Goal: Transaction & Acquisition: Purchase product/service

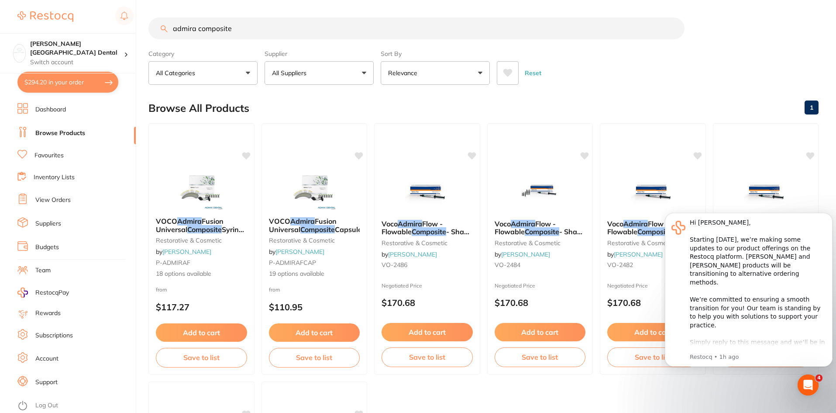
drag, startPoint x: 244, startPoint y: 28, endPoint x: 87, endPoint y: 21, distance: 157.4
click at [87, 21] on div "$294.20 [PERSON_NAME] Street Dental Switch account [PERSON_NAME][GEOGRAPHIC_DAT…" at bounding box center [418, 206] width 836 height 413
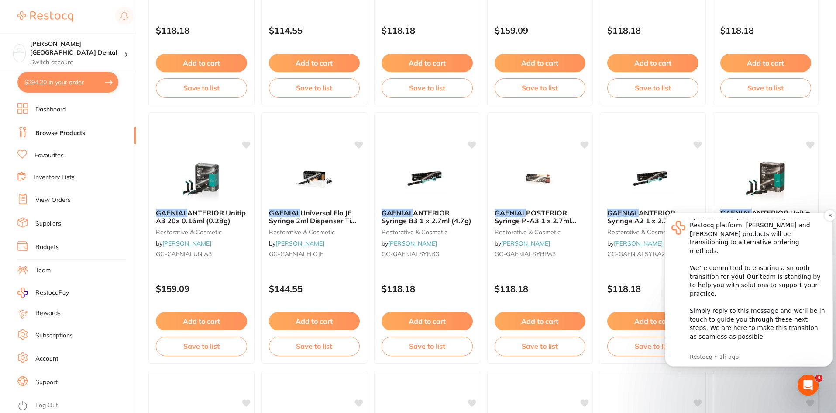
scroll to position [786, 0]
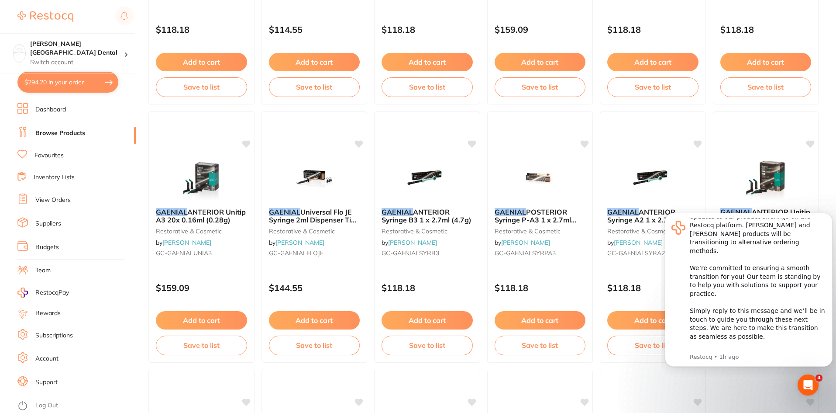
type input "gaenial 0a1"
click at [812, 380] on div "Open Intercom Messenger" at bounding box center [808, 384] width 29 height 29
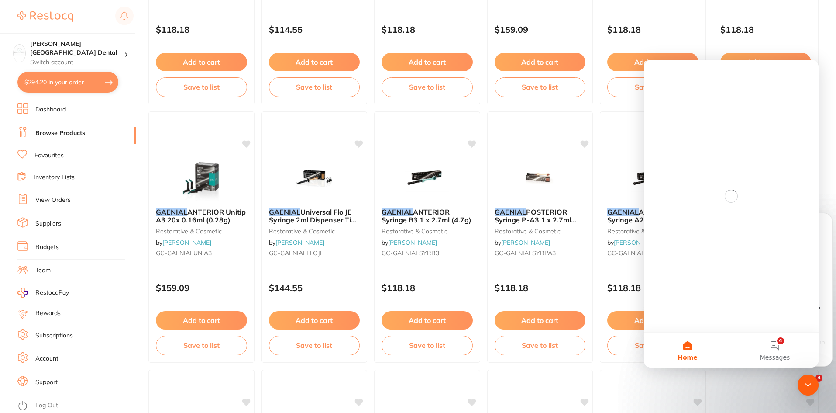
scroll to position [0, 0]
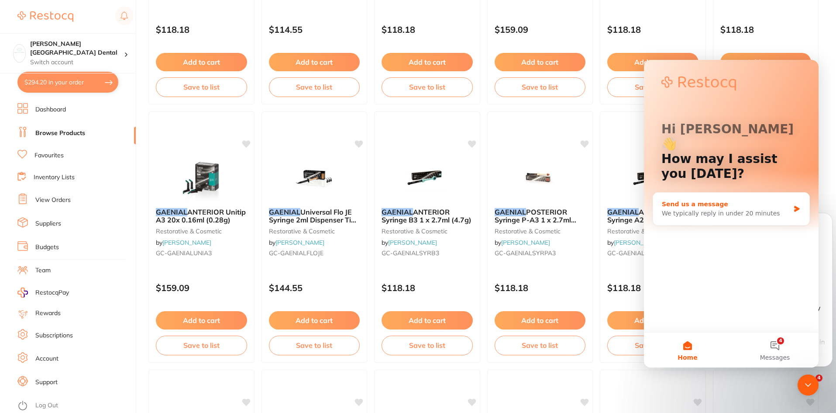
click at [672, 209] on div "We typically reply in under 20 minutes" at bounding box center [726, 213] width 128 height 9
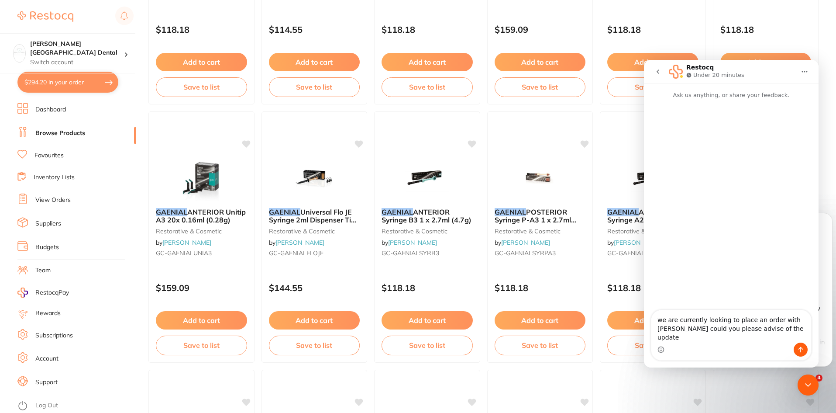
type textarea "we are currently looking to place an order with [PERSON_NAME] could you please …"
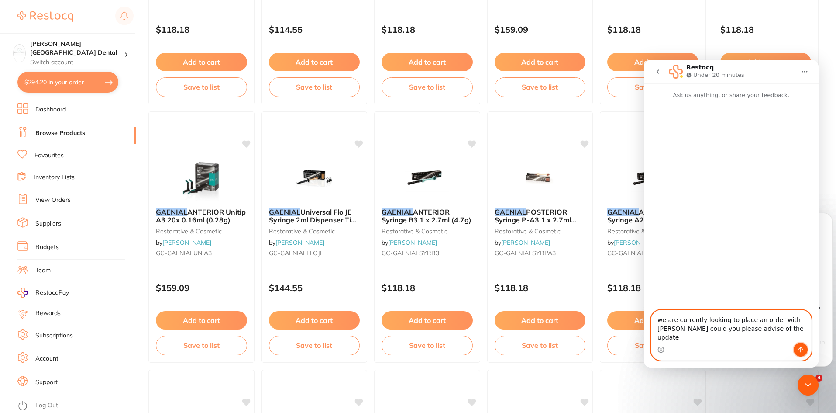
click at [804, 348] on icon "Send a message…" at bounding box center [800, 349] width 7 height 7
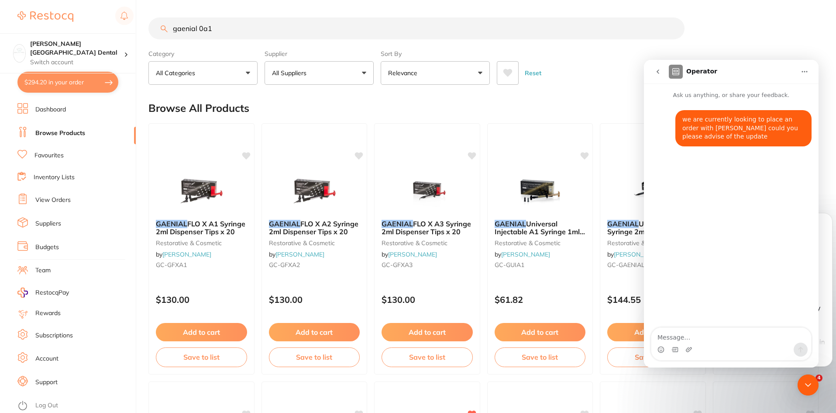
drag, startPoint x: 215, startPoint y: 26, endPoint x: 200, endPoint y: 28, distance: 15.0
click at [200, 28] on input "gaenial 0a1" at bounding box center [416, 28] width 536 height 22
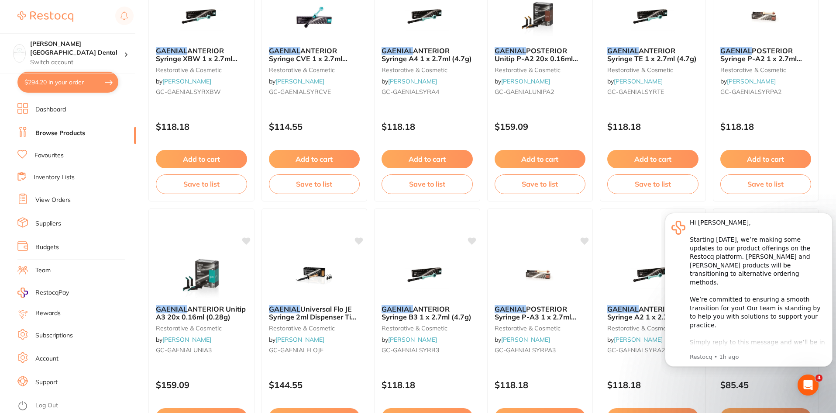
scroll to position [699, 0]
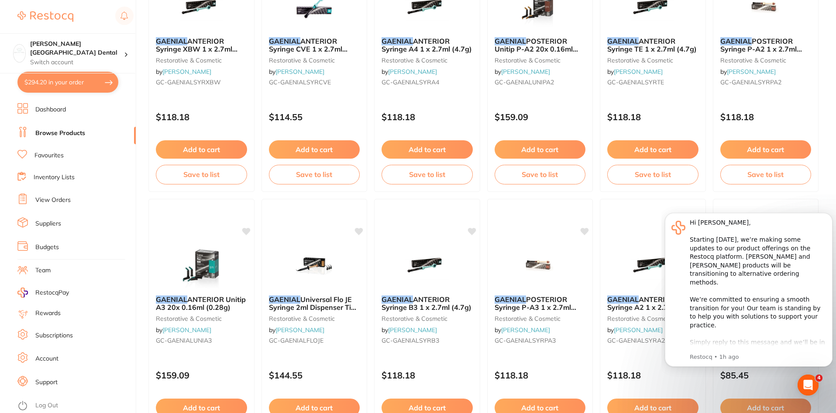
click at [48, 78] on button "$294.20 in your order" at bounding box center [67, 82] width 101 height 21
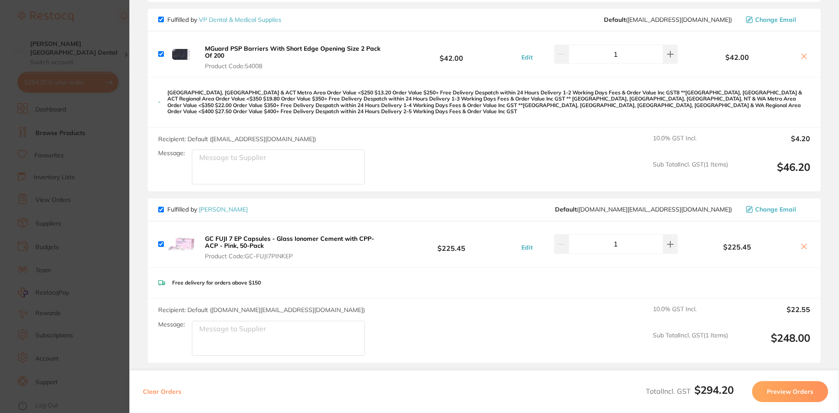
scroll to position [0, 0]
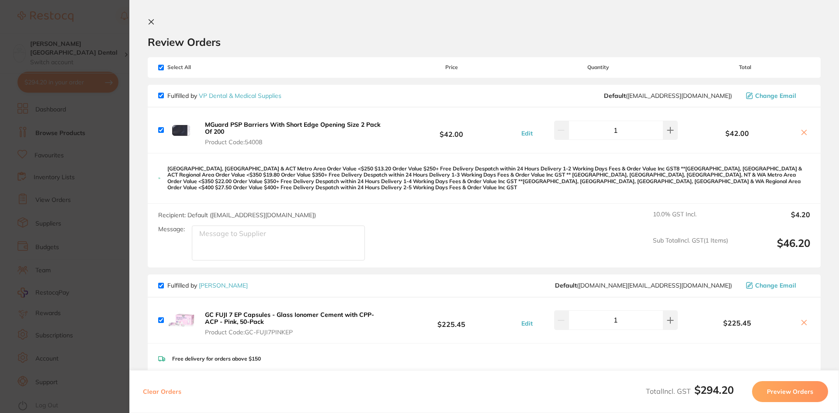
click at [150, 24] on icon at bounding box center [151, 21] width 7 height 7
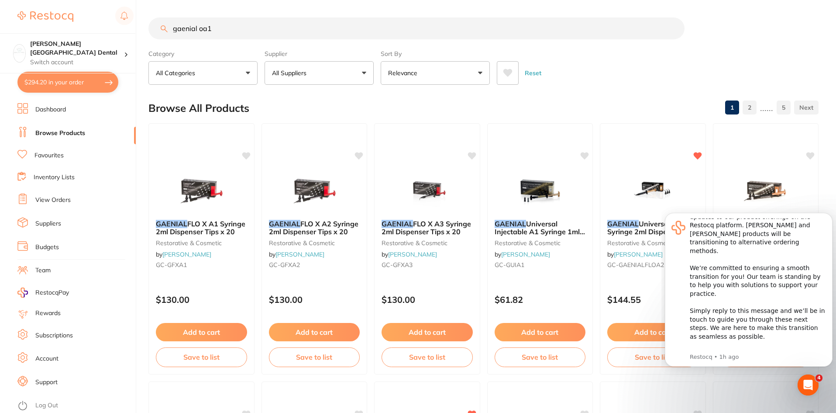
click at [201, 26] on input "gaenial oa1" at bounding box center [416, 28] width 536 height 22
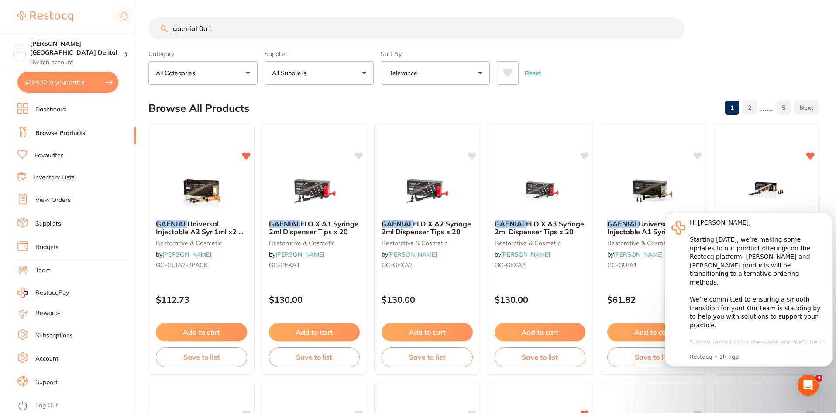
type input "gaenial 0a1"
click at [816, 382] on div "Open Intercom Messenger" at bounding box center [808, 384] width 29 height 29
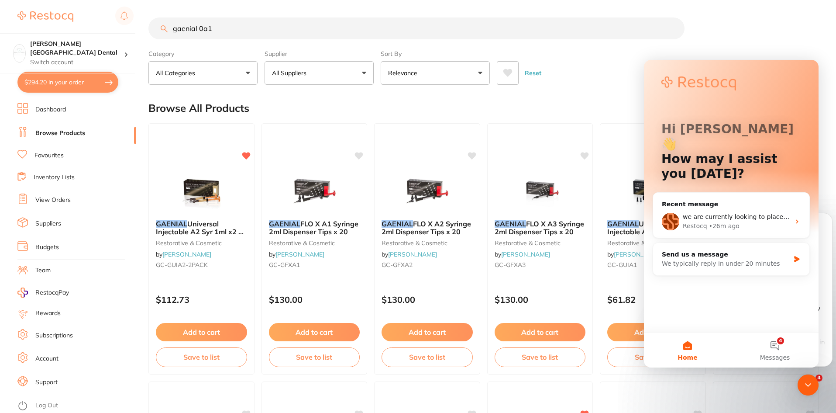
click at [814, 384] on div "Close Intercom Messenger" at bounding box center [808, 384] width 21 height 21
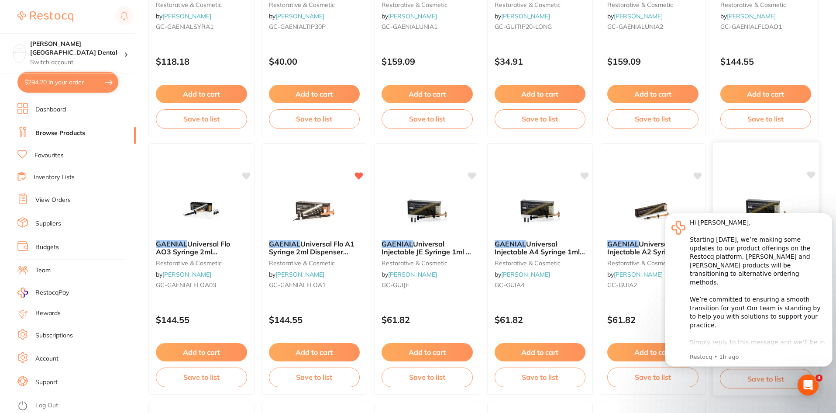
scroll to position [1441, 0]
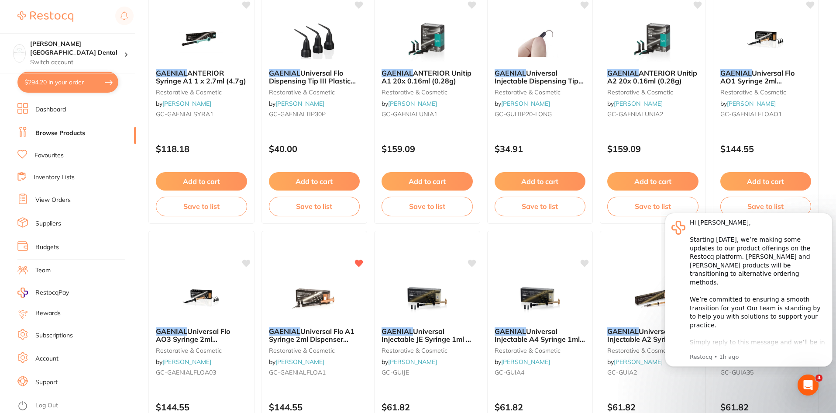
click at [772, 76] on span "Universal Flo AO1 Syringe 2ml Dispenser Tipsx20" at bounding box center [758, 81] width 74 height 25
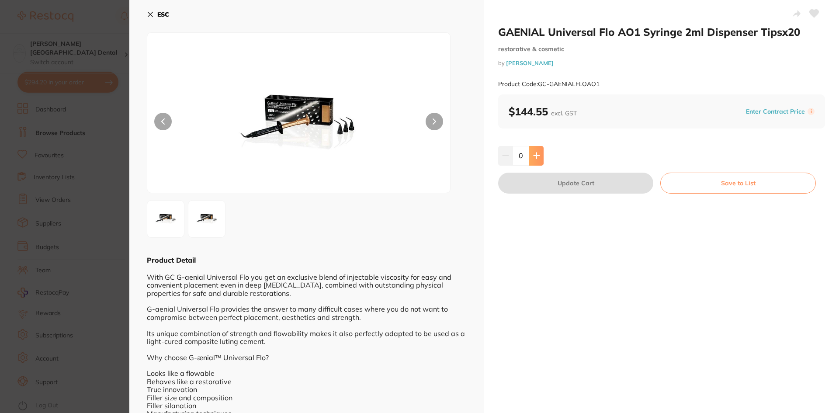
click at [538, 159] on button at bounding box center [536, 155] width 14 height 19
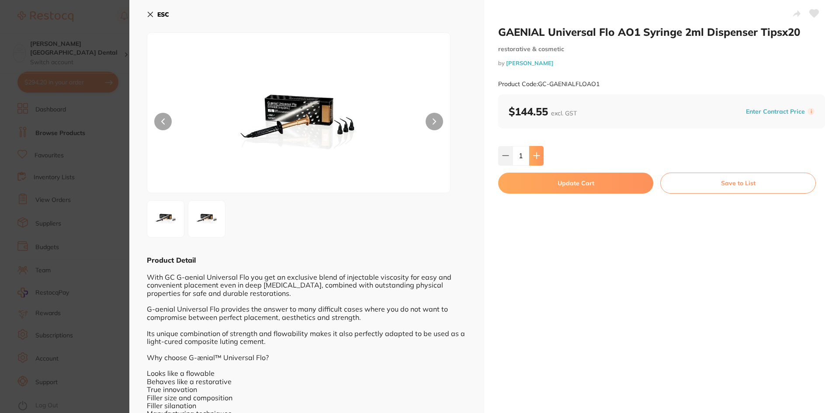
click at [537, 154] on icon at bounding box center [536, 155] width 7 height 7
type input "2"
click at [571, 182] on button "Update Cart" at bounding box center [575, 183] width 155 height 21
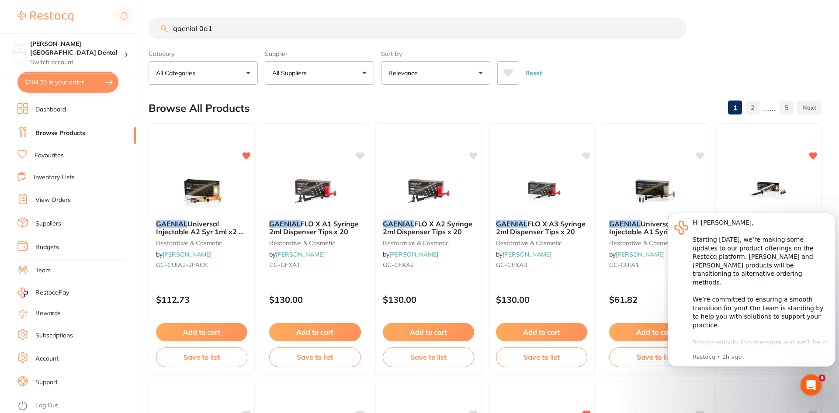
checkbox input "false"
drag, startPoint x: 216, startPoint y: 31, endPoint x: 76, endPoint y: 24, distance: 139.9
click at [76, 24] on div "$294.20 [PERSON_NAME] Street Dental Switch account [PERSON_NAME][GEOGRAPHIC_DAT…" at bounding box center [418, 206] width 836 height 413
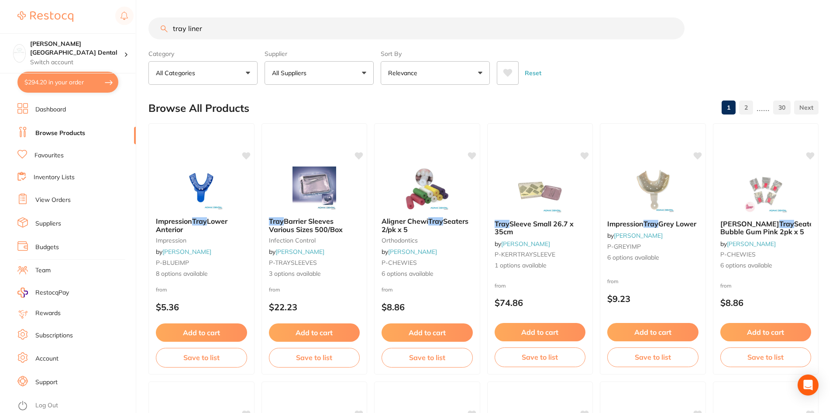
type input "tray liner"
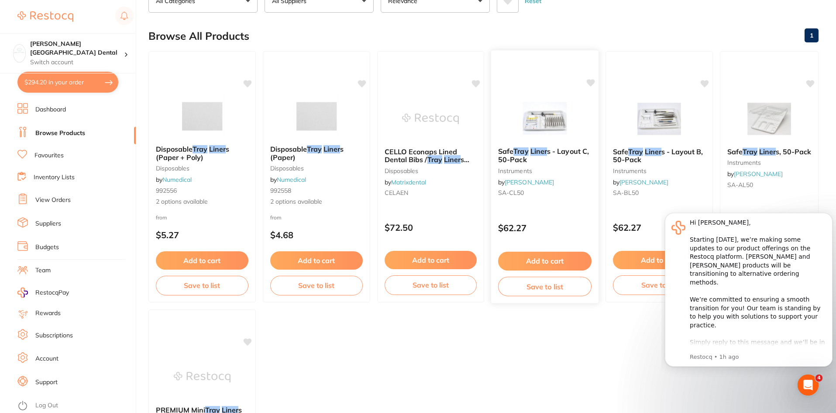
scroll to position [131, 0]
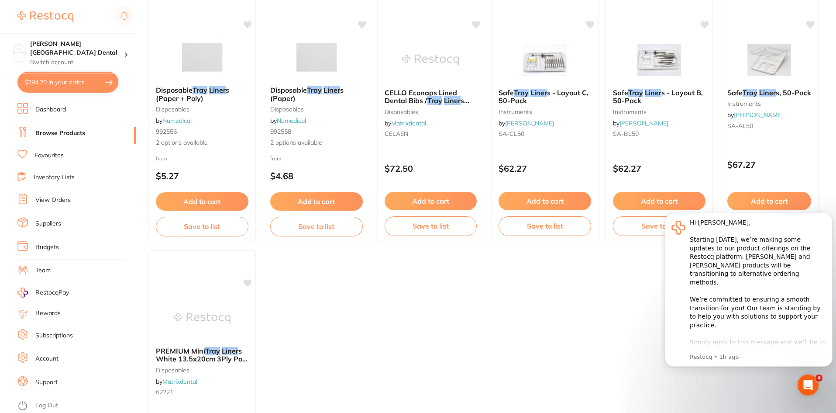
click at [61, 155] on link "Favourites" at bounding box center [49, 155] width 29 height 9
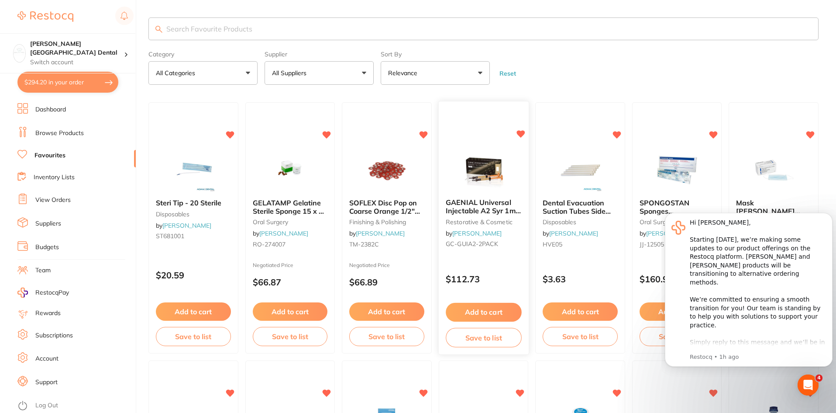
click at [462, 312] on button "Add to cart" at bounding box center [484, 312] width 76 height 19
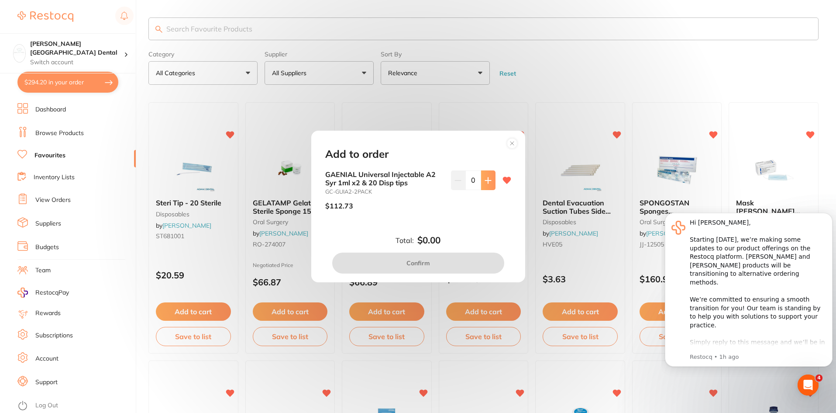
click at [487, 184] on button at bounding box center [488, 179] width 14 height 19
type input "1"
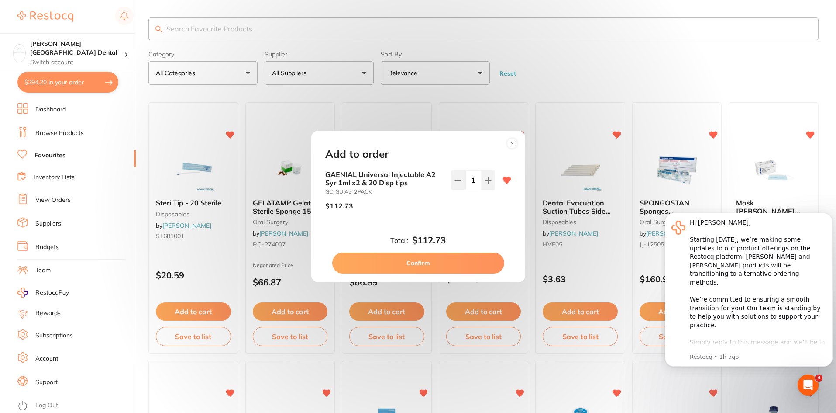
click at [432, 268] on button "Confirm" at bounding box center [418, 262] width 172 height 21
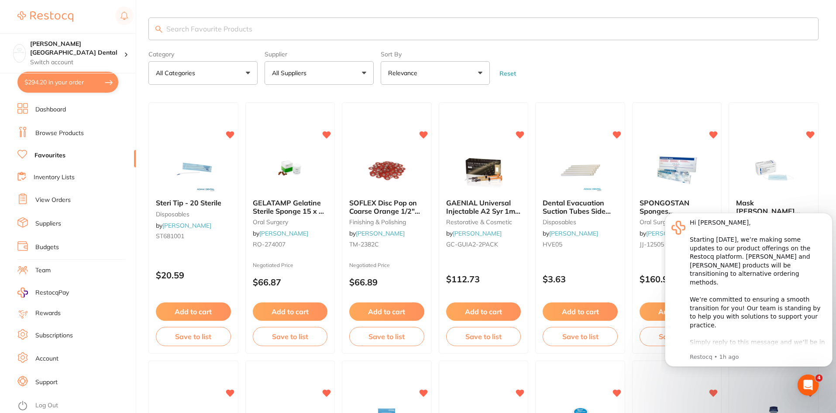
click at [367, 76] on button "All Suppliers" at bounding box center [319, 73] width 109 height 24
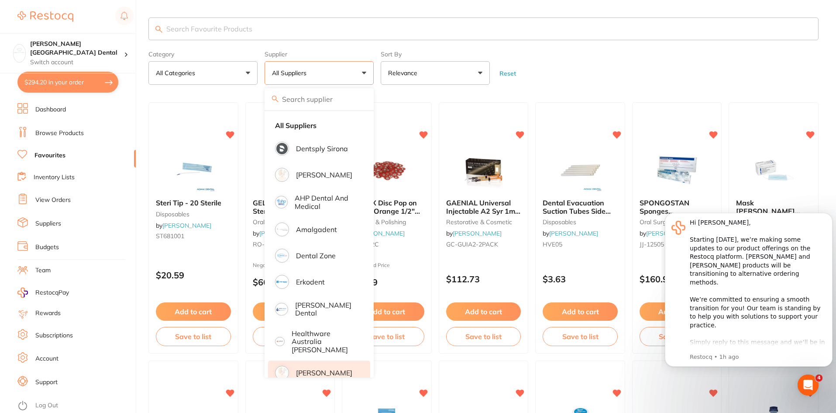
click at [315, 369] on p "[PERSON_NAME]" at bounding box center [324, 373] width 56 height 8
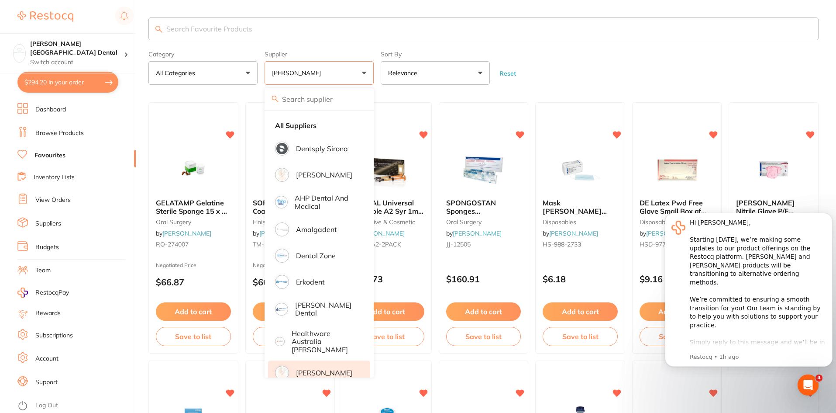
click at [672, 63] on form "Category All Categories All Categories anaesthetic burs crown & bridge disposab…" at bounding box center [483, 66] width 670 height 38
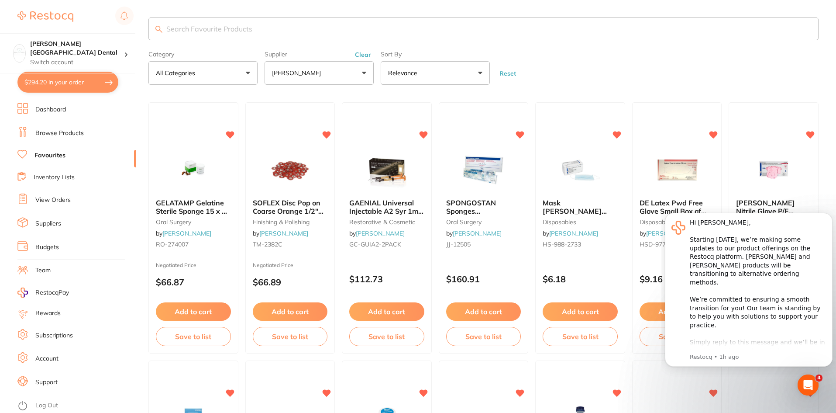
click at [227, 26] on input "search" at bounding box center [483, 28] width 670 height 23
type input "tray covers"
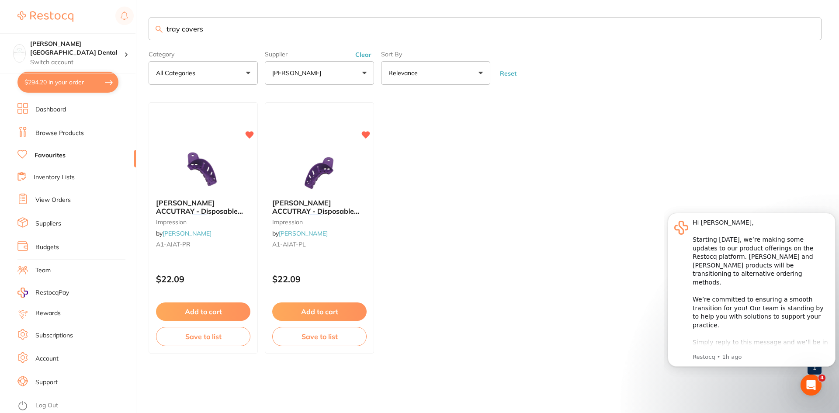
click at [71, 132] on link "Browse Products" at bounding box center [59, 133] width 48 height 9
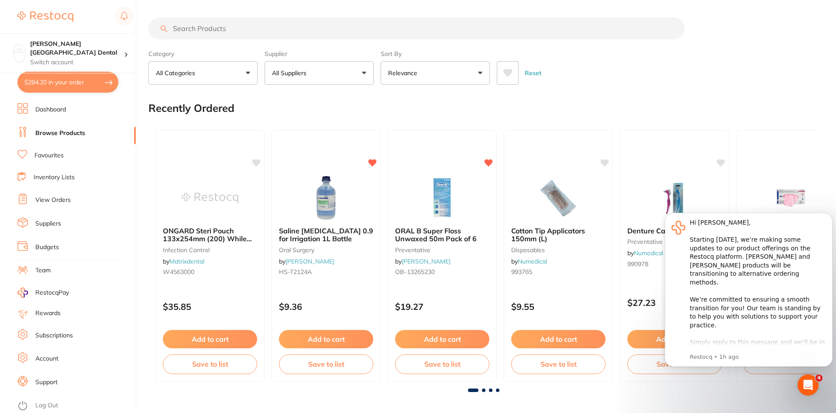
click at [351, 74] on button "All Suppliers" at bounding box center [319, 73] width 109 height 24
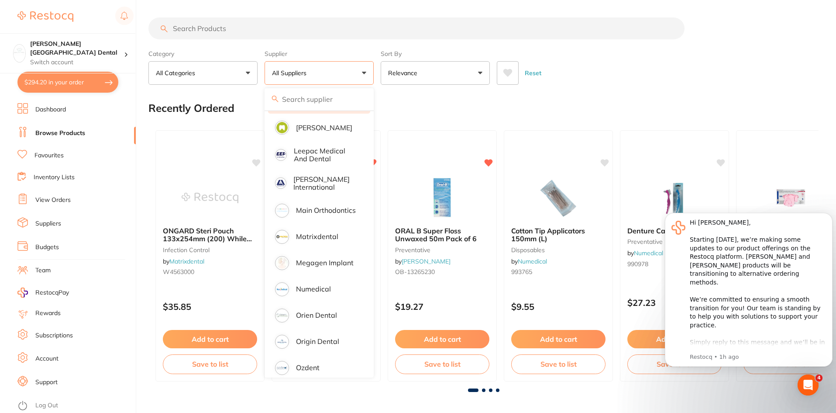
scroll to position [437, 0]
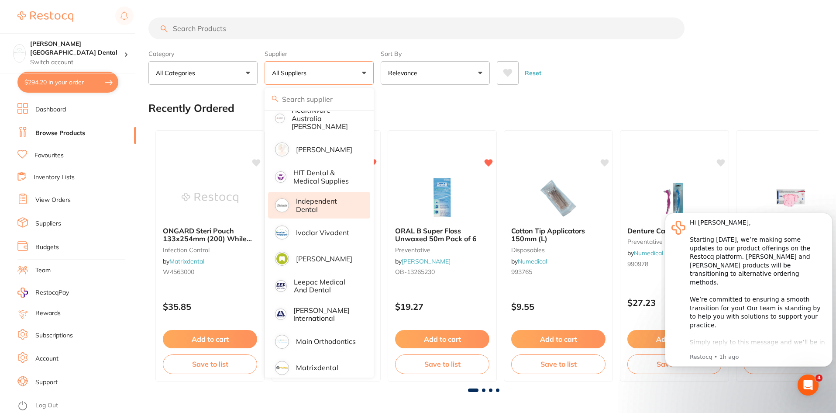
click at [312, 202] on p "Independent Dental" at bounding box center [327, 205] width 62 height 16
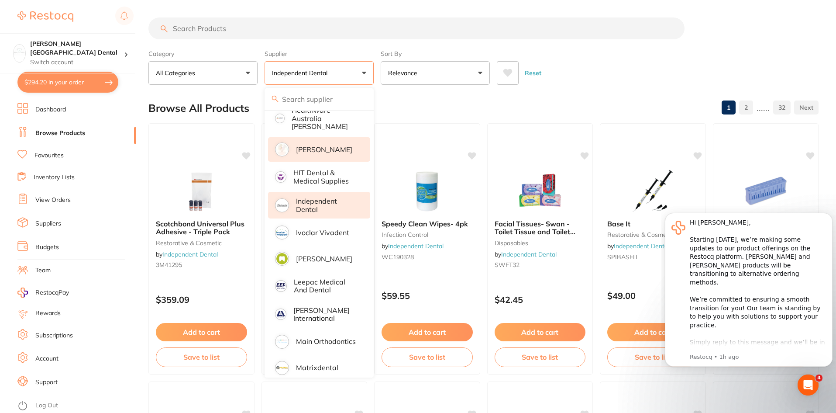
click at [300, 145] on p "[PERSON_NAME]" at bounding box center [324, 149] width 56 height 8
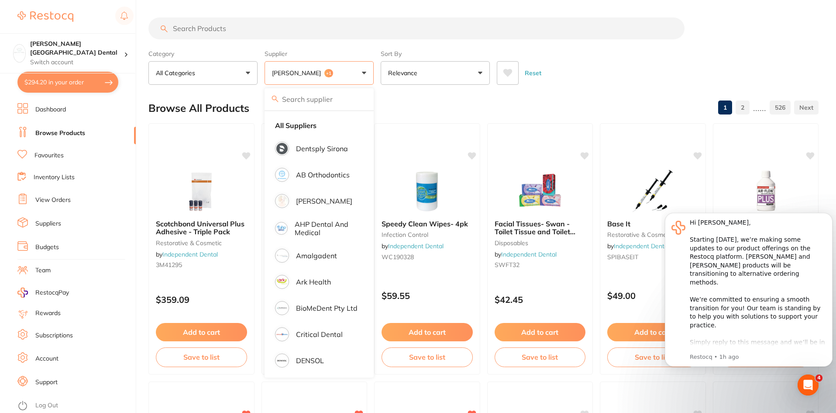
scroll to position [0, 0]
click at [219, 31] on input "search" at bounding box center [416, 28] width 536 height 22
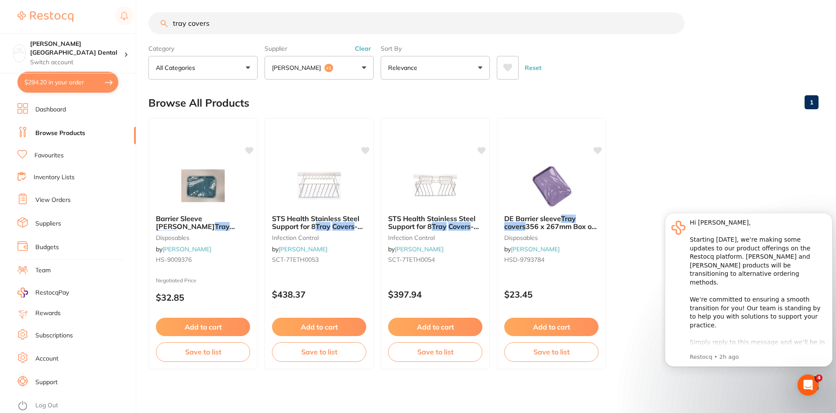
scroll to position [7, 0]
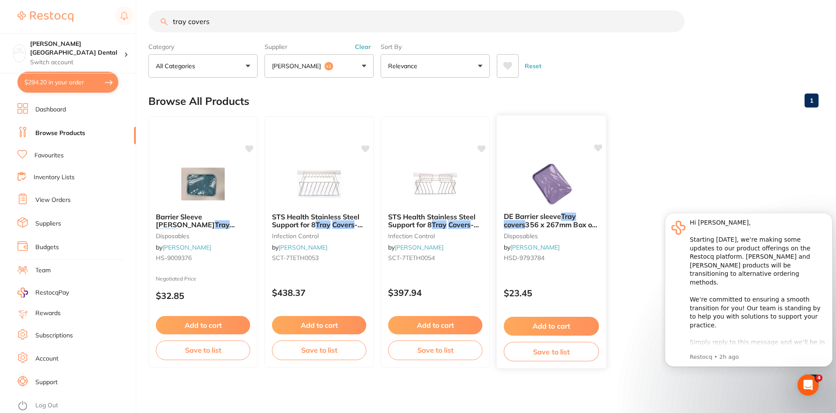
type input "tray covers"
click at [555, 355] on button "Save to list" at bounding box center [551, 352] width 95 height 20
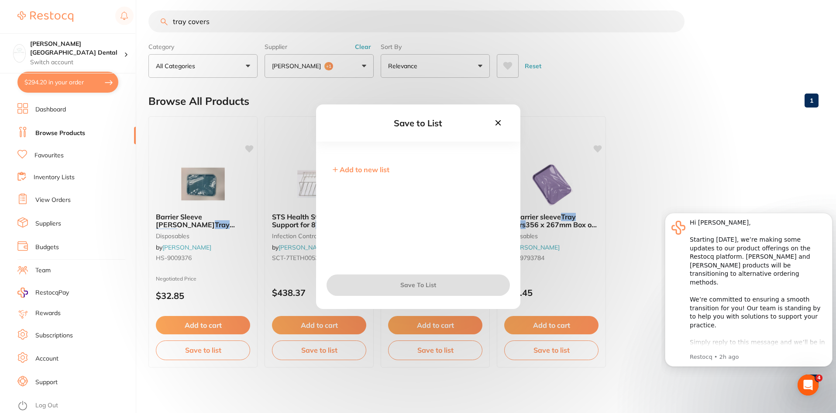
click at [354, 170] on span "Add to new list" at bounding box center [365, 169] width 50 height 9
click at [359, 179] on input "text" at bounding box center [418, 175] width 176 height 23
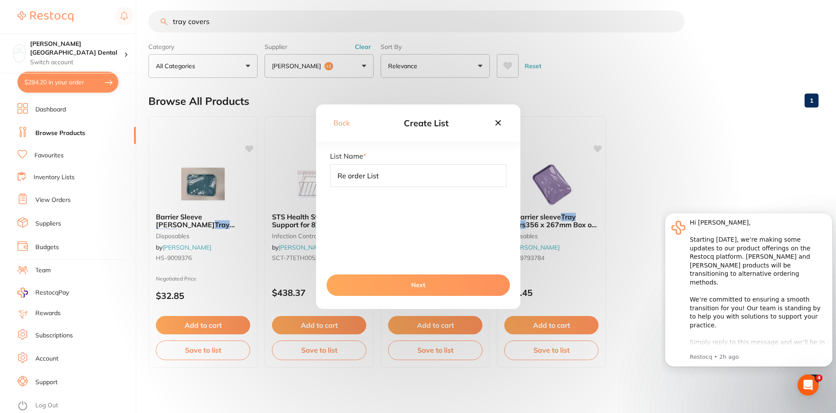
type input "Re order List"
click at [442, 285] on button "Next" at bounding box center [418, 284] width 183 height 21
click at [440, 284] on button "Save To List" at bounding box center [418, 284] width 183 height 21
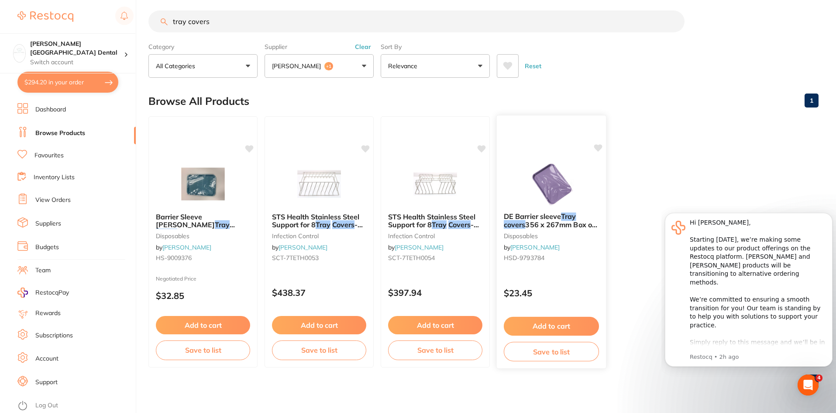
click at [552, 330] on button "Add to cart" at bounding box center [551, 326] width 95 height 19
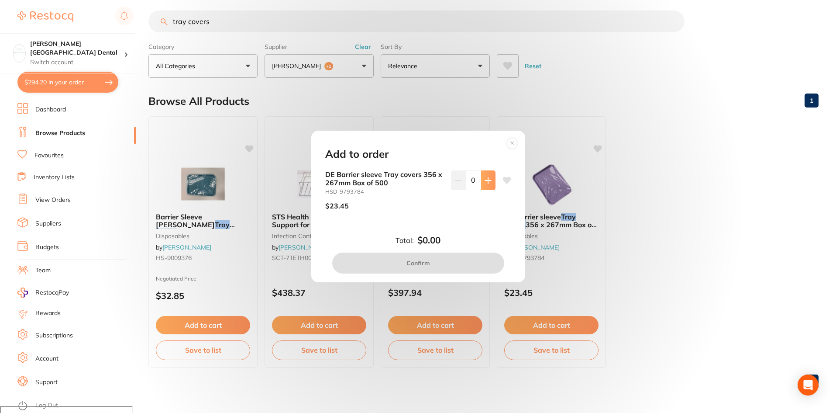
click at [489, 179] on icon at bounding box center [488, 180] width 7 height 7
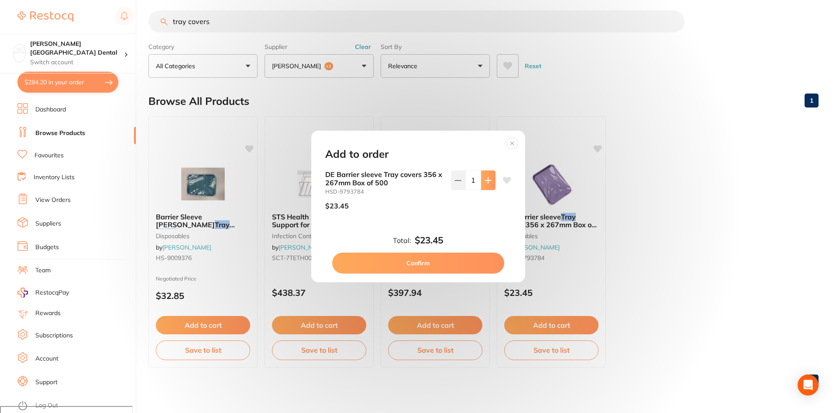
click at [489, 179] on icon at bounding box center [488, 180] width 7 height 7
type input "2"
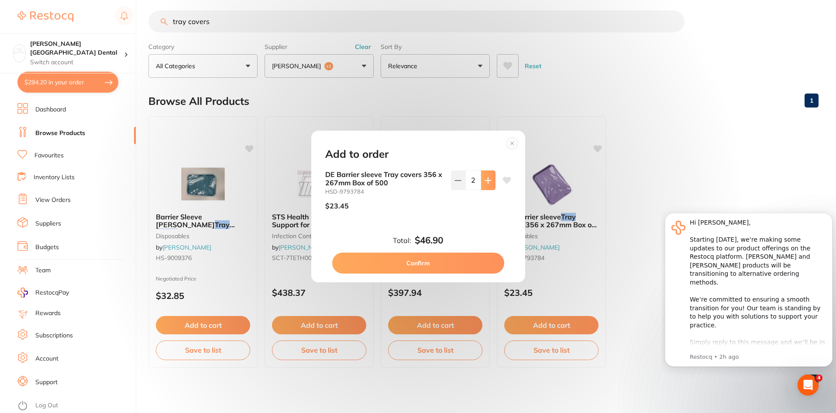
scroll to position [0, 0]
click at [426, 264] on button "Confirm" at bounding box center [418, 262] width 172 height 21
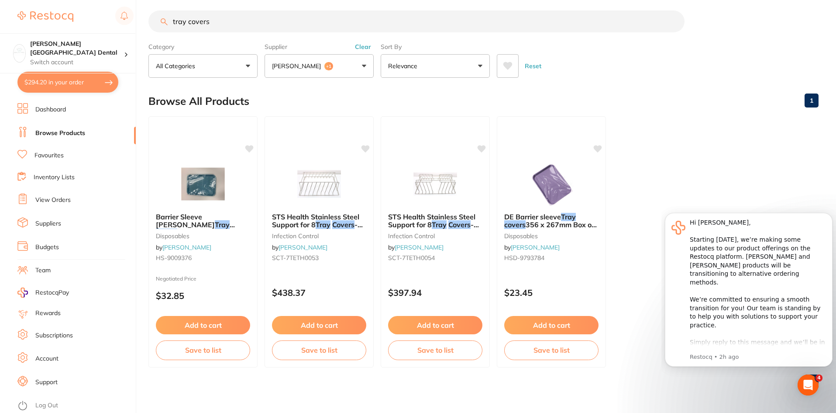
click at [210, 19] on input "tray covers" at bounding box center [416, 21] width 536 height 22
type input "t"
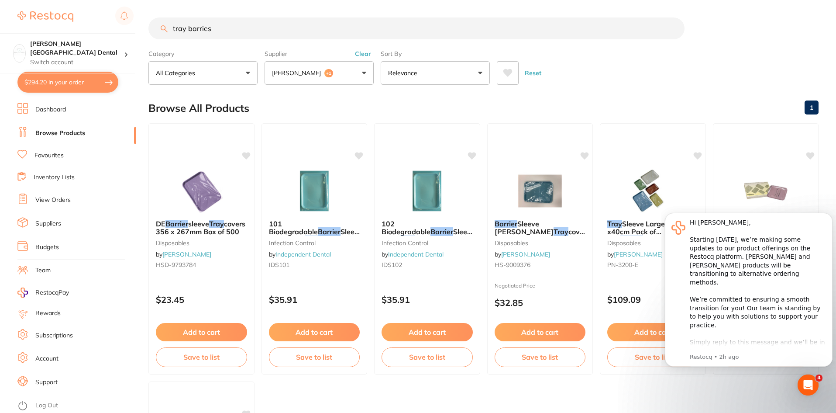
click at [220, 25] on input "tray barries" at bounding box center [416, 28] width 536 height 22
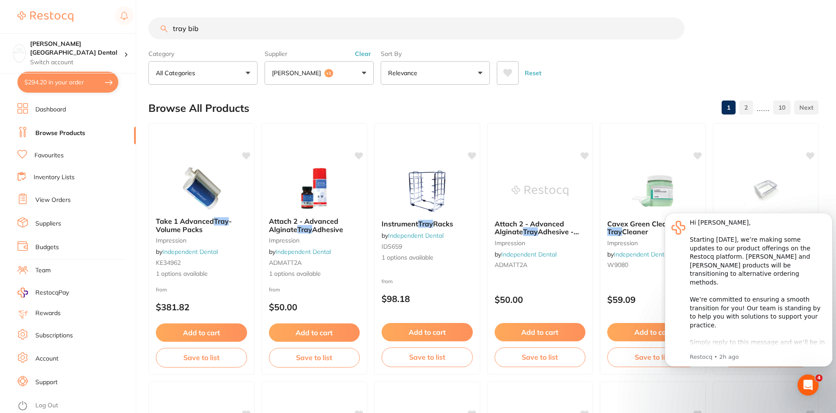
click at [221, 30] on input "tray bib" at bounding box center [416, 28] width 536 height 22
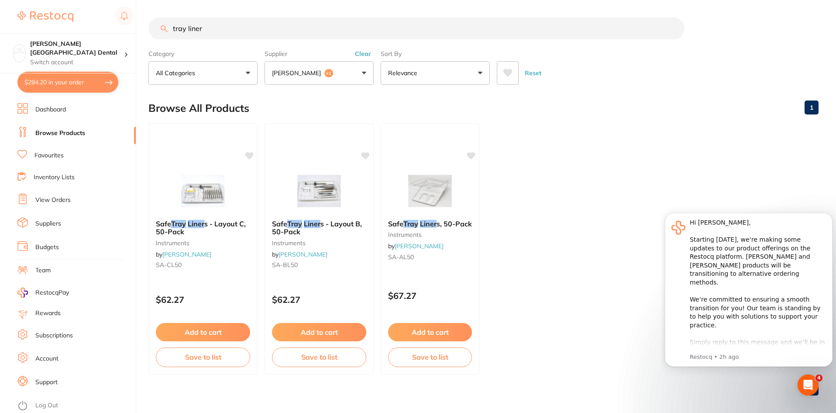
drag, startPoint x: 221, startPoint y: 30, endPoint x: 145, endPoint y: 32, distance: 76.0
click at [145, 32] on div "$294.20 [PERSON_NAME] Street Dental Switch account [PERSON_NAME][GEOGRAPHIC_DAT…" at bounding box center [418, 206] width 836 height 413
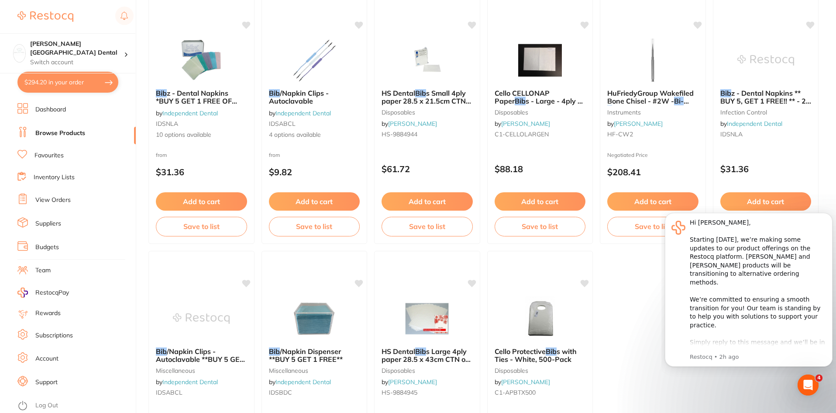
scroll to position [908, 0]
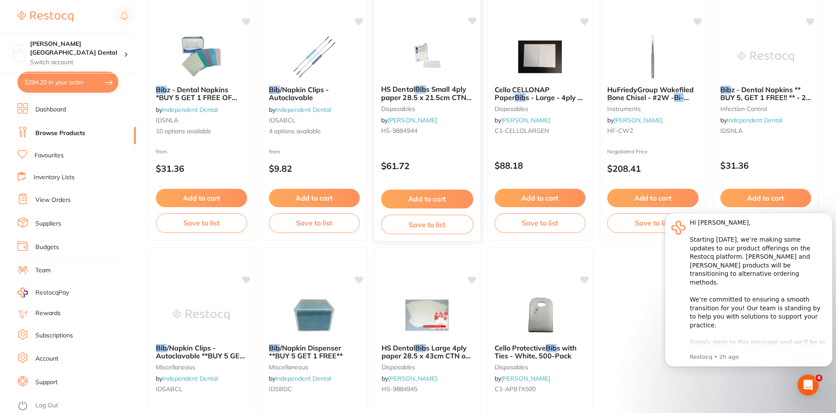
type input "bib"
click at [445, 90] on span "s Small 4ply paper 28.5 x 21.5cm CTN of 800" at bounding box center [426, 97] width 90 height 25
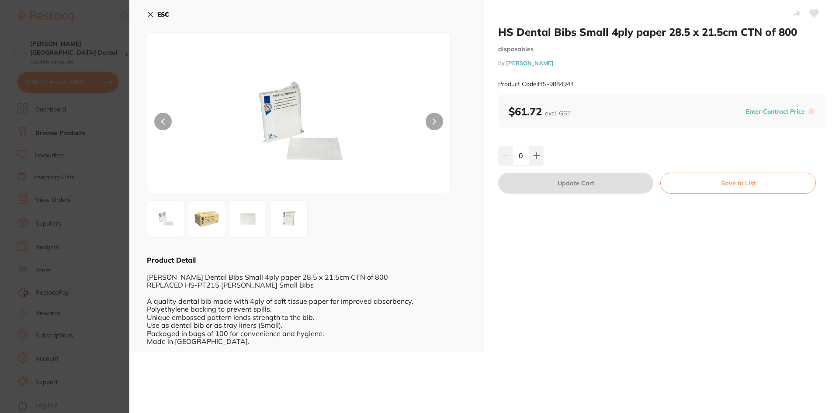
click at [212, 227] on img at bounding box center [206, 218] width 31 height 31
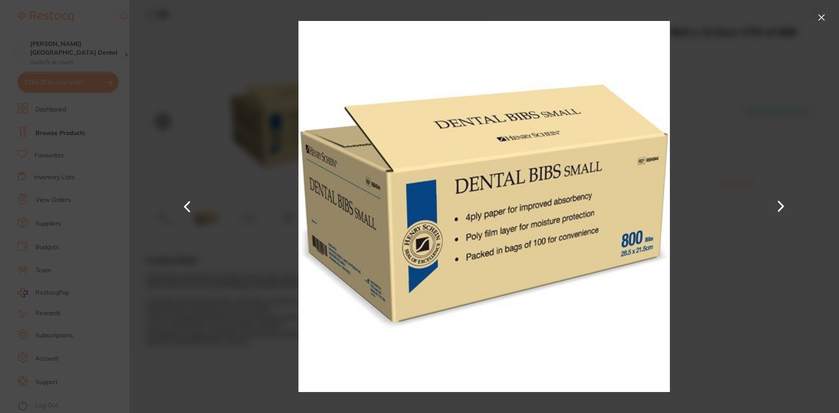
click at [818, 21] on button at bounding box center [821, 17] width 14 height 14
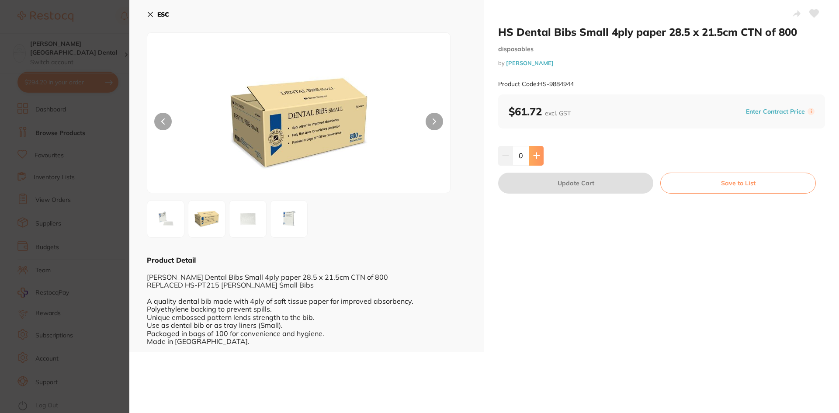
click at [541, 156] on button at bounding box center [536, 155] width 14 height 19
type input "1"
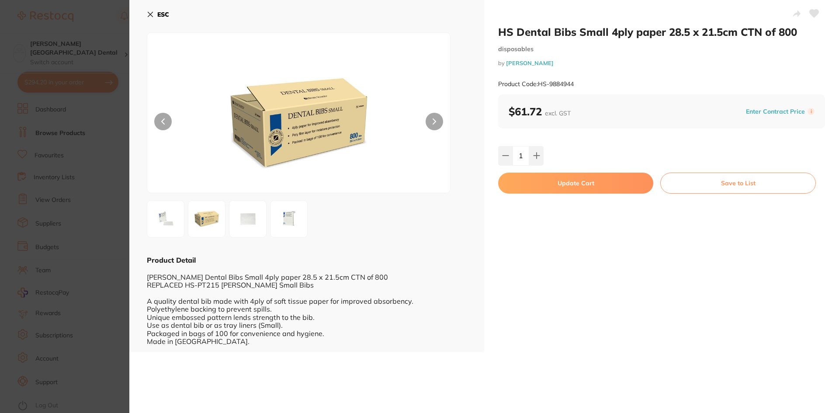
click at [696, 180] on button "Save to List" at bounding box center [737, 183] width 155 height 21
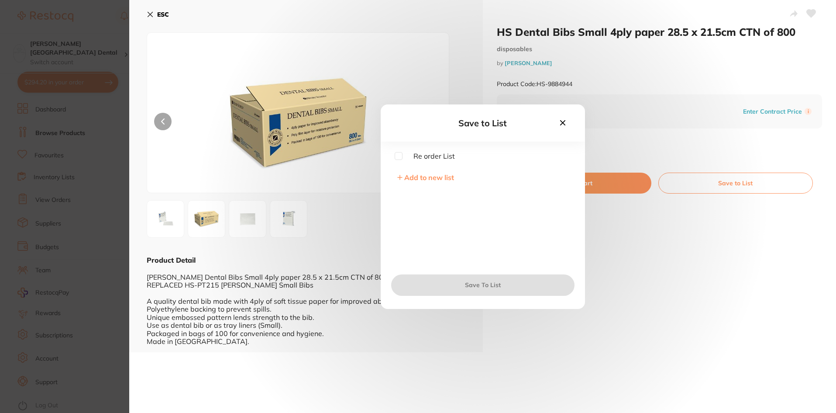
click at [400, 156] on input "checkbox" at bounding box center [399, 156] width 8 height 8
checkbox input "true"
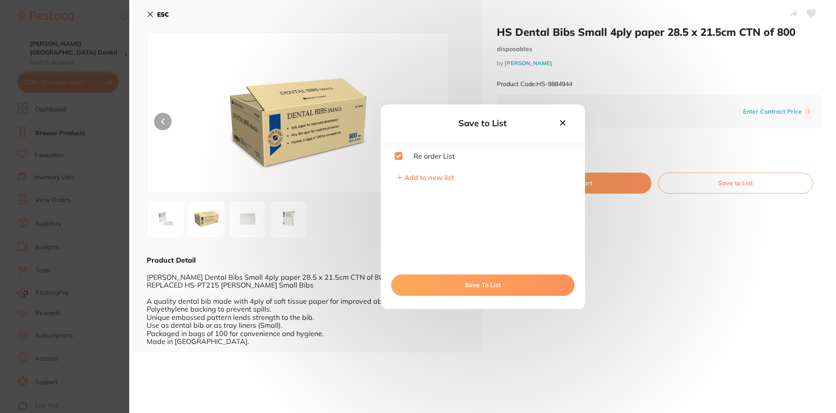
click at [521, 288] on button "Save To List" at bounding box center [482, 284] width 183 height 21
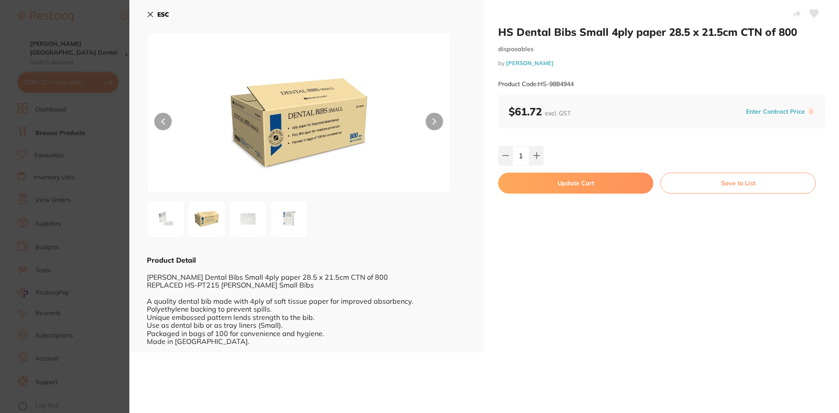
click at [584, 182] on button "Update Cart" at bounding box center [575, 183] width 155 height 21
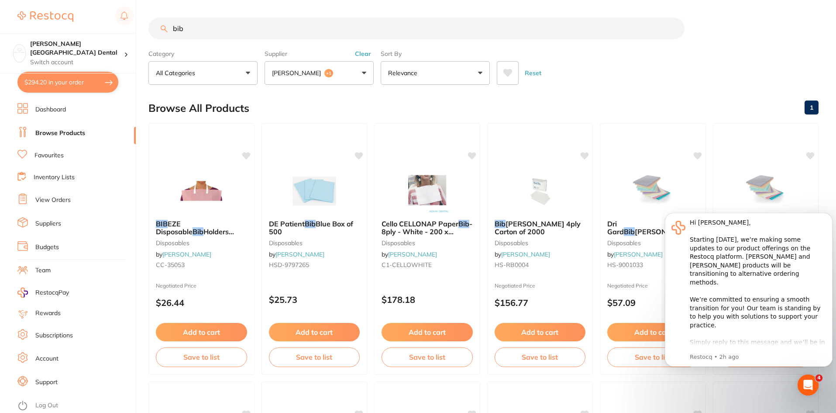
click at [199, 29] on input "bib" at bounding box center [416, 28] width 536 height 22
type input "b"
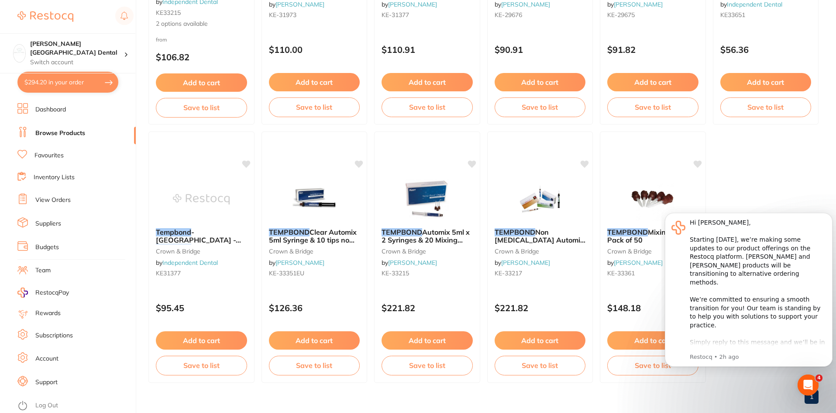
scroll to position [523, 0]
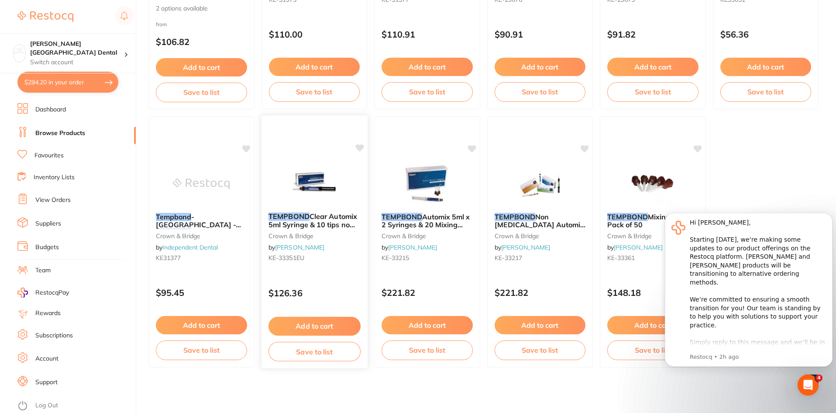
type input "temp bond"
click at [304, 324] on button "Add to cart" at bounding box center [314, 326] width 92 height 19
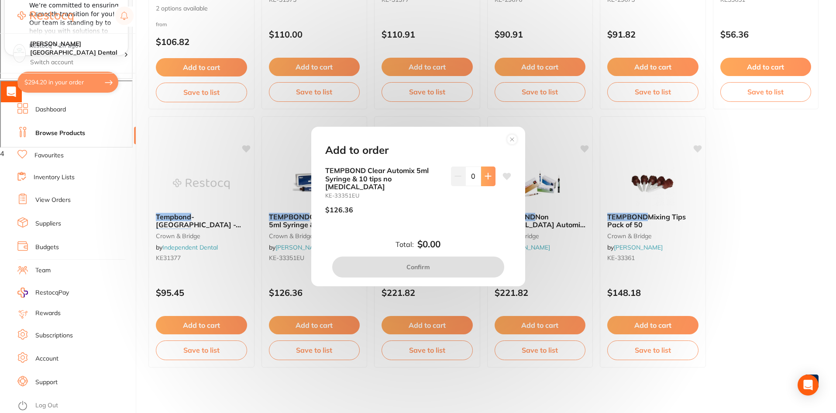
click at [488, 179] on icon at bounding box center [488, 176] width 7 height 7
type input "1"
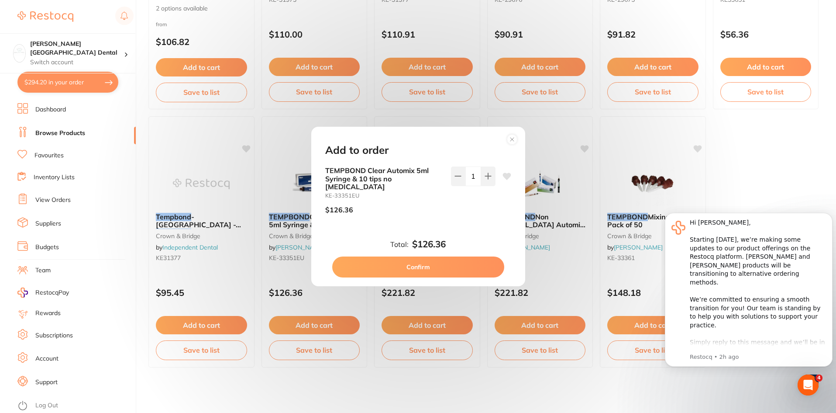
scroll to position [0, 0]
click at [429, 266] on button "Confirm" at bounding box center [418, 266] width 172 height 21
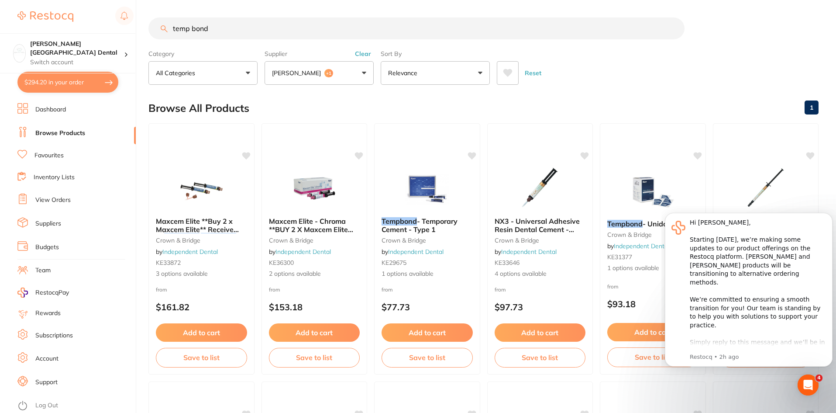
drag, startPoint x: 220, startPoint y: 31, endPoint x: 112, endPoint y: 28, distance: 108.3
click at [112, 28] on div "$294.20 [PERSON_NAME] Street Dental Switch account [PERSON_NAME][GEOGRAPHIC_DAT…" at bounding box center [418, 206] width 836 height 413
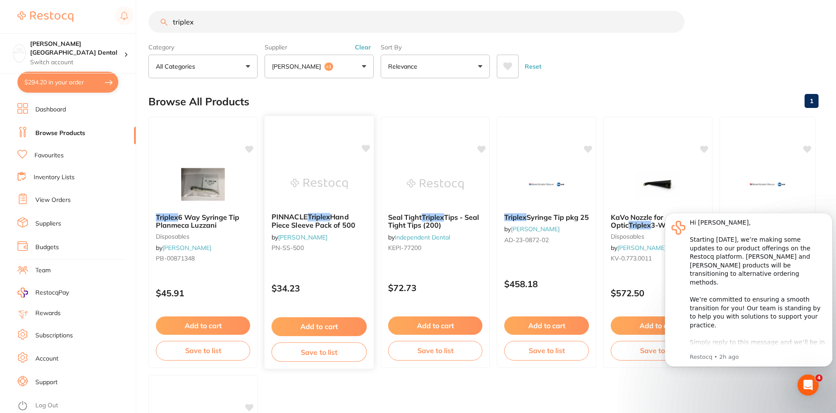
scroll to position [3, 0]
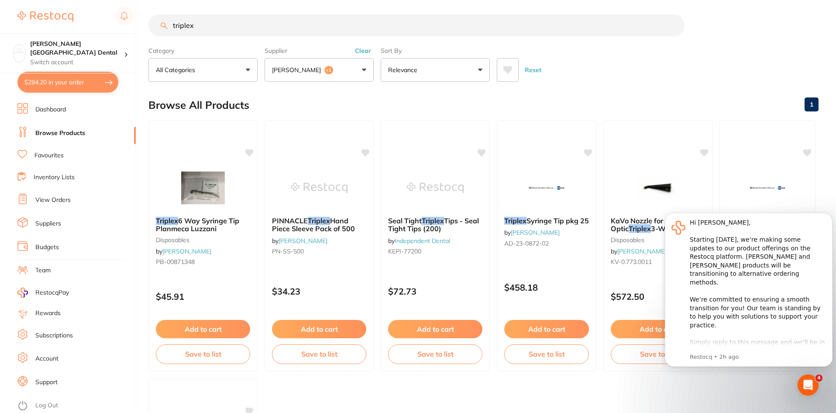
click at [222, 30] on input "triplex" at bounding box center [416, 25] width 536 height 22
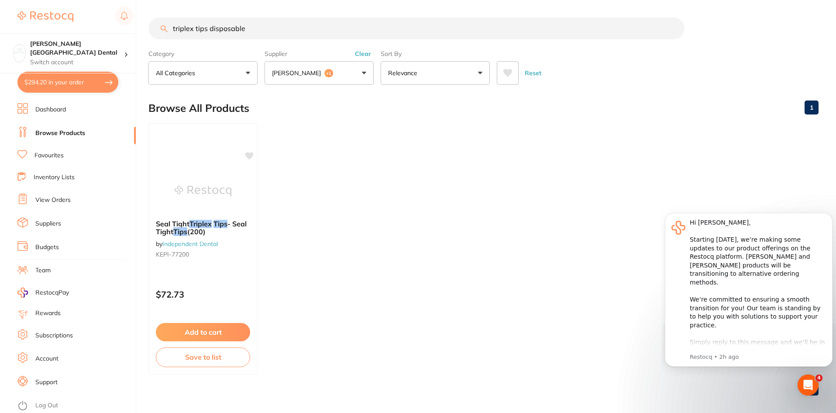
scroll to position [0, 0]
drag, startPoint x: 256, startPoint y: 27, endPoint x: 65, endPoint y: 22, distance: 190.9
click at [65, 22] on div "$294.20 [PERSON_NAME] Street Dental Switch account [PERSON_NAME][GEOGRAPHIC_DAT…" at bounding box center [418, 206] width 836 height 413
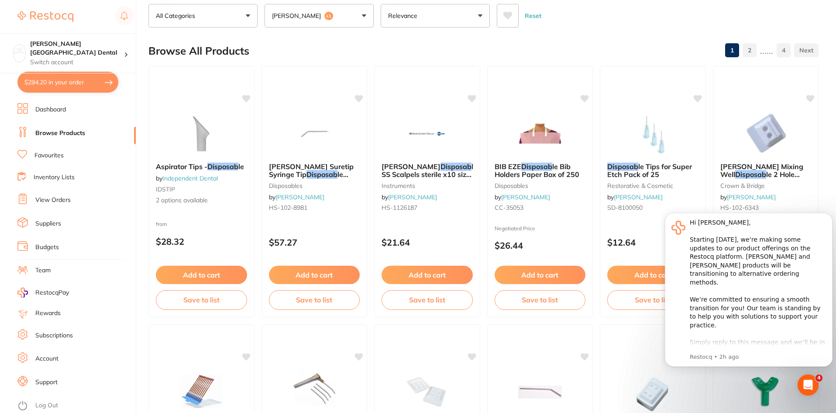
scroll to position [44, 0]
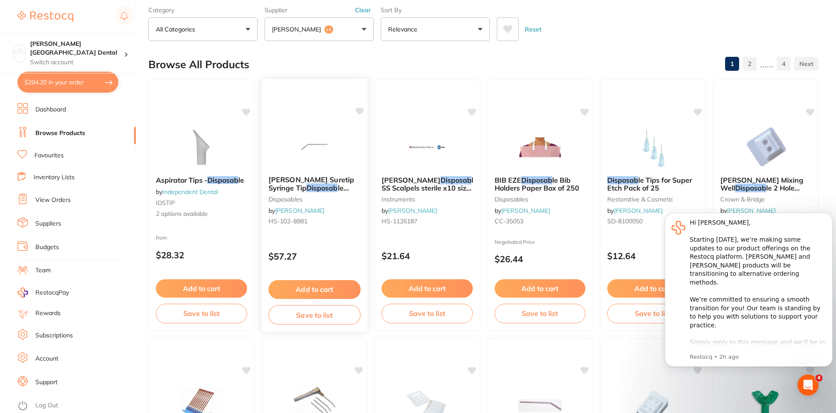
type input "disposab"
click at [335, 181] on span "[PERSON_NAME] Suretip Syringe Tip" at bounding box center [311, 183] width 86 height 17
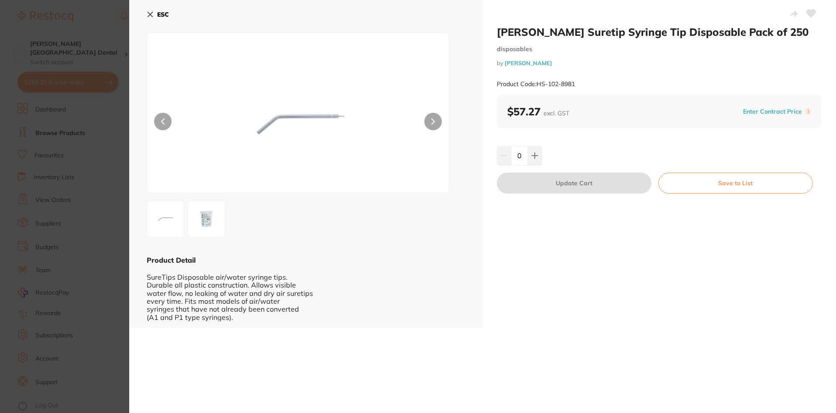
click at [201, 222] on img at bounding box center [206, 218] width 31 height 31
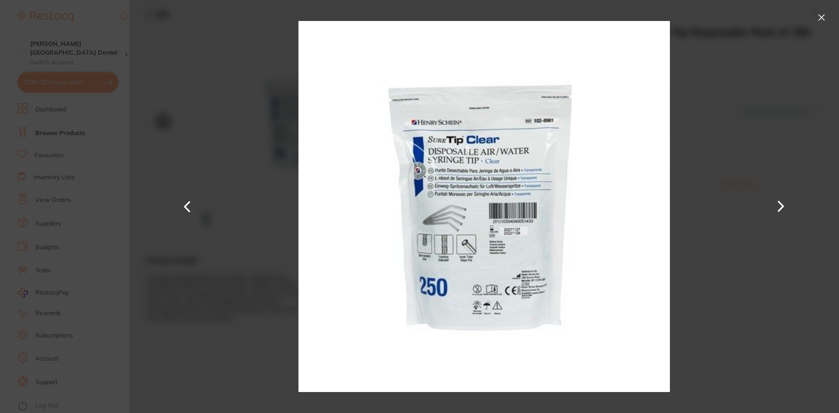
click at [824, 18] on button at bounding box center [821, 17] width 14 height 14
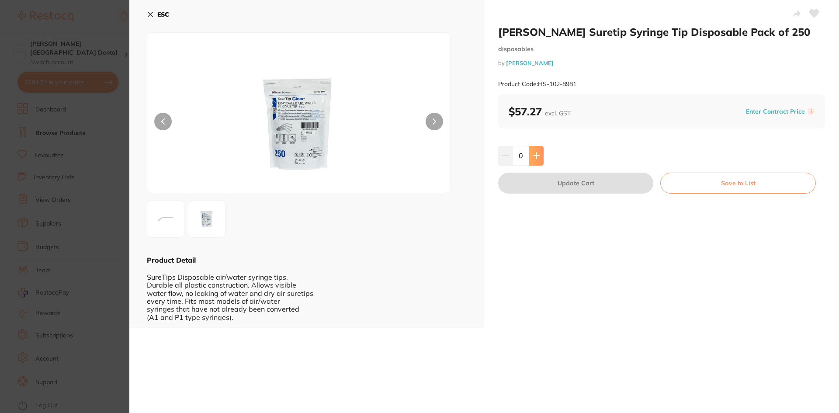
click at [535, 160] on button at bounding box center [536, 155] width 14 height 19
type input "1"
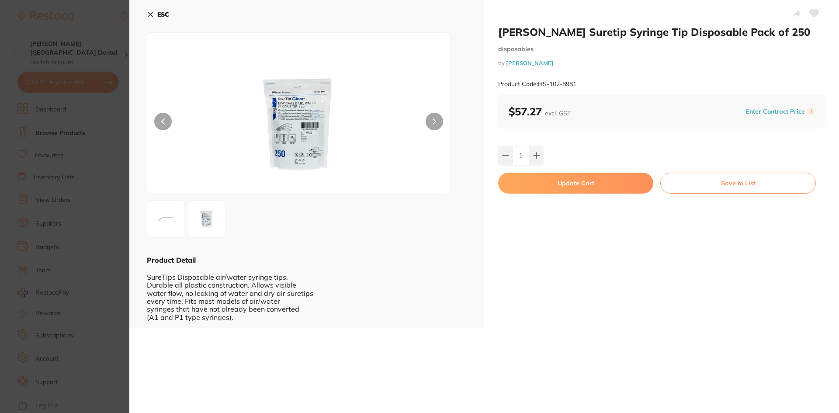
click at [697, 179] on button "Save to List" at bounding box center [737, 183] width 155 height 21
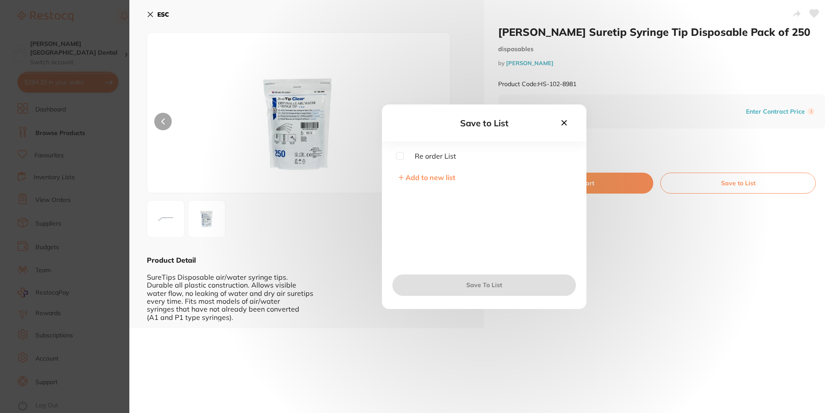
click at [397, 156] on input "checkbox" at bounding box center [400, 156] width 8 height 8
checkbox input "true"
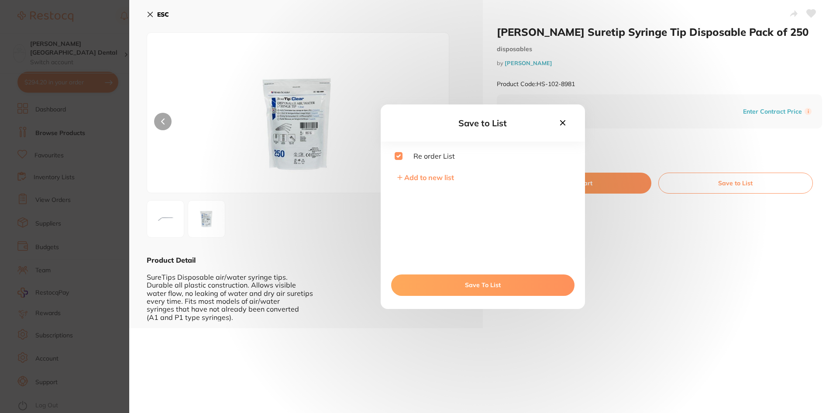
click at [403, 156] on span "Re order List" at bounding box center [429, 156] width 52 height 8
click at [489, 289] on button "Save To List" at bounding box center [482, 284] width 183 height 21
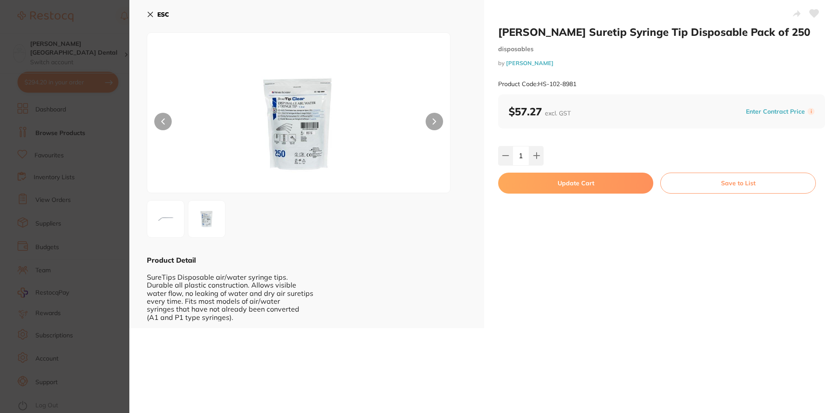
click at [590, 186] on button "Update Cart" at bounding box center [575, 183] width 155 height 21
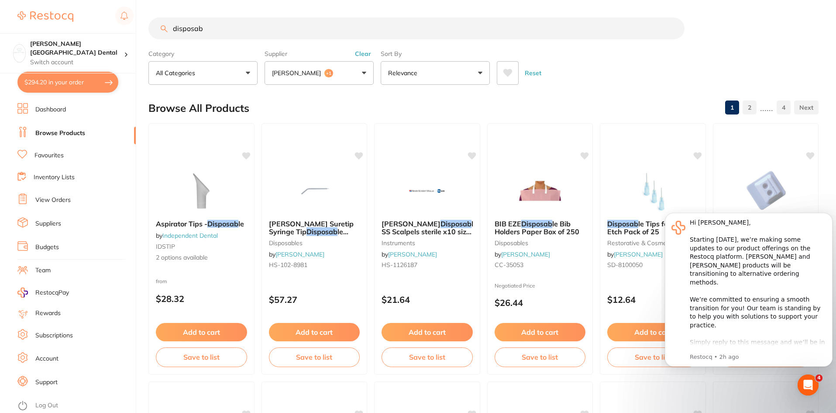
drag, startPoint x: 229, startPoint y: 34, endPoint x: 108, endPoint y: 25, distance: 121.3
click at [108, 25] on div "$294.20 [PERSON_NAME] Street Dental Switch account [PERSON_NAME][GEOGRAPHIC_DAT…" at bounding box center [418, 206] width 836 height 413
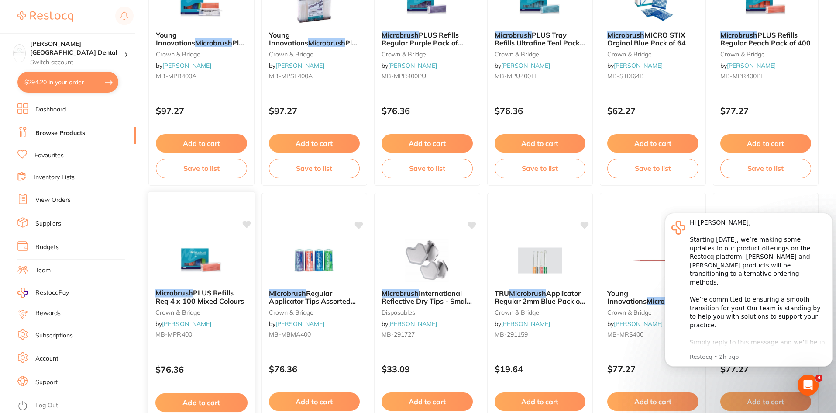
scroll to position [781, 0]
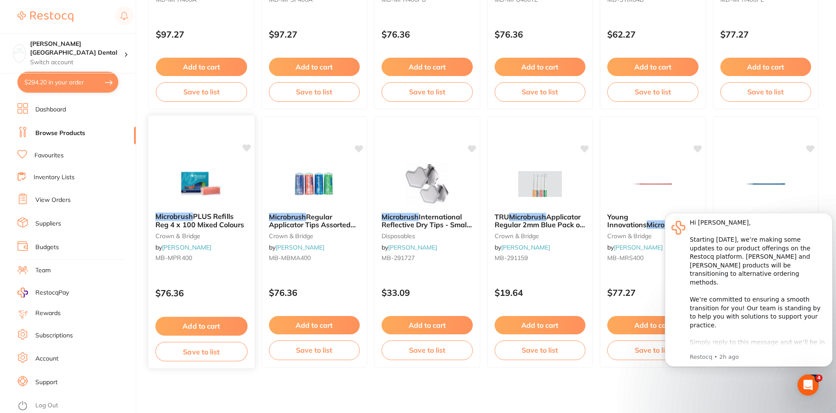
type input "microbrush"
click at [199, 330] on button "Add to cart" at bounding box center [201, 326] width 92 height 19
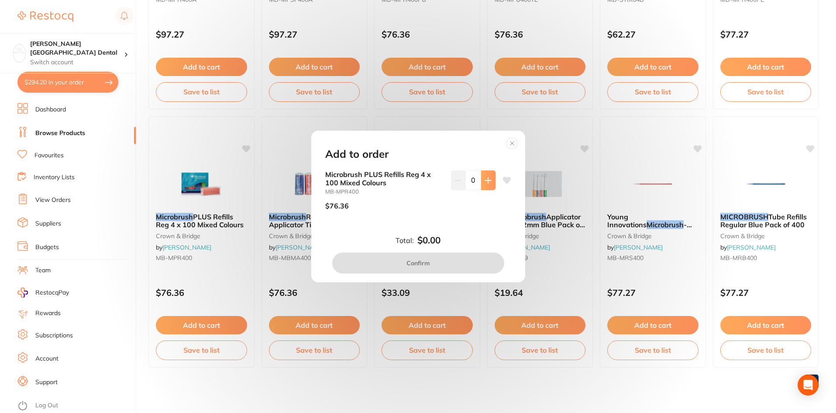
click at [489, 182] on icon at bounding box center [488, 180] width 7 height 7
type input "1"
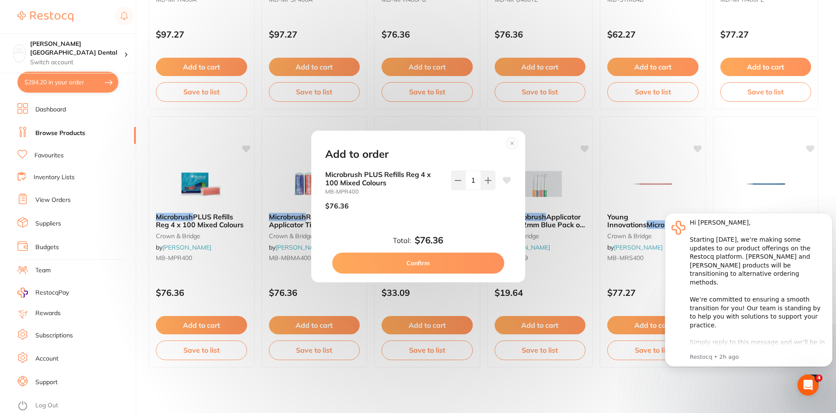
scroll to position [0, 0]
click at [436, 259] on button "Confirm" at bounding box center [418, 262] width 172 height 21
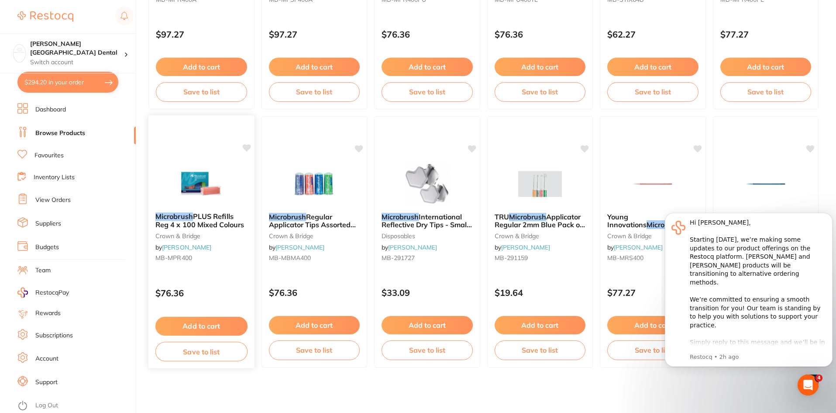
click at [205, 355] on button "Save to list" at bounding box center [201, 352] width 92 height 20
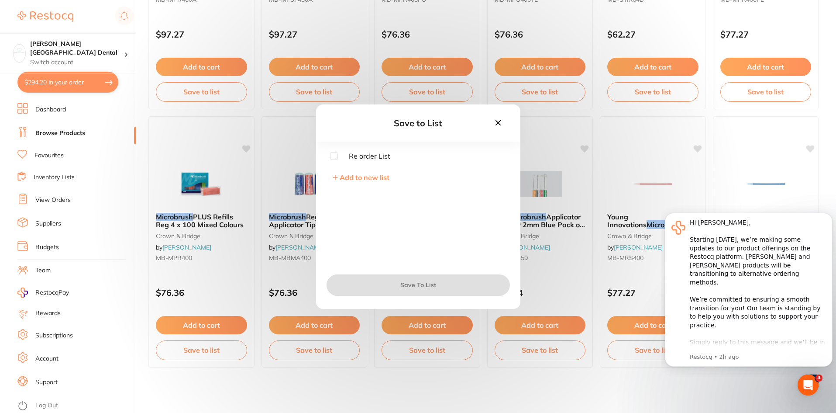
click at [333, 155] on input "checkbox" at bounding box center [334, 156] width 8 height 8
checkbox input "true"
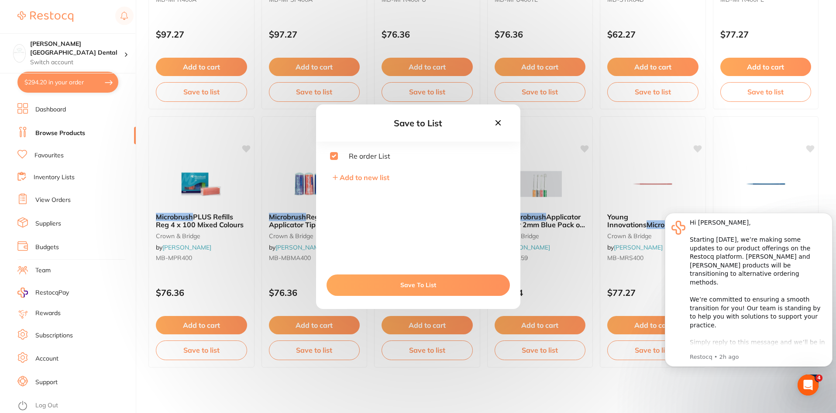
click at [418, 283] on button "Save To List" at bounding box center [418, 284] width 183 height 21
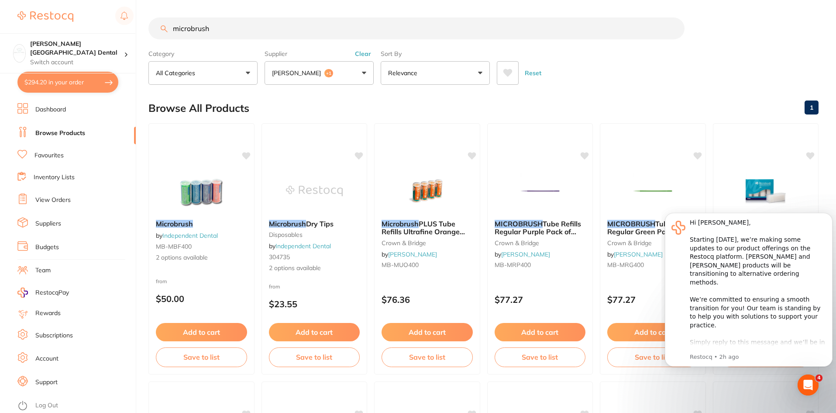
scroll to position [0, 0]
drag, startPoint x: 226, startPoint y: 25, endPoint x: 161, endPoint y: 39, distance: 66.1
click at [161, 39] on input "microbrush" at bounding box center [416, 28] width 536 height 22
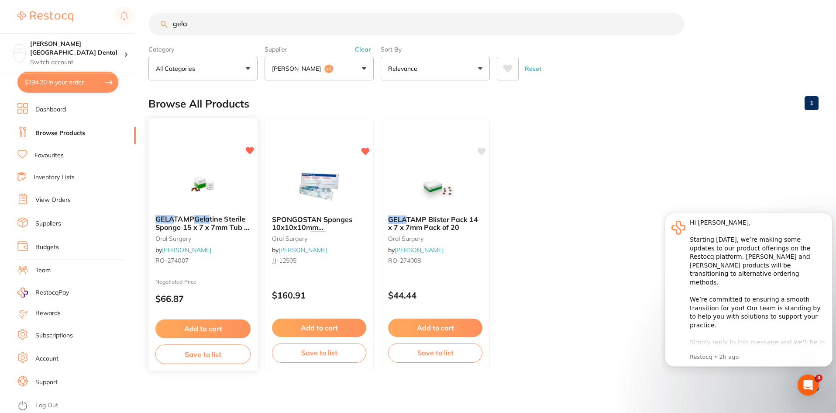
scroll to position [7, 0]
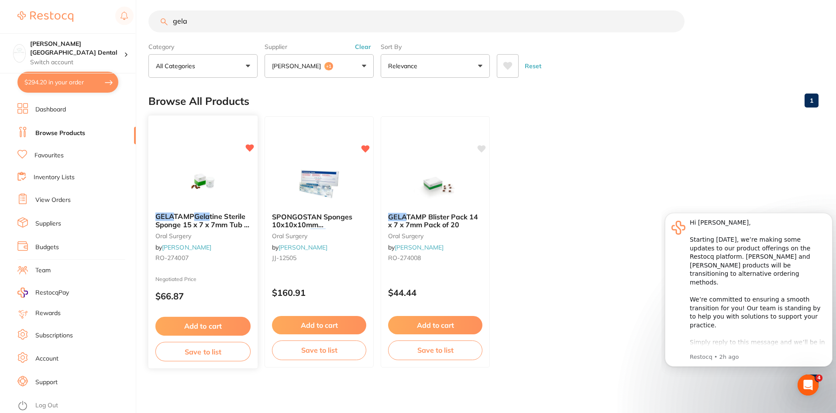
type input "gela"
click at [206, 327] on button "Add to cart" at bounding box center [202, 326] width 95 height 19
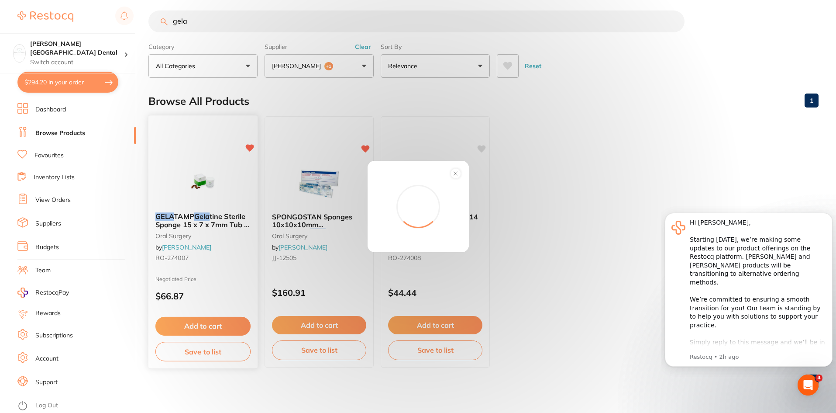
scroll to position [0, 0]
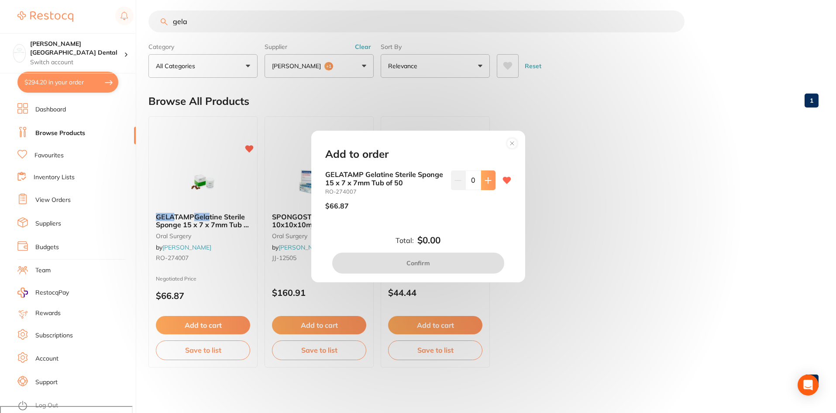
click at [491, 175] on button at bounding box center [488, 179] width 14 height 19
type input "1"
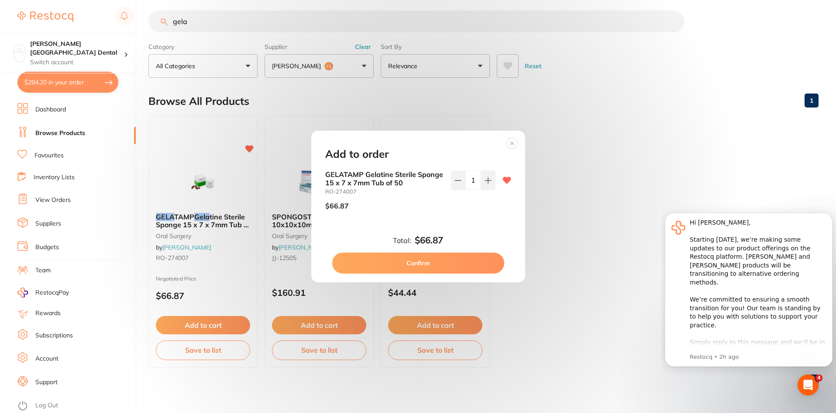
click at [430, 263] on button "Confirm" at bounding box center [418, 262] width 172 height 21
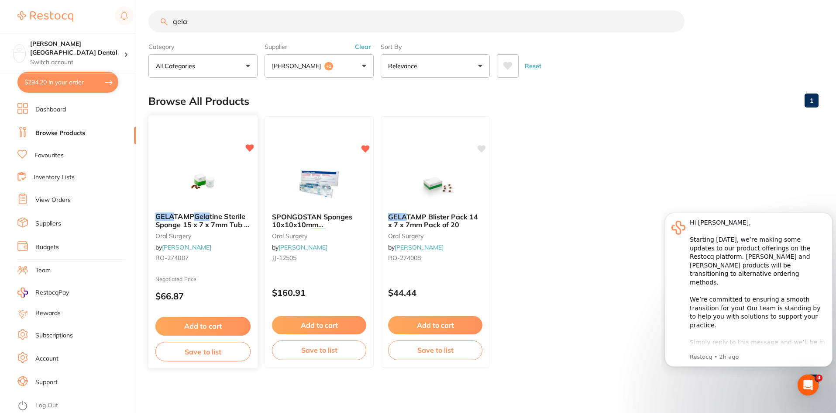
click at [212, 355] on button "Save to list" at bounding box center [202, 352] width 95 height 20
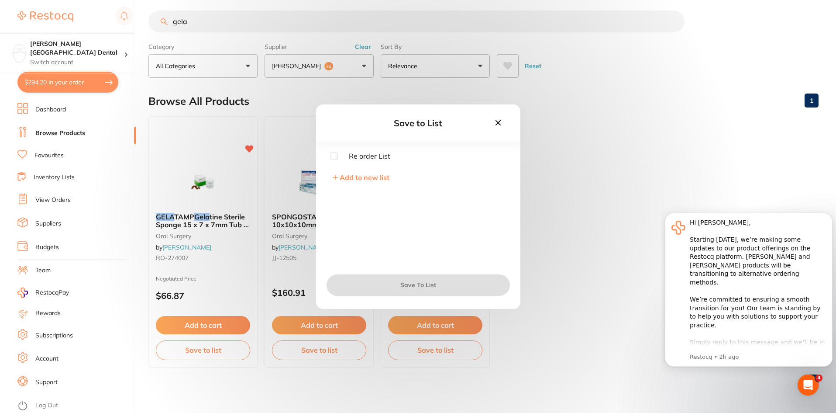
click at [332, 153] on input "checkbox" at bounding box center [334, 156] width 8 height 8
checkbox input "true"
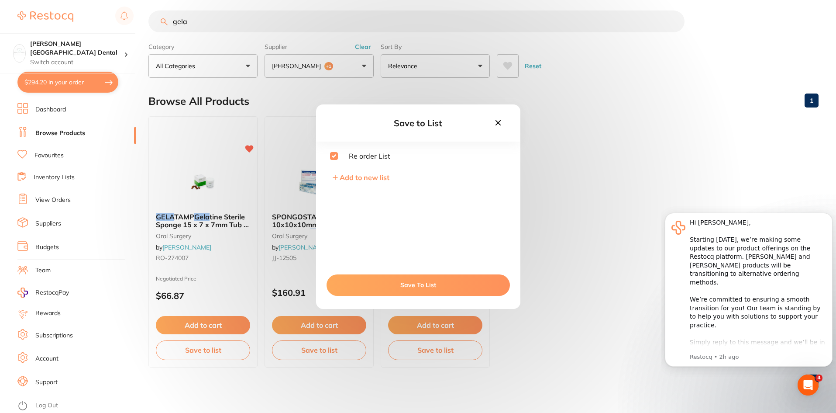
click at [422, 284] on button "Save To List" at bounding box center [418, 284] width 183 height 21
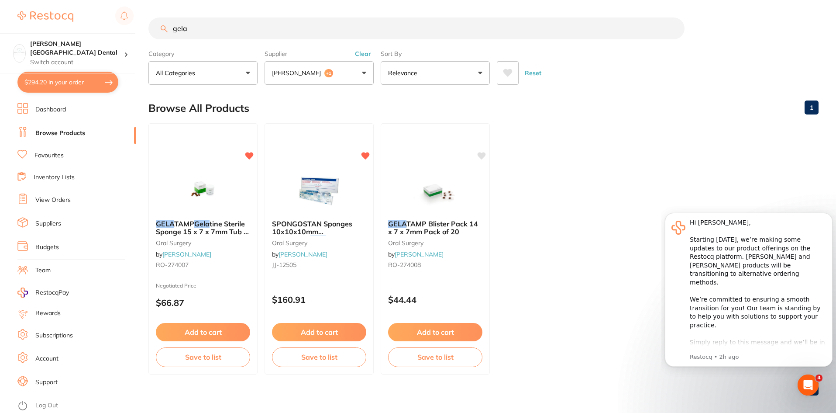
drag, startPoint x: 206, startPoint y: 33, endPoint x: 135, endPoint y: 20, distance: 72.4
click at [135, 20] on div "$294.20 [PERSON_NAME] Street Dental Switch account [PERSON_NAME][GEOGRAPHIC_DAT…" at bounding box center [418, 206] width 836 height 413
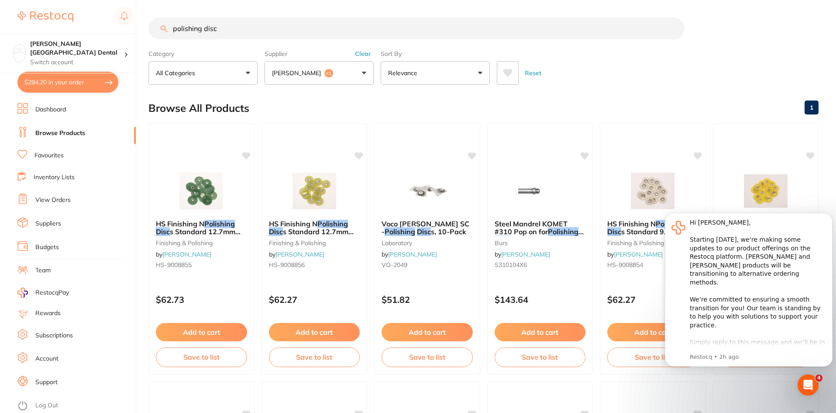
drag, startPoint x: 246, startPoint y: 29, endPoint x: 173, endPoint y: 32, distance: 73.4
click at [173, 32] on input "polishing disc" at bounding box center [416, 28] width 536 height 22
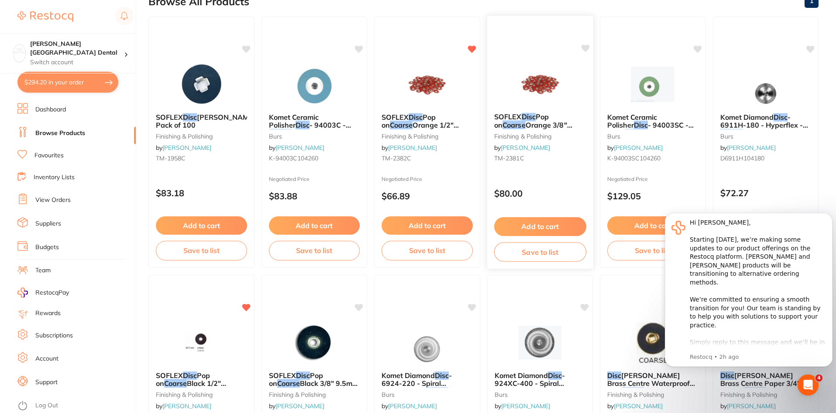
scroll to position [175, 0]
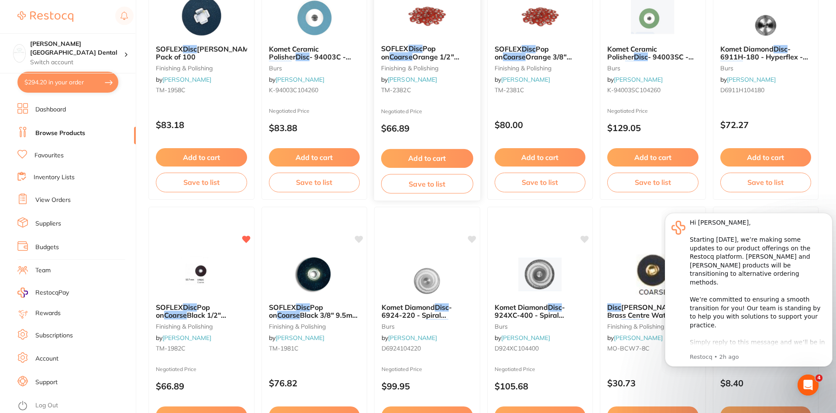
type input "course disc"
click at [445, 188] on button "Save to list" at bounding box center [427, 184] width 92 height 20
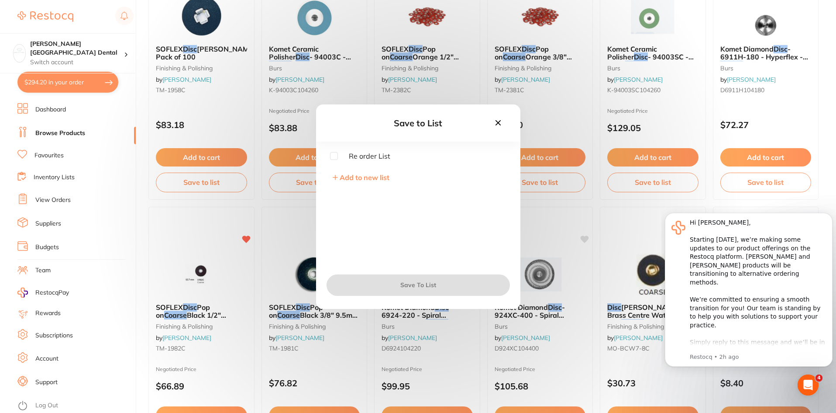
click at [330, 156] on input "checkbox" at bounding box center [334, 156] width 8 height 8
checkbox input "true"
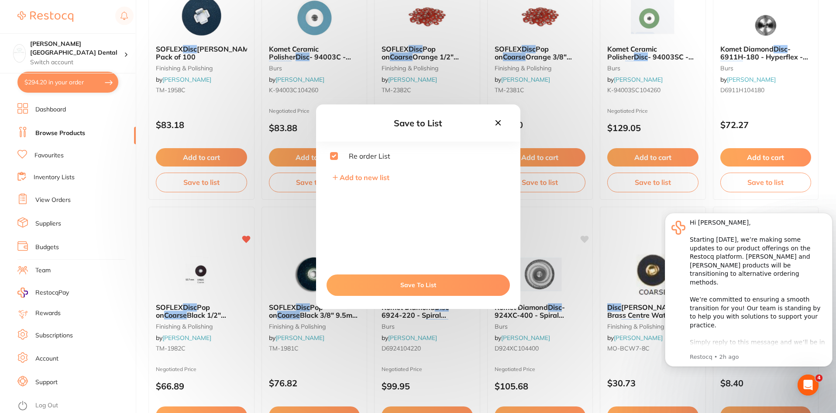
click at [449, 290] on button "Save To List" at bounding box center [418, 284] width 183 height 21
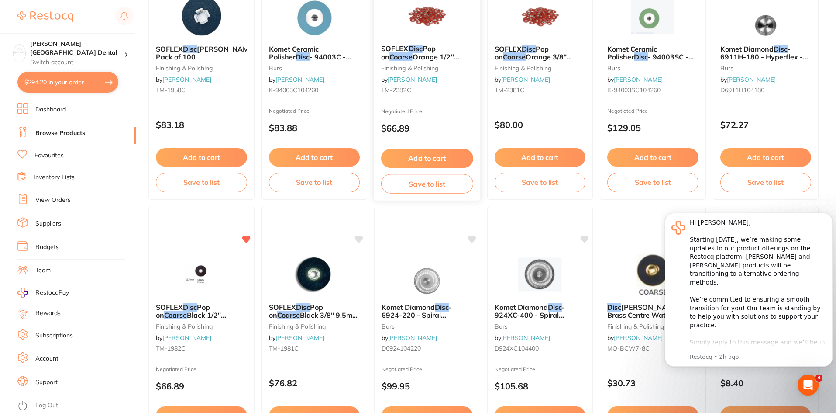
click at [442, 160] on button "Add to cart" at bounding box center [427, 158] width 92 height 19
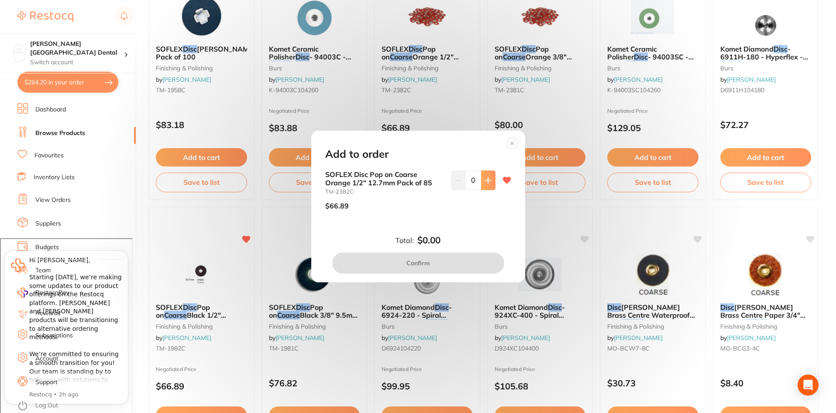
click at [482, 185] on button at bounding box center [488, 179] width 14 height 19
type input "1"
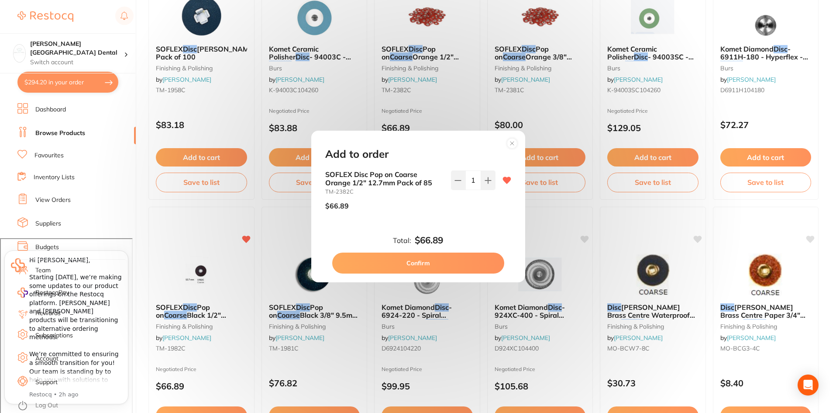
click at [430, 262] on button "Confirm" at bounding box center [418, 262] width 172 height 21
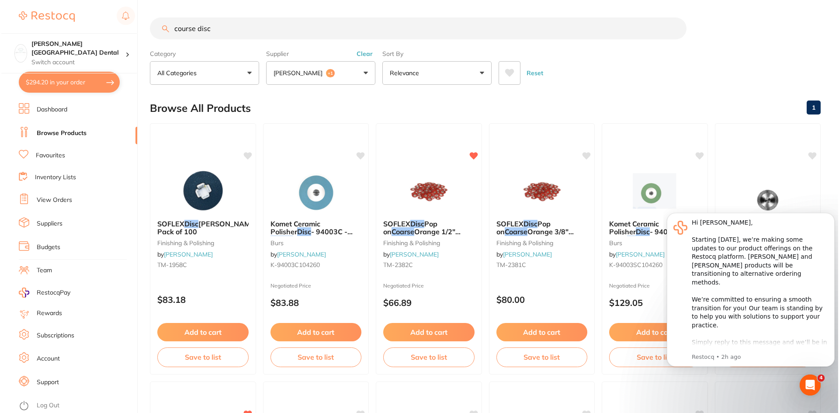
scroll to position [0, 0]
drag, startPoint x: 217, startPoint y: 30, endPoint x: 146, endPoint y: 38, distance: 71.1
click at [146, 38] on div "$294.20 [PERSON_NAME] Street Dental Switch account [PERSON_NAME][GEOGRAPHIC_DAT…" at bounding box center [418, 206] width 836 height 413
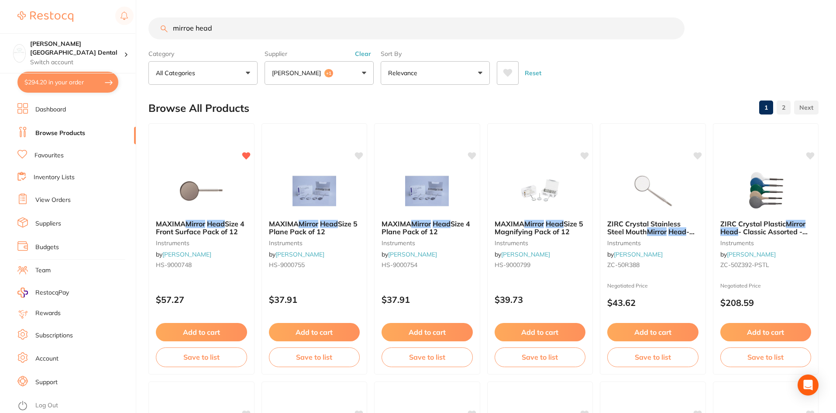
click at [194, 27] on input "mirroe head" at bounding box center [416, 28] width 536 height 22
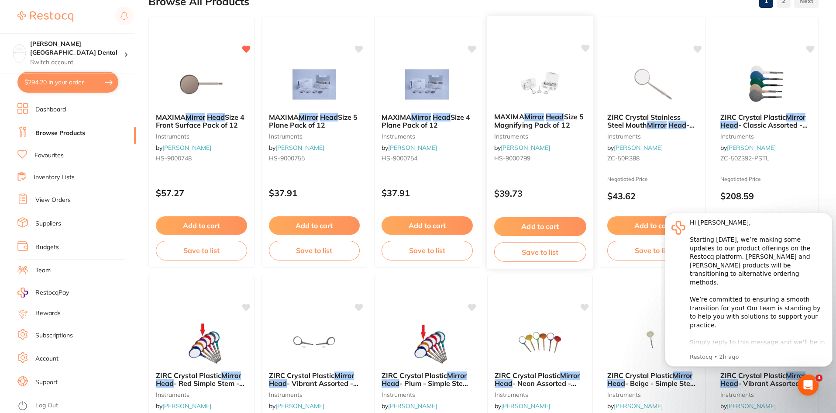
scroll to position [0, 0]
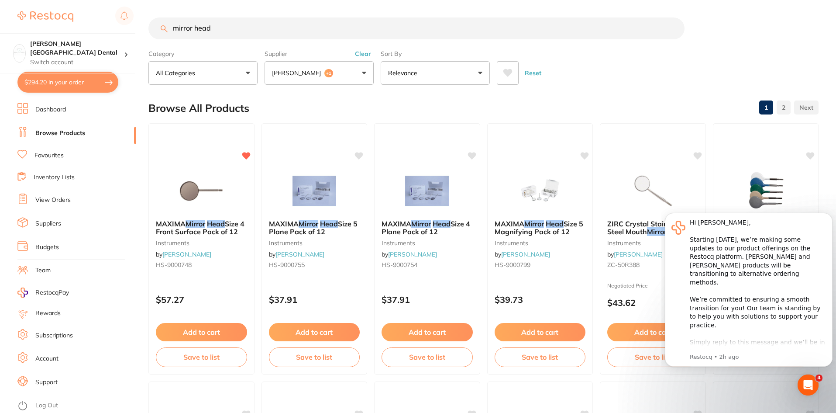
click at [211, 29] on input "mirror head" at bounding box center [416, 28] width 536 height 22
drag, startPoint x: 224, startPoint y: 25, endPoint x: 162, endPoint y: 26, distance: 61.6
click at [162, 26] on div "mirror head ff" at bounding box center [483, 28] width 670 height 22
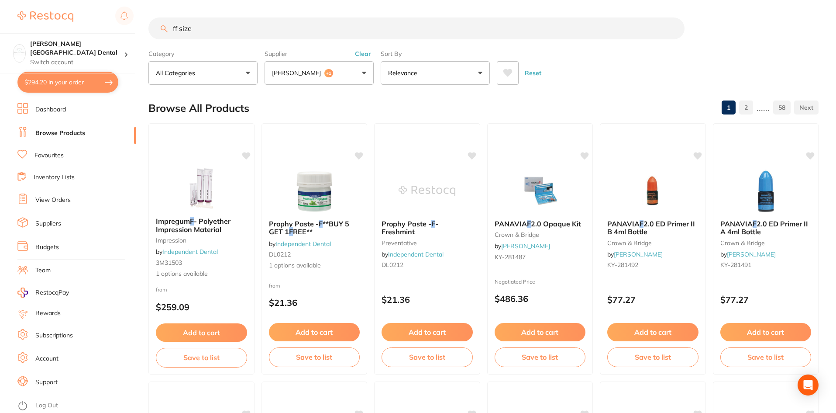
type input "ff size 5"
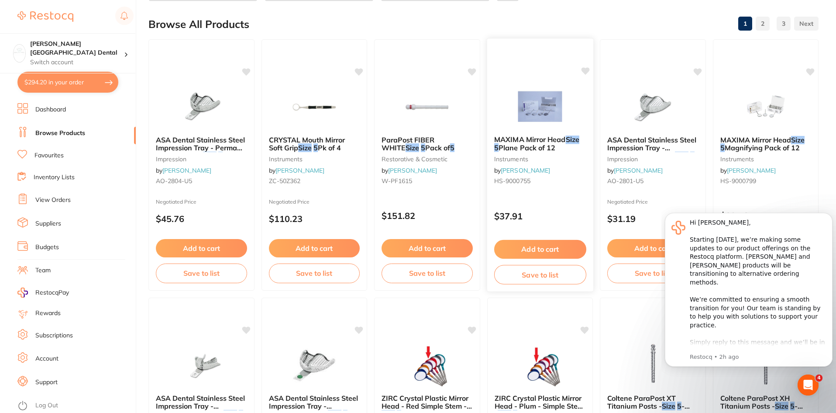
scroll to position [87, 0]
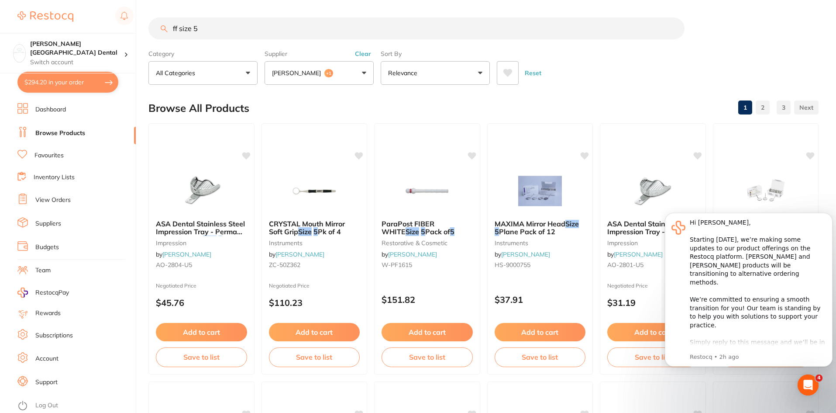
click at [179, 28] on input "ff size 5" at bounding box center [416, 28] width 536 height 22
click at [530, 228] on span "Plane Pack of 12" at bounding box center [527, 231] width 57 height 9
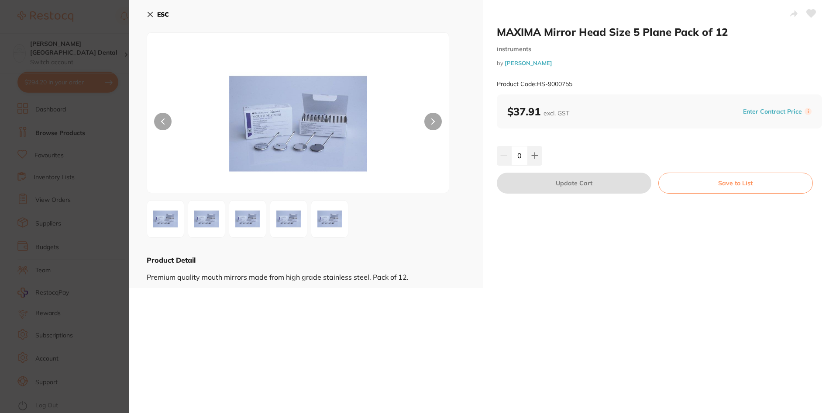
click at [214, 219] on img at bounding box center [206, 218] width 31 height 31
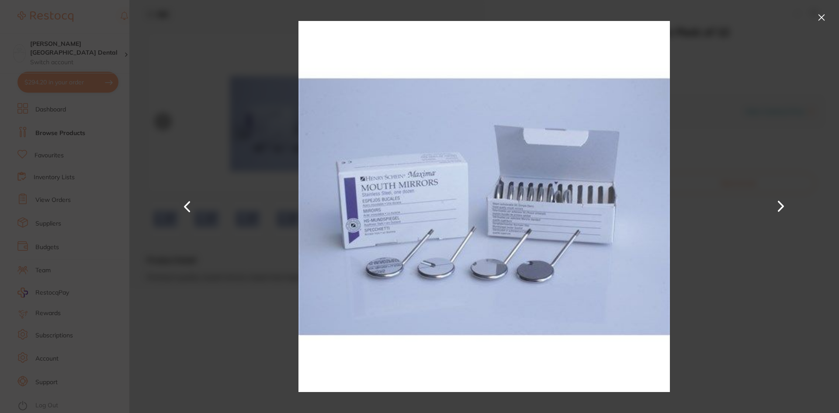
click at [825, 21] on button at bounding box center [821, 17] width 14 height 14
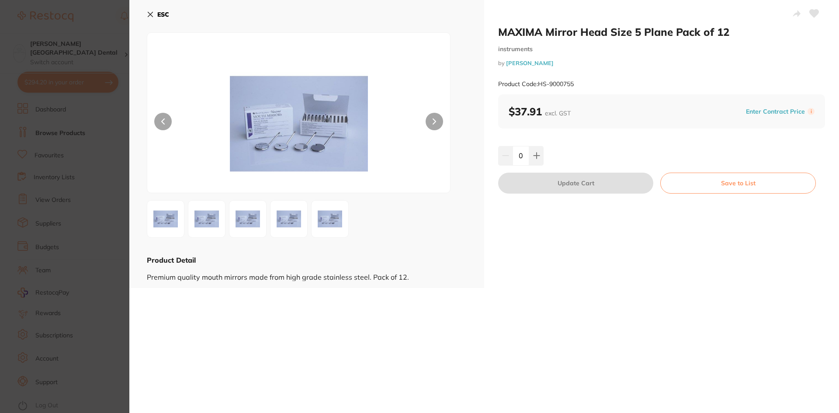
click at [149, 15] on icon at bounding box center [150, 14] width 7 height 7
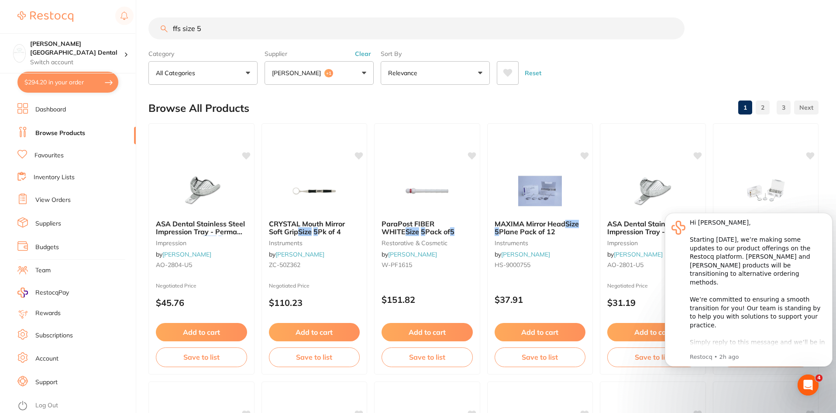
scroll to position [0, 0]
drag, startPoint x: 184, startPoint y: 30, endPoint x: 160, endPoint y: 34, distance: 24.3
click at [160, 34] on input "ffs size 5" at bounding box center [416, 28] width 536 height 22
click at [216, 33] on input "size 5" at bounding box center [416, 28] width 536 height 22
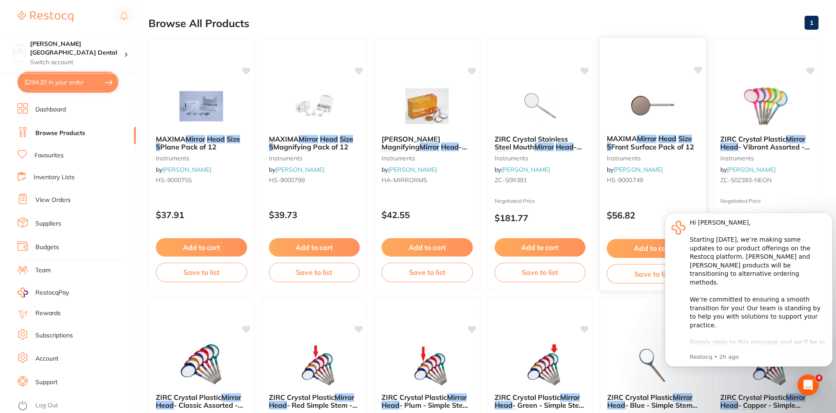
scroll to position [87, 0]
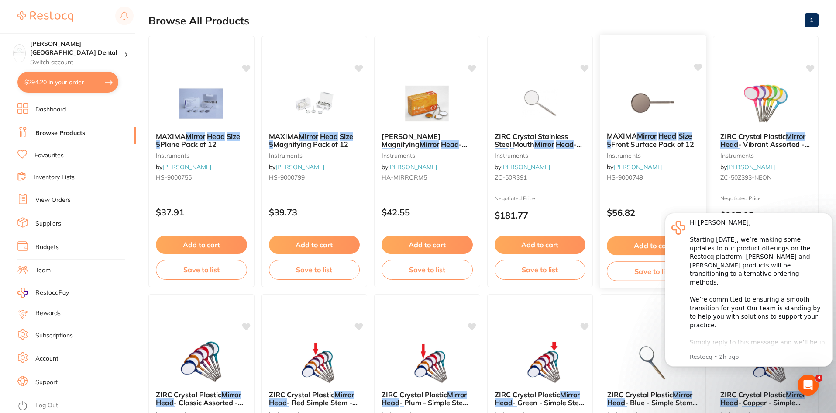
type input "size 5 mirror head"
click at [636, 101] on img at bounding box center [653, 103] width 57 height 44
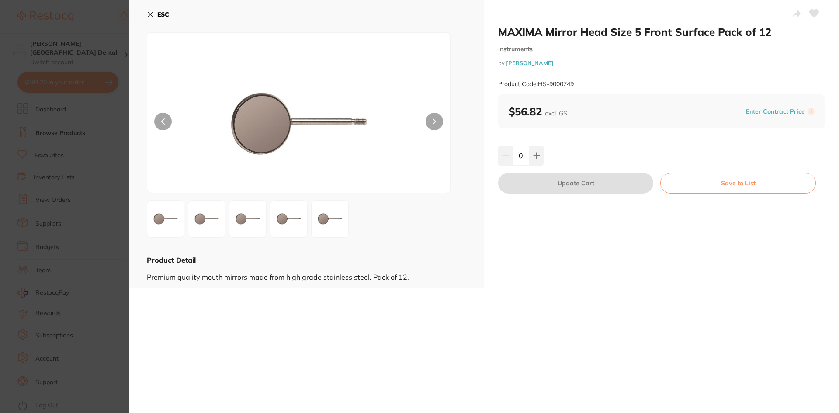
click at [204, 227] on img at bounding box center [206, 218] width 31 height 31
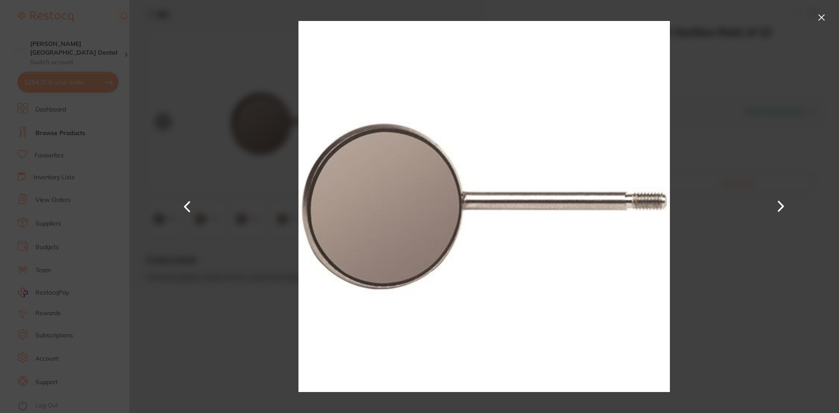
click at [821, 18] on button at bounding box center [821, 17] width 14 height 14
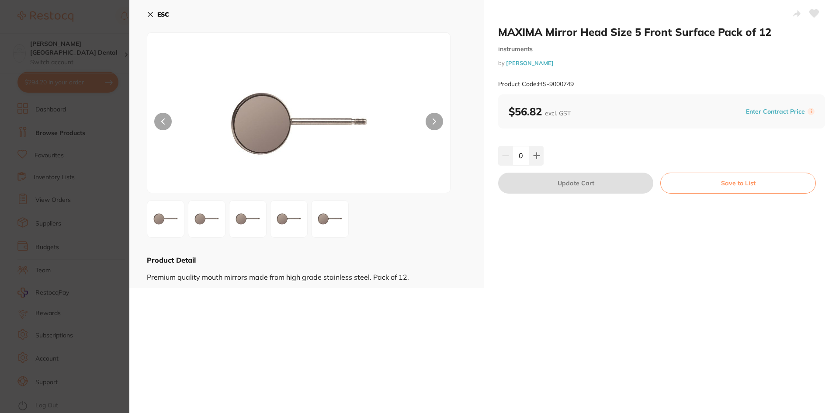
click at [585, 340] on div "MAXIMA Mirror Head Size 5 Front Surface Pack of 12 instruments by Henry Schein …" at bounding box center [483, 206] width 709 height 413
click at [149, 15] on icon at bounding box center [150, 14] width 7 height 7
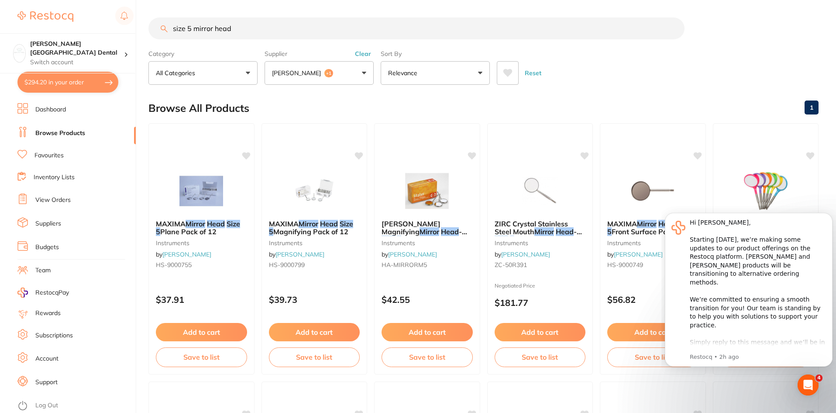
drag, startPoint x: 259, startPoint y: 25, endPoint x: 159, endPoint y: 24, distance: 100.5
click at [159, 24] on input "size 5 mirror head" at bounding box center [416, 28] width 536 height 22
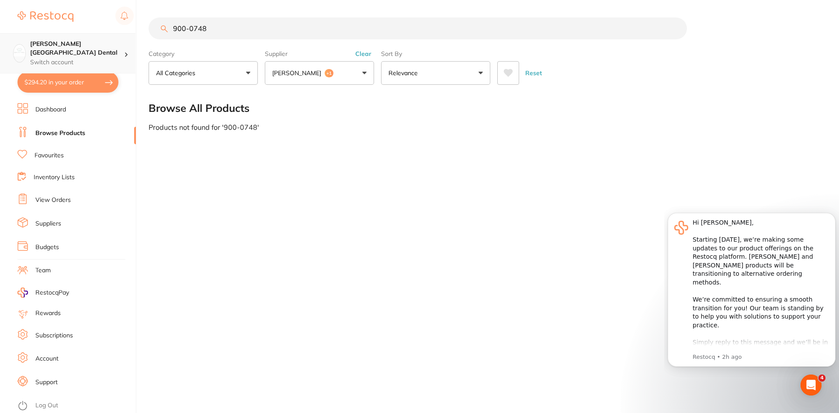
drag, startPoint x: 238, startPoint y: 30, endPoint x: 130, endPoint y: 35, distance: 108.4
click at [130, 35] on div "$294.20 Maude Street Dental Switch account Maude Street Dental $294.20 in your …" at bounding box center [419, 206] width 839 height 413
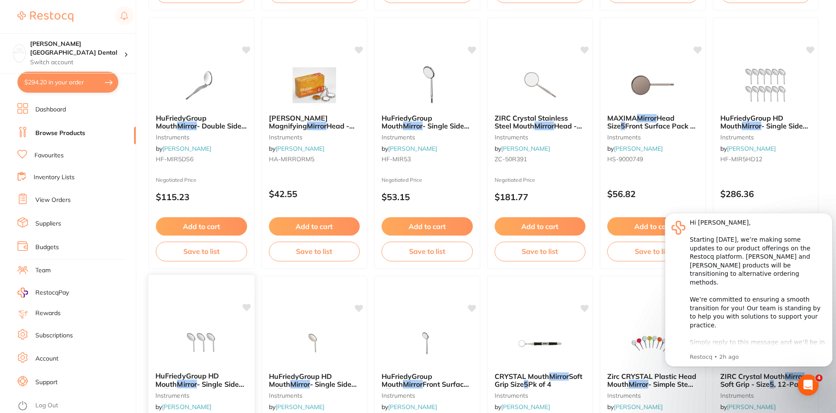
scroll to position [699, 0]
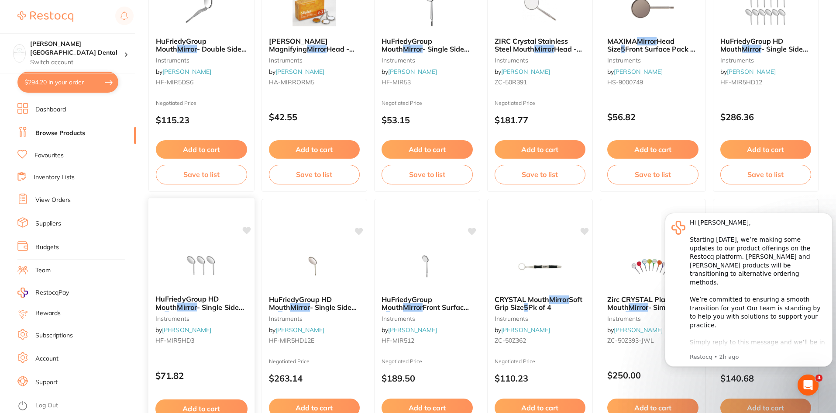
type input "5 fs rhodium mirror"
click at [203, 296] on span "HuFriedyGroup HD Mouth" at bounding box center [186, 302] width 63 height 17
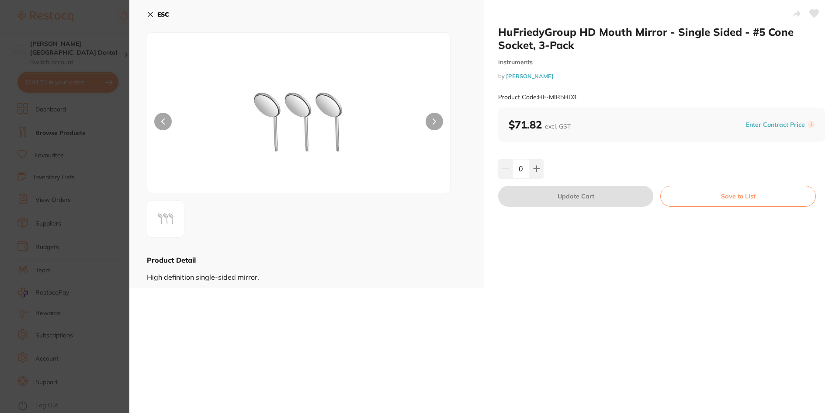
click at [430, 118] on button at bounding box center [433, 121] width 17 height 17
click at [150, 17] on icon at bounding box center [150, 14] width 7 height 7
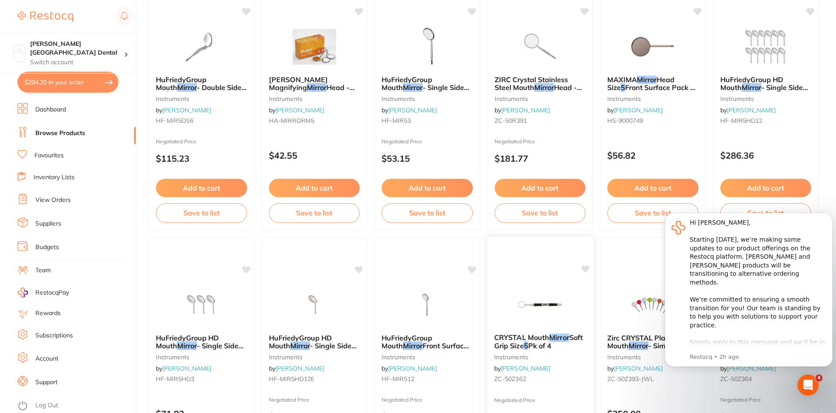
scroll to position [611, 0]
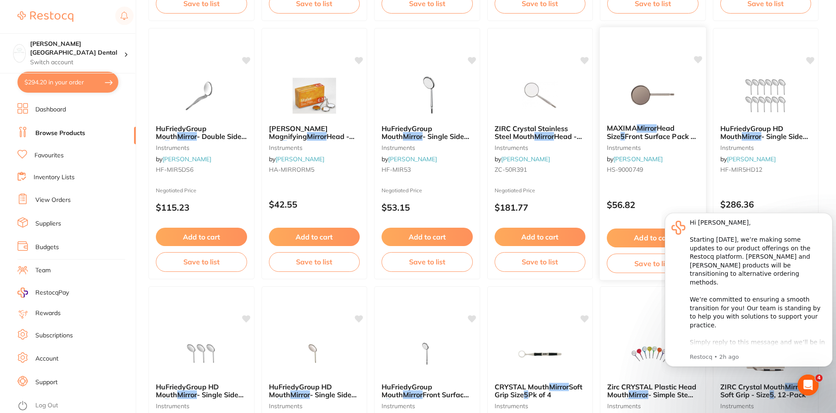
click at [632, 136] on span "Front Surface Pack of 12" at bounding box center [652, 140] width 90 height 17
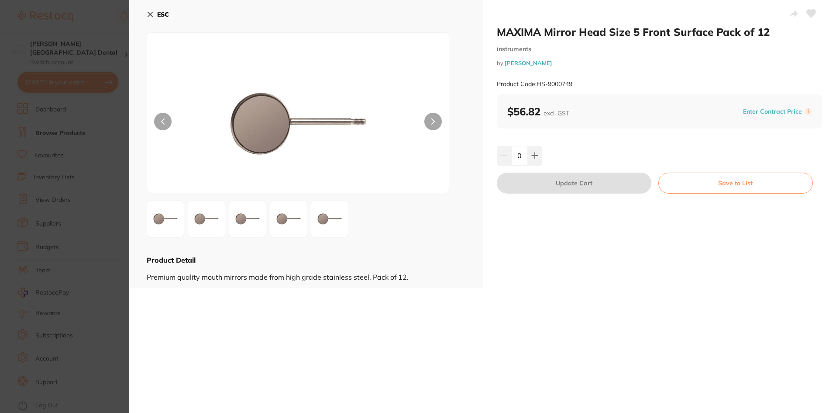
click at [428, 126] on button at bounding box center [432, 121] width 17 height 17
click at [429, 126] on button at bounding box center [432, 121] width 17 height 17
click at [159, 12] on b "ESC" at bounding box center [163, 14] width 12 height 8
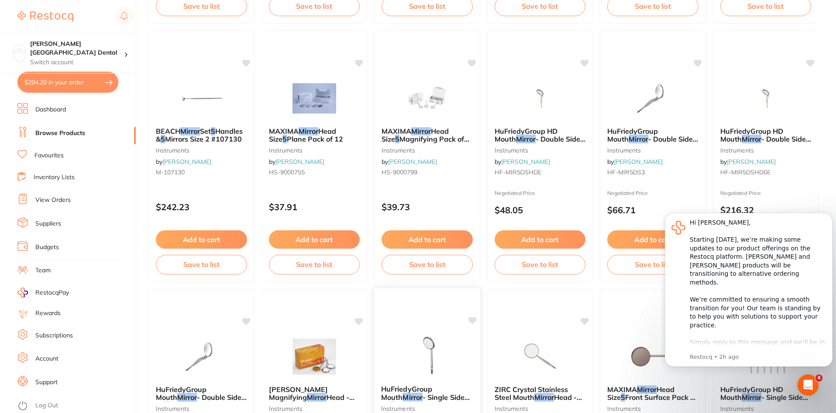
scroll to position [349, 0]
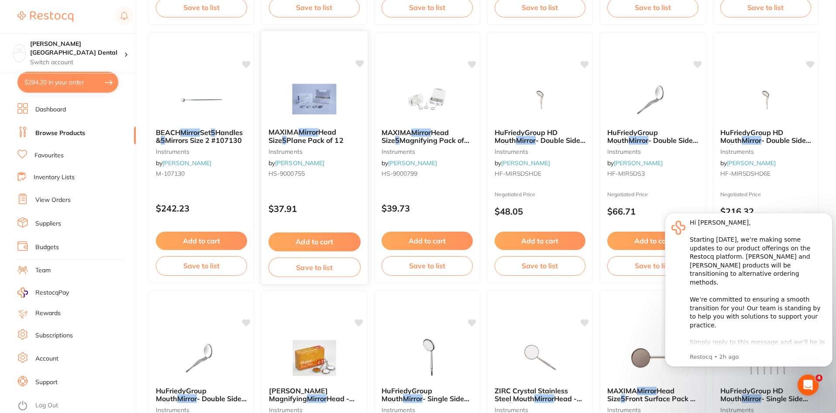
click at [316, 266] on button "Save to list" at bounding box center [314, 267] width 92 height 20
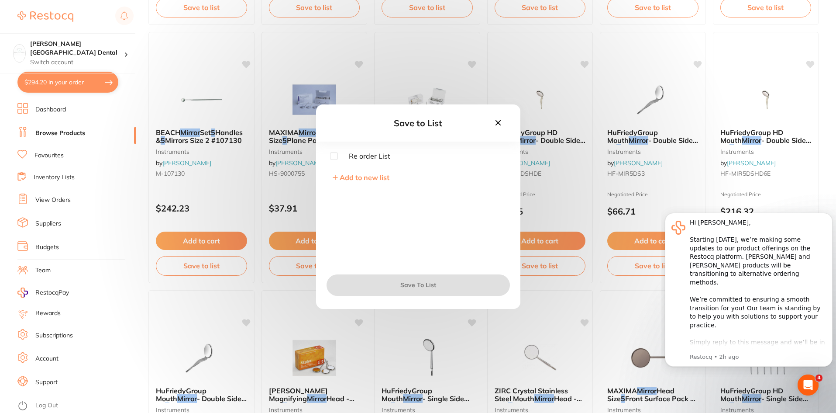
click at [335, 153] on input "checkbox" at bounding box center [334, 156] width 8 height 8
checkbox input "true"
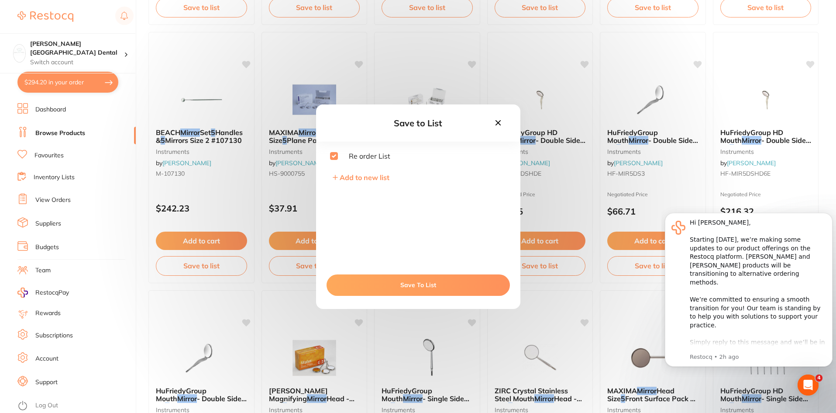
click at [383, 283] on button "Save To List" at bounding box center [418, 284] width 183 height 21
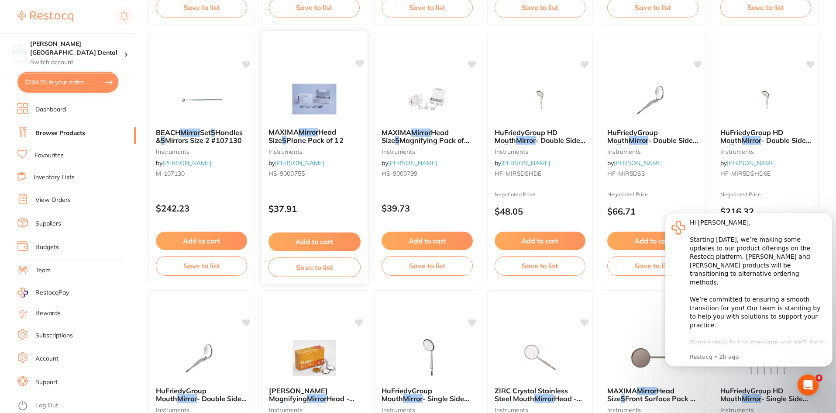
click at [334, 245] on button "Add to cart" at bounding box center [314, 241] width 92 height 19
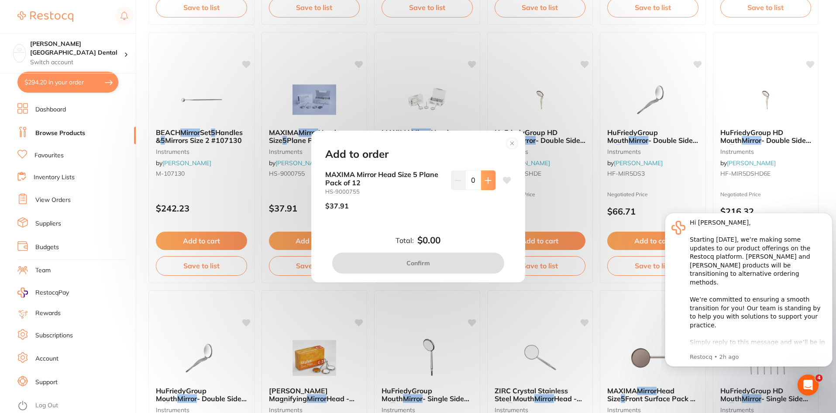
click at [481, 180] on button at bounding box center [488, 179] width 14 height 19
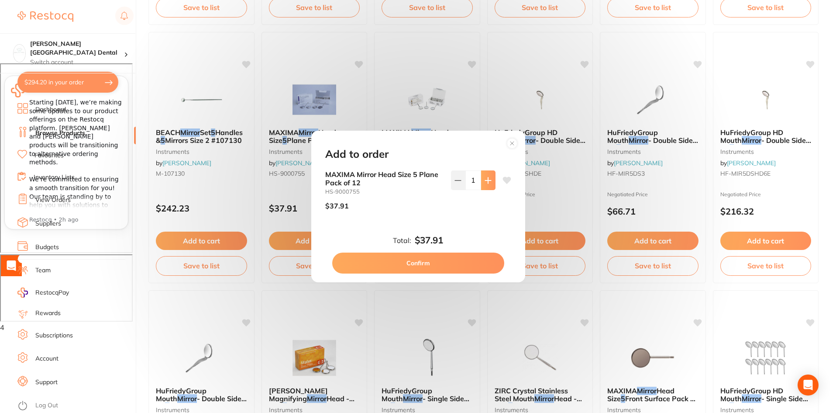
click at [488, 182] on icon at bounding box center [488, 180] width 7 height 7
type input "2"
click at [417, 265] on button "Confirm" at bounding box center [418, 262] width 172 height 21
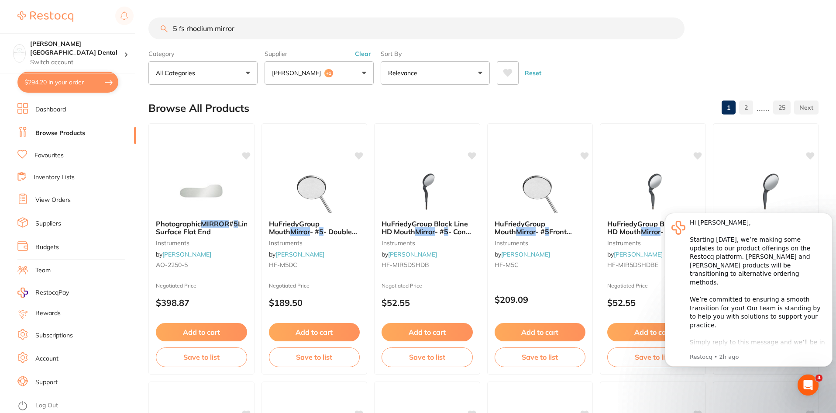
scroll to position [0, 0]
drag, startPoint x: 255, startPoint y: 25, endPoint x: 172, endPoint y: 41, distance: 85.4
click at [172, 41] on section "5 fs rhodium mirror Category All Categories All Categories anaesthetic articula…" at bounding box center [483, 50] width 670 height 67
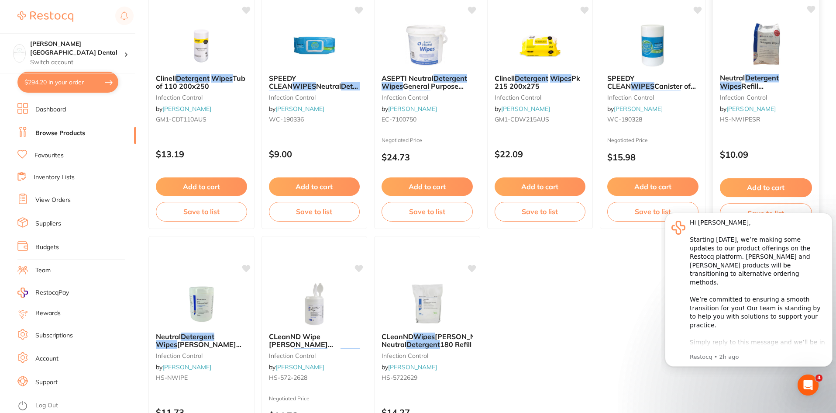
scroll to position [134, 0]
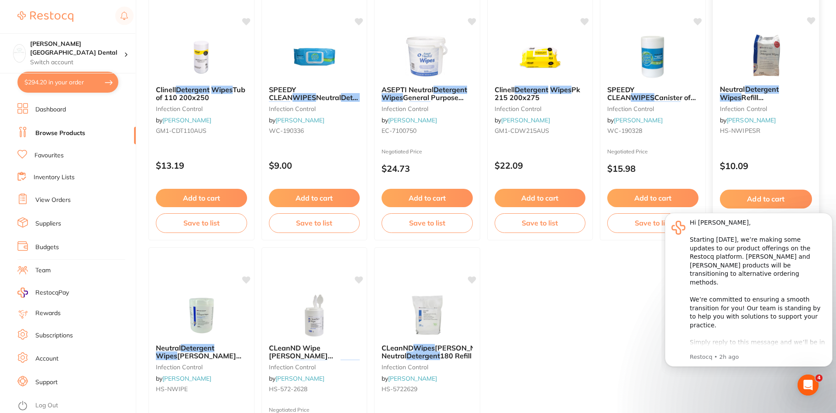
click at [733, 90] on span "Neutral" at bounding box center [732, 89] width 25 height 9
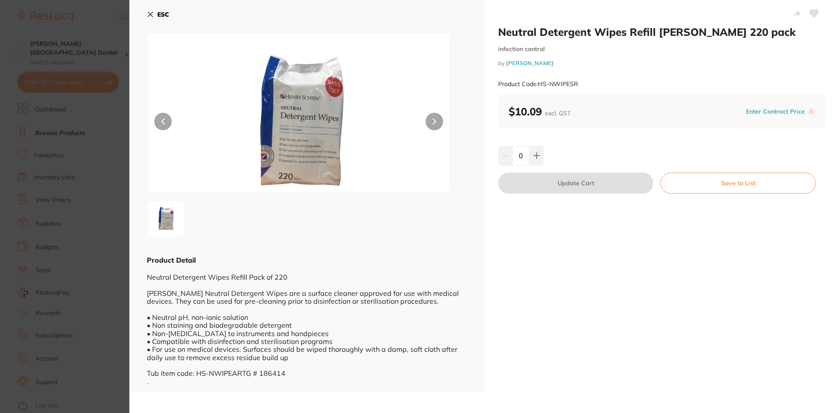
click at [302, 159] on img at bounding box center [299, 124] width 182 height 138
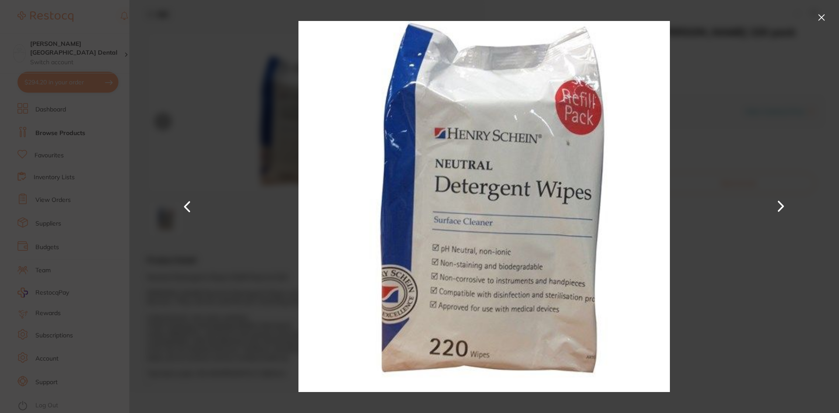
click at [824, 14] on button at bounding box center [821, 17] width 14 height 14
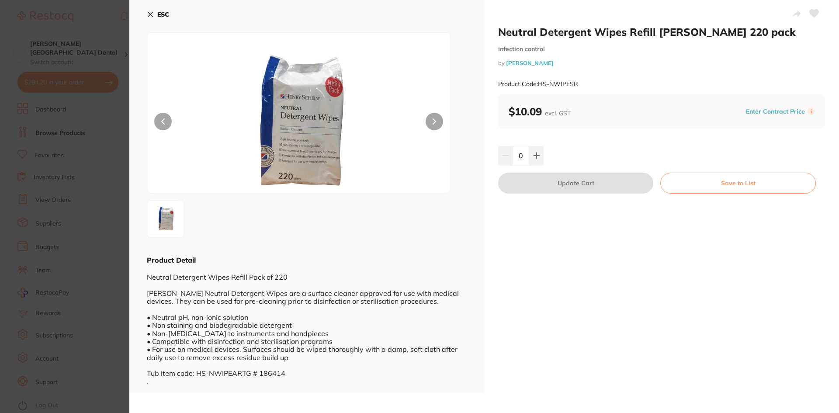
click at [150, 15] on icon at bounding box center [150, 14] width 5 height 5
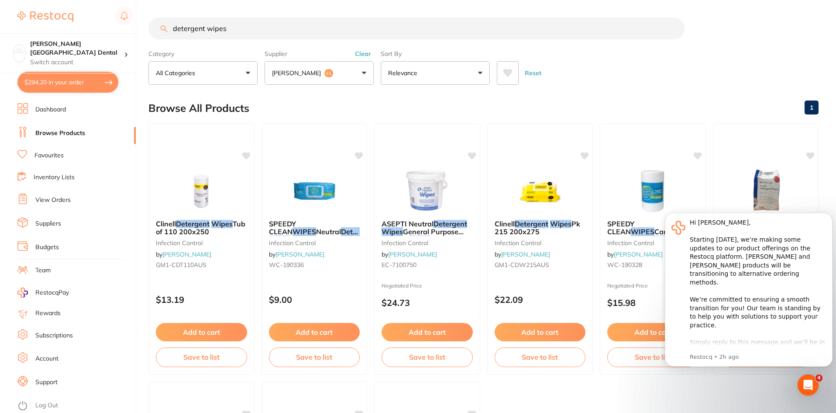
click at [204, 28] on input "detergent wipes" at bounding box center [416, 28] width 536 height 22
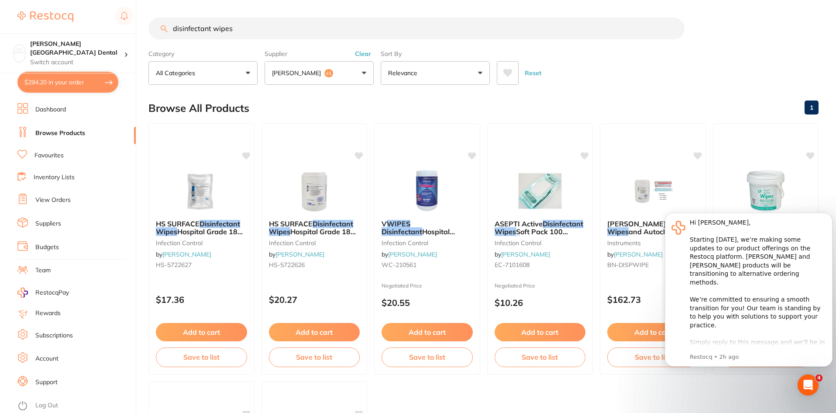
type input "disinfectant wipes"
click at [364, 75] on button "Henry Schein Halas +1" at bounding box center [319, 73] width 109 height 24
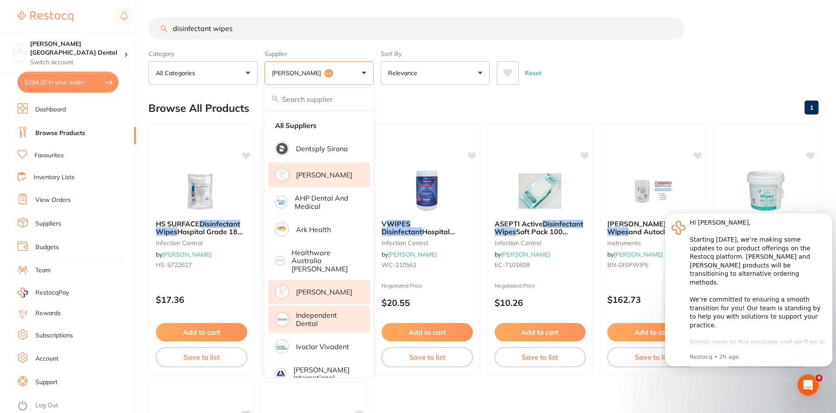
click at [312, 178] on p "[PERSON_NAME]" at bounding box center [324, 175] width 56 height 8
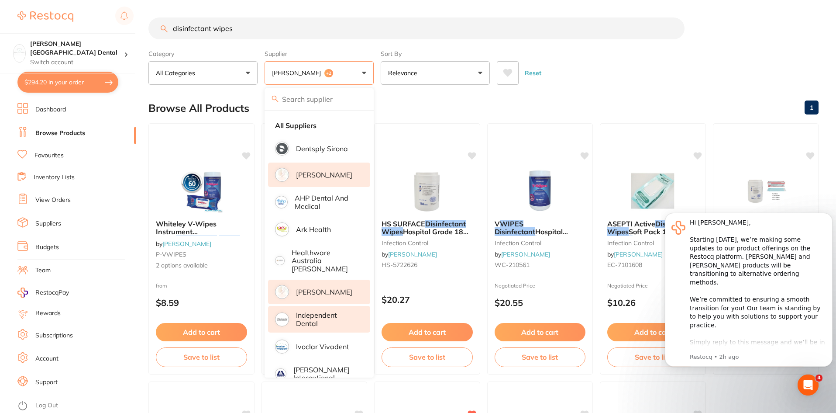
click at [362, 79] on button "Adam Dental +2" at bounding box center [319, 73] width 109 height 24
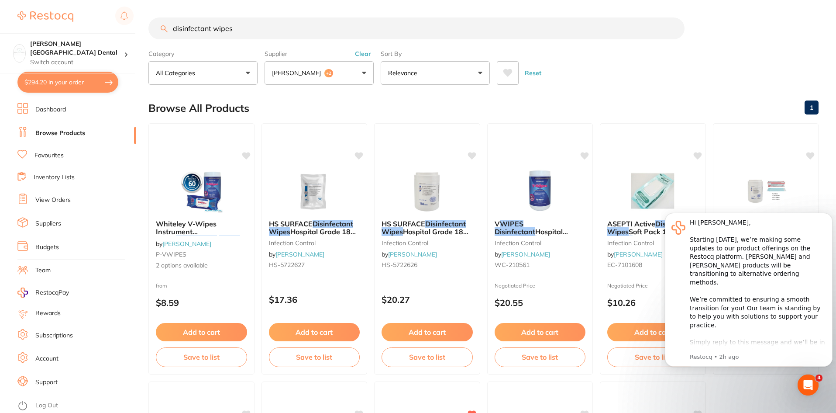
click at [362, 78] on button "Adam Dental +2" at bounding box center [319, 73] width 109 height 24
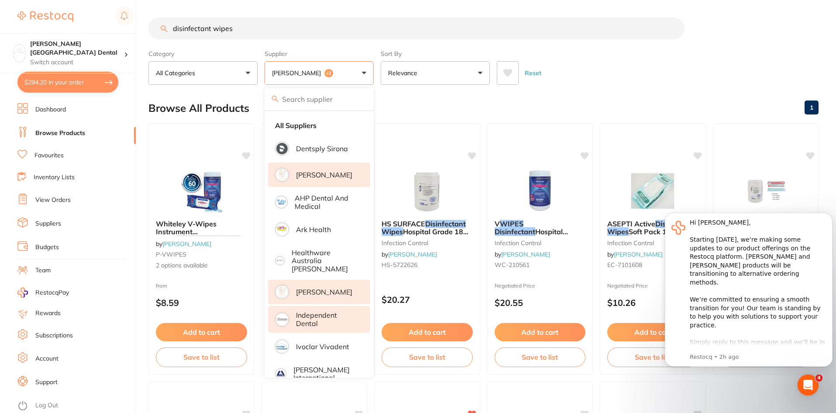
click at [329, 313] on p "Independent Dental" at bounding box center [327, 319] width 62 height 16
click at [337, 288] on p "[PERSON_NAME]" at bounding box center [324, 292] width 56 height 8
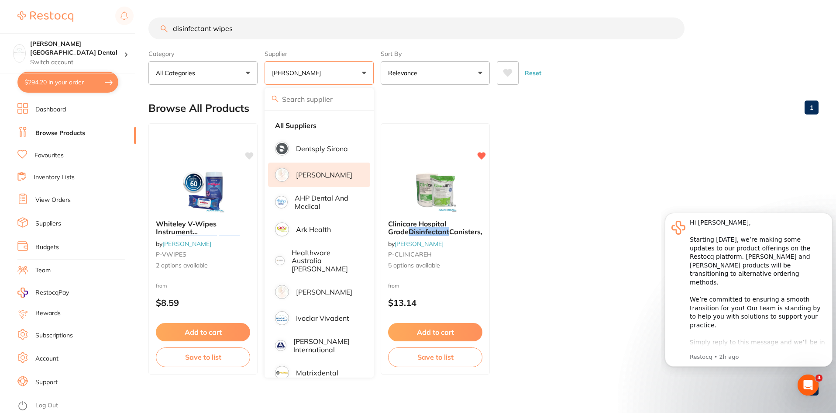
scroll to position [7, 0]
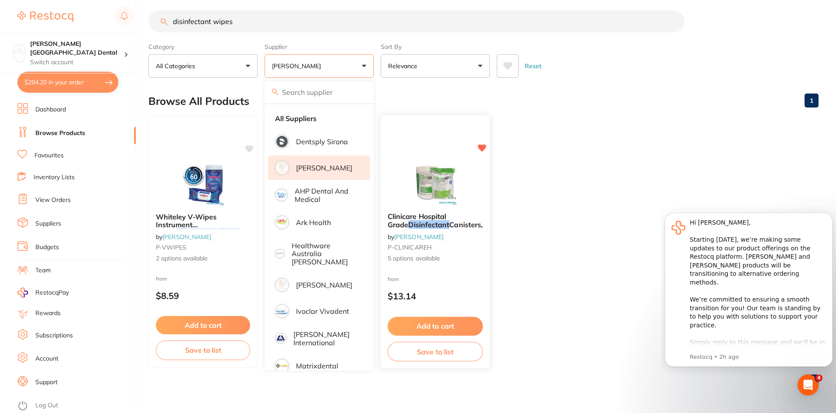
click at [441, 355] on button "Save to list" at bounding box center [435, 352] width 95 height 20
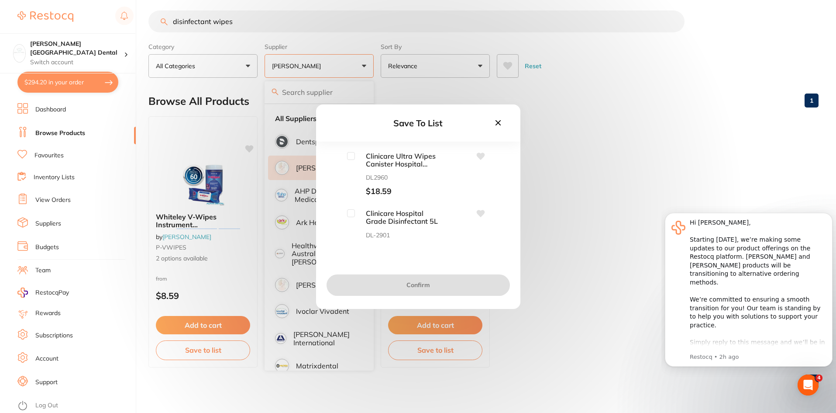
click at [501, 126] on icon at bounding box center [498, 123] width 10 height 10
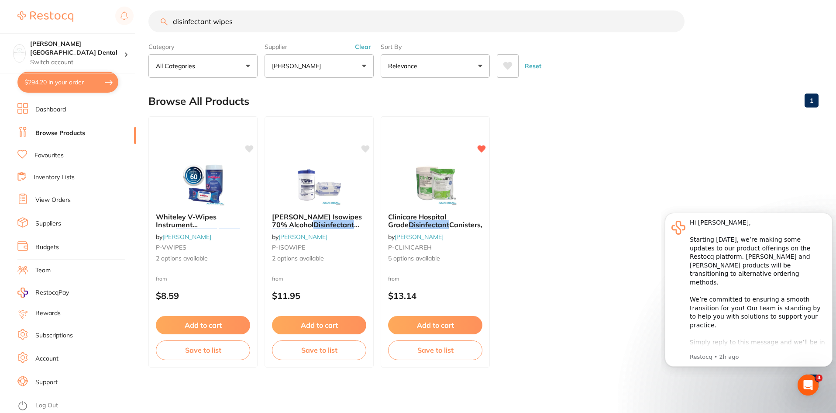
click at [335, 71] on button "[PERSON_NAME]" at bounding box center [319, 66] width 109 height 24
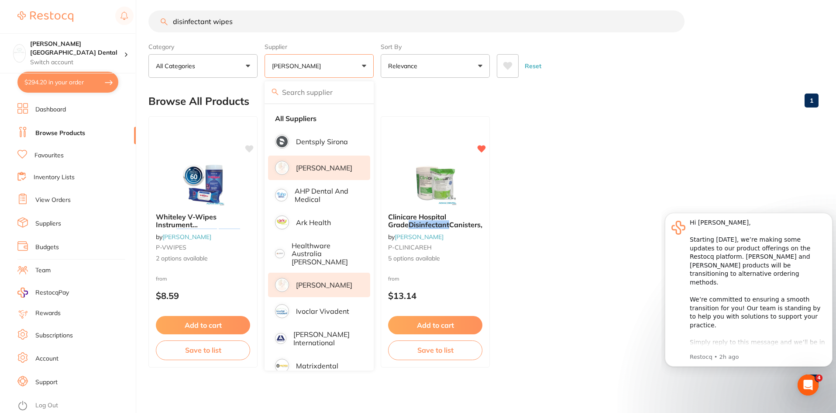
click at [313, 281] on p "[PERSON_NAME]" at bounding box center [324, 285] width 56 height 8
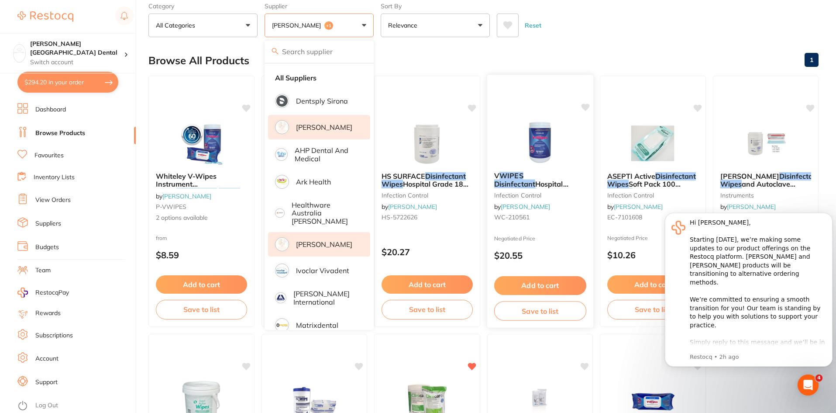
scroll to position [47, 0]
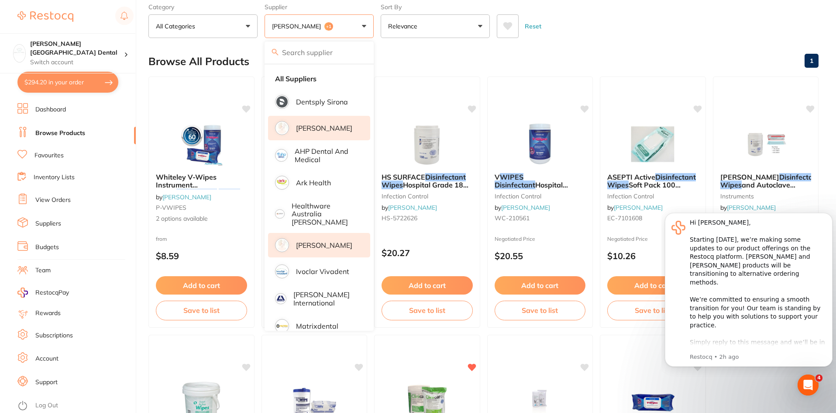
click at [342, 133] on li "[PERSON_NAME]" at bounding box center [319, 128] width 102 height 24
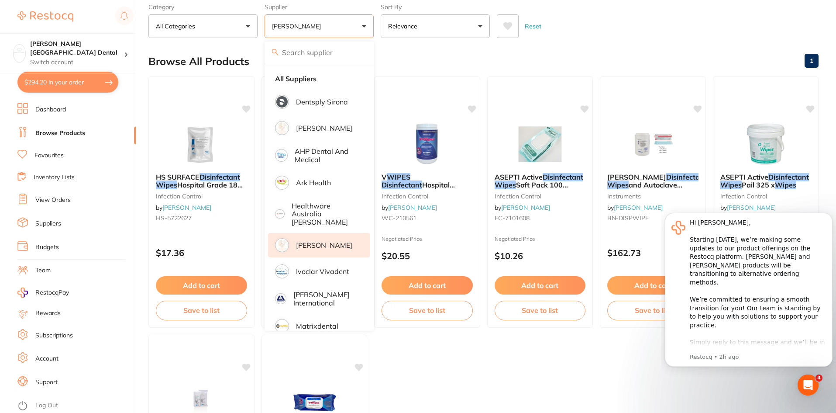
click at [317, 242] on p "[PERSON_NAME]" at bounding box center [324, 245] width 56 height 8
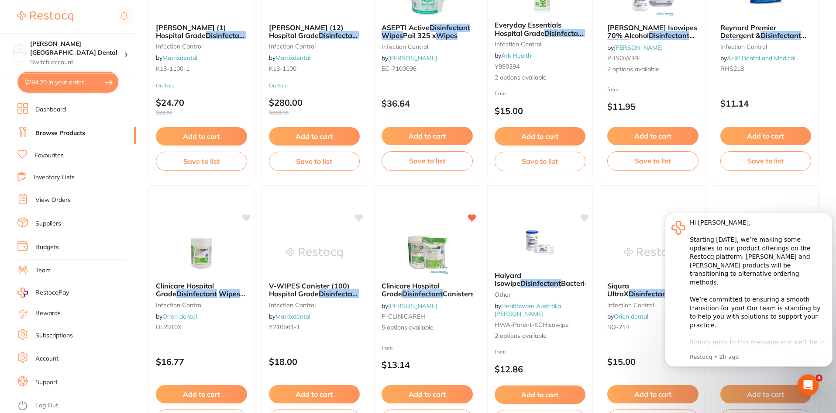
scroll to position [1266, 0]
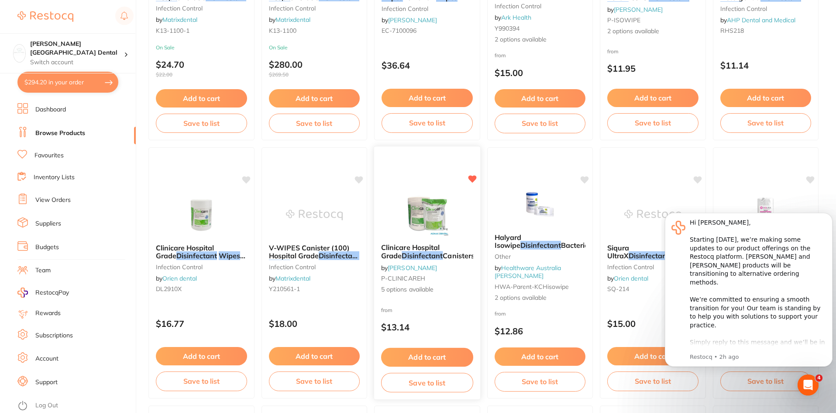
click at [428, 357] on button "Add to cart" at bounding box center [427, 357] width 92 height 19
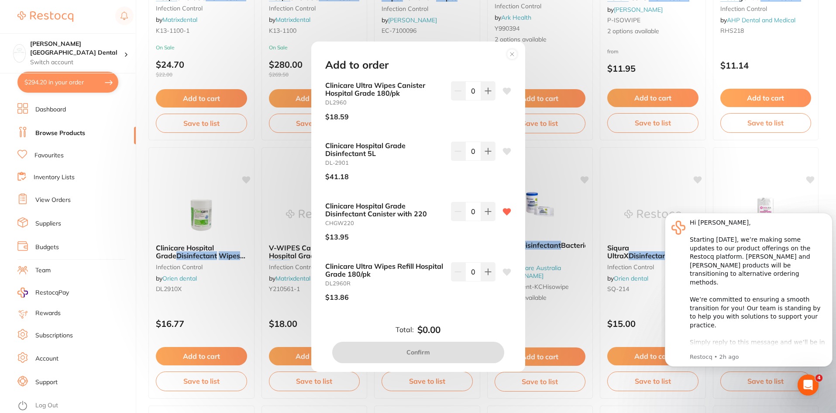
scroll to position [0, 0]
click at [484, 100] on button at bounding box center [488, 90] width 14 height 19
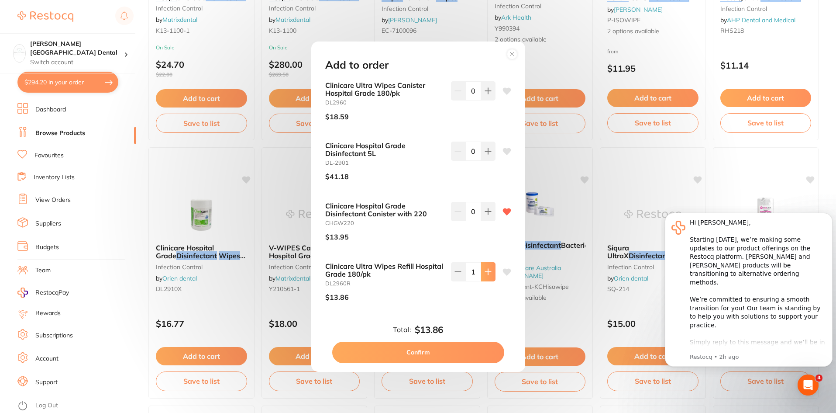
click at [484, 100] on button at bounding box center [488, 90] width 14 height 19
type input "5"
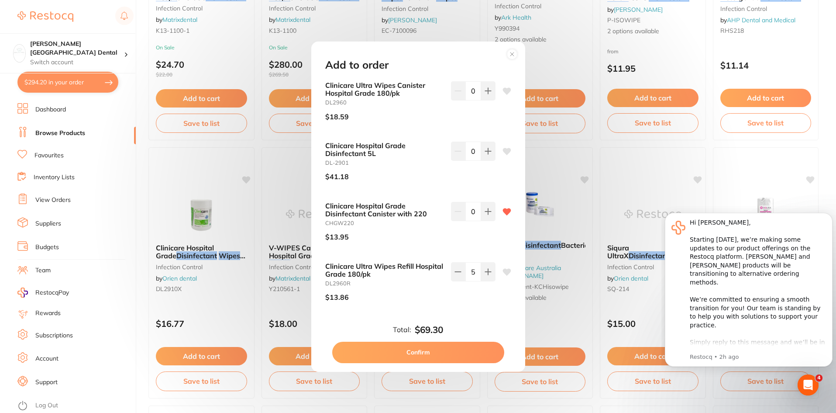
click at [437, 348] on button "Confirm" at bounding box center [418, 352] width 172 height 21
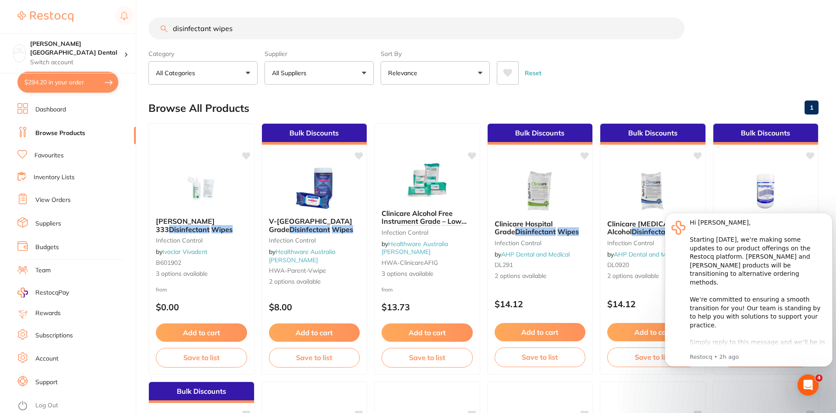
click at [321, 76] on button "All Suppliers" at bounding box center [319, 73] width 109 height 24
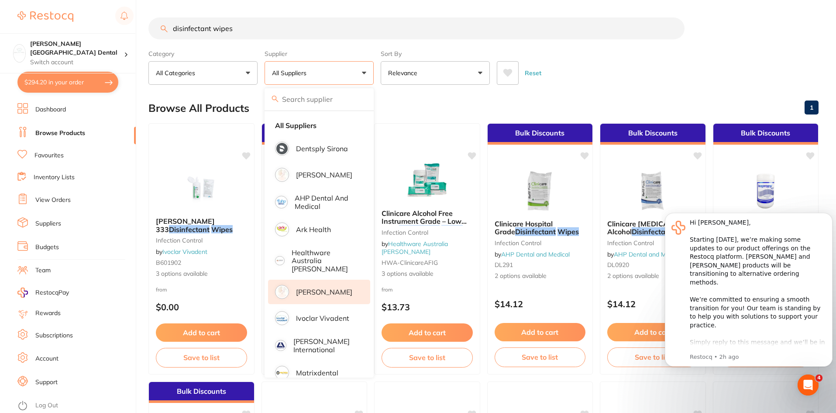
click at [318, 289] on p "[PERSON_NAME]" at bounding box center [324, 292] width 56 height 8
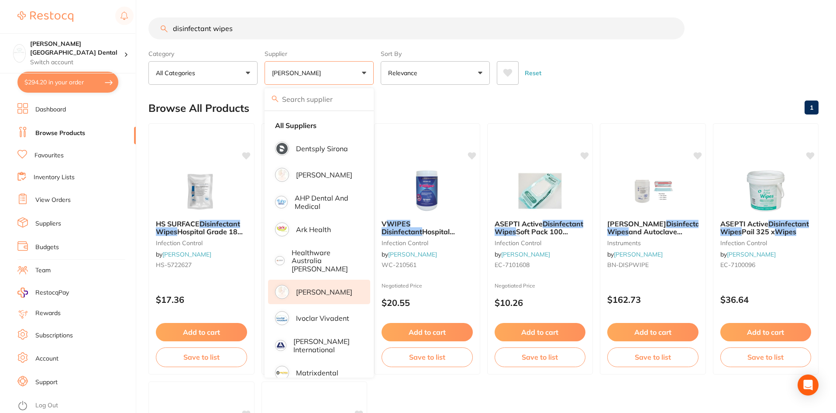
drag, startPoint x: 246, startPoint y: 29, endPoint x: 50, endPoint y: 17, distance: 196.5
click at [50, 17] on div "$294.20 Maude Street Dental Switch account Maude Street Dental $294.20 in your …" at bounding box center [418, 206] width 836 height 413
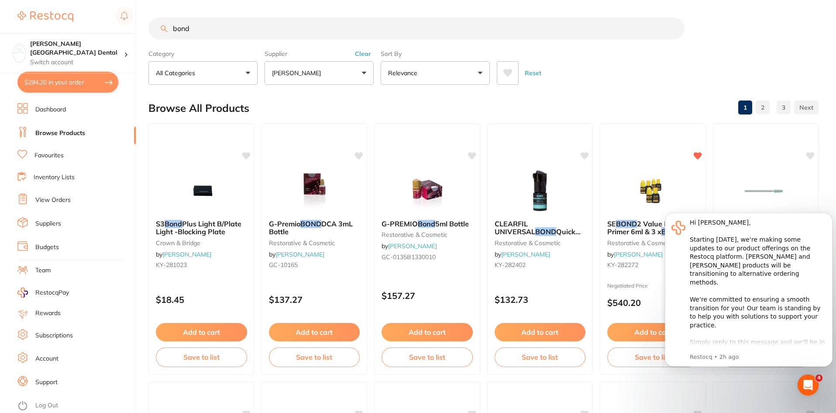
click at [300, 67] on button "[PERSON_NAME]" at bounding box center [319, 73] width 109 height 24
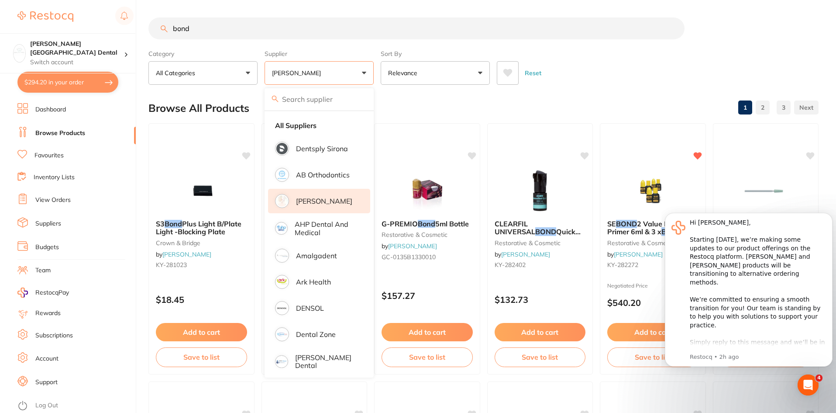
click at [318, 205] on p "[PERSON_NAME]" at bounding box center [324, 201] width 56 height 8
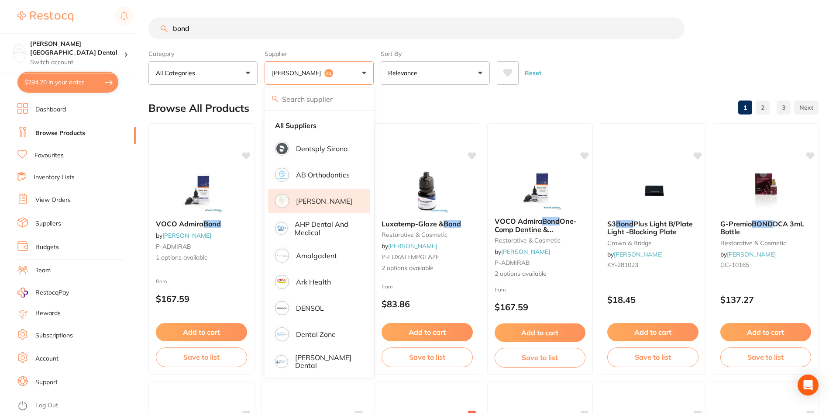
drag, startPoint x: 197, startPoint y: 28, endPoint x: 157, endPoint y: 30, distance: 40.7
click at [157, 30] on input "bond" at bounding box center [416, 28] width 536 height 22
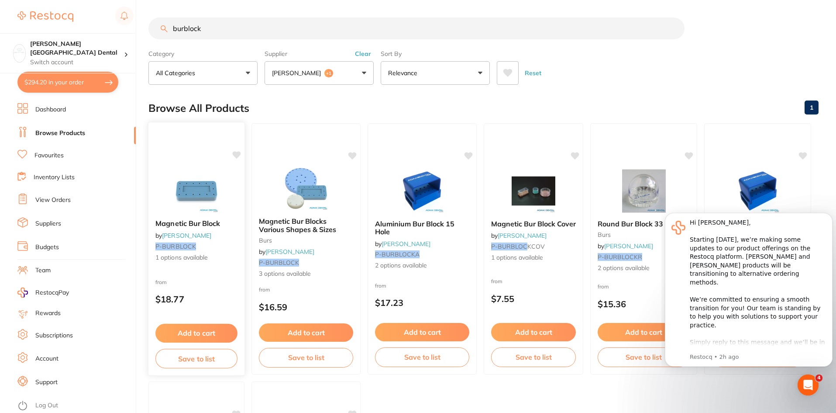
type input "burblock"
click at [192, 224] on span "Magnetic Bur Block" at bounding box center [187, 223] width 65 height 9
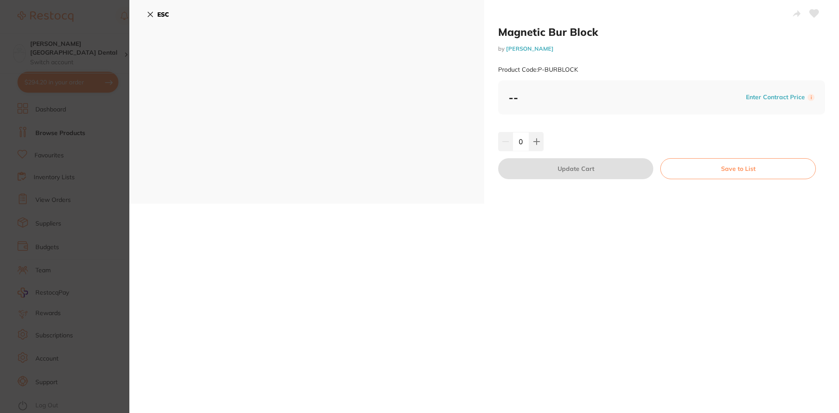
click at [149, 10] on button "ESC" at bounding box center [158, 14] width 22 height 15
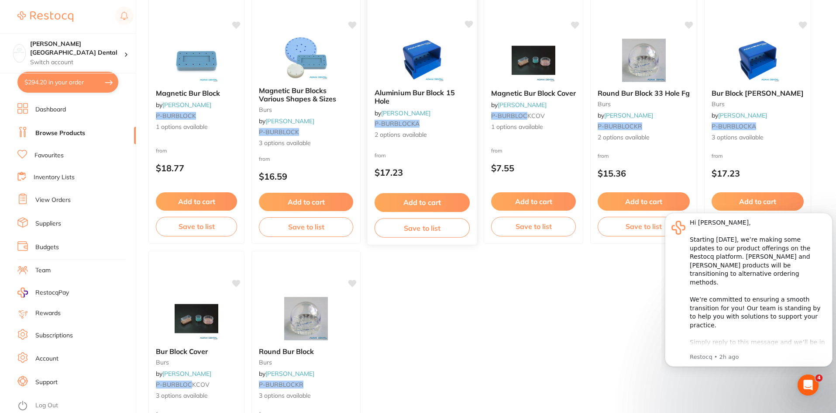
scroll to position [134, 0]
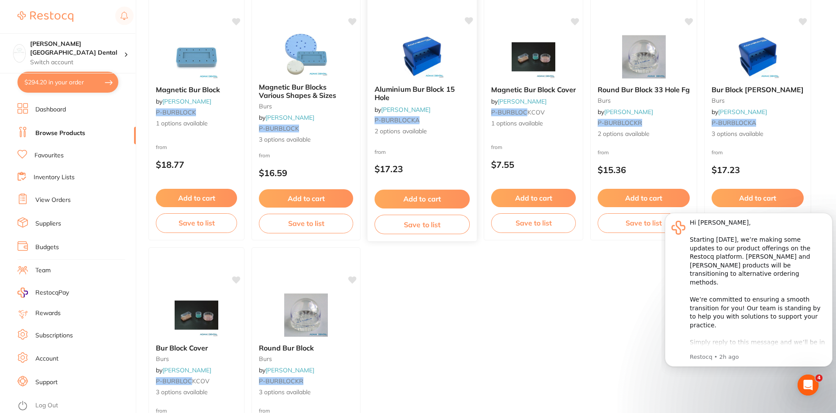
click at [406, 88] on span "Aluminium Bur Block 15 Hole" at bounding box center [415, 93] width 80 height 17
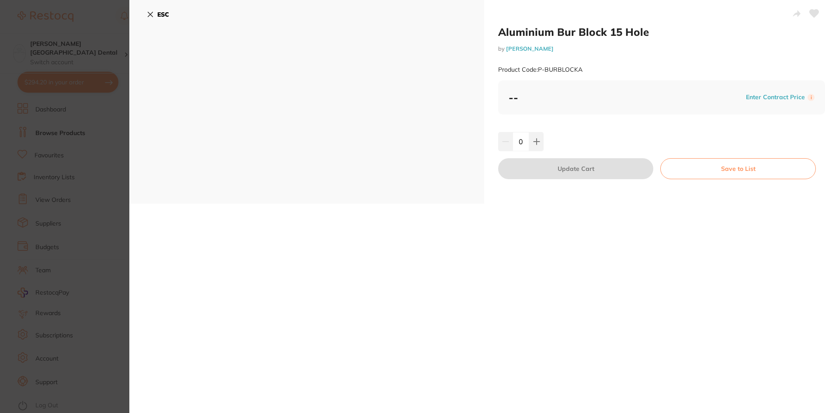
click at [148, 16] on icon at bounding box center [150, 14] width 5 height 5
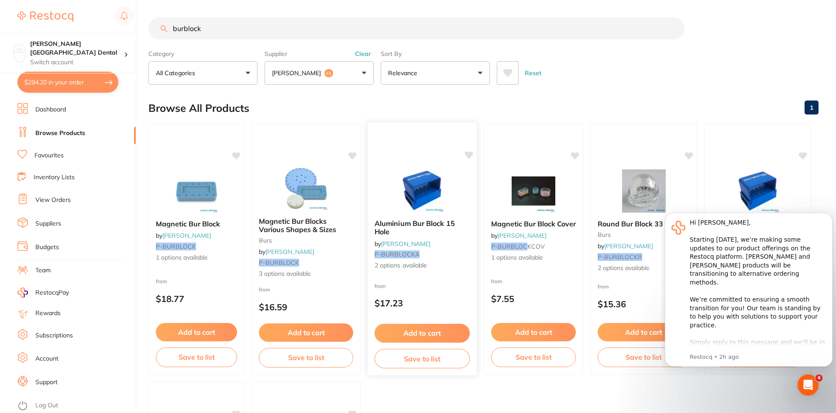
click at [380, 230] on span "Aluminium Bur Block 15 Hole" at bounding box center [415, 227] width 80 height 17
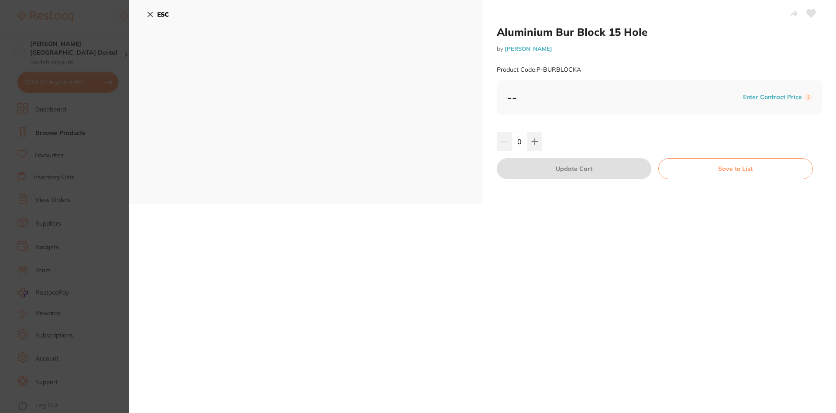
click at [147, 13] on icon at bounding box center [150, 14] width 7 height 7
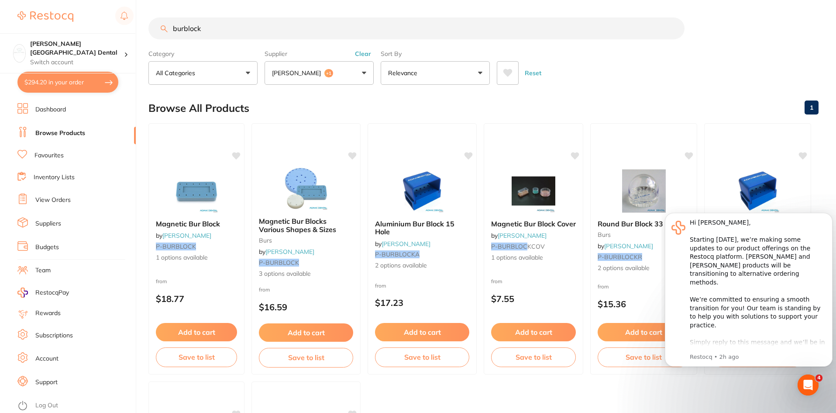
click at [70, 85] on button "$294.20 in your order" at bounding box center [67, 82] width 101 height 21
checkbox input "true"
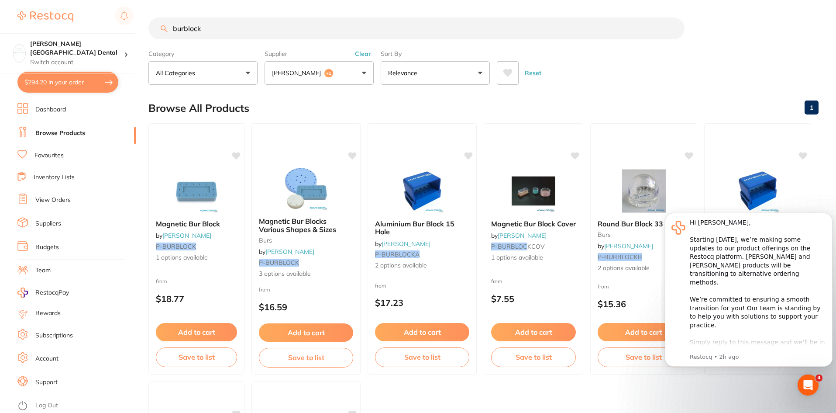
checkbox input "true"
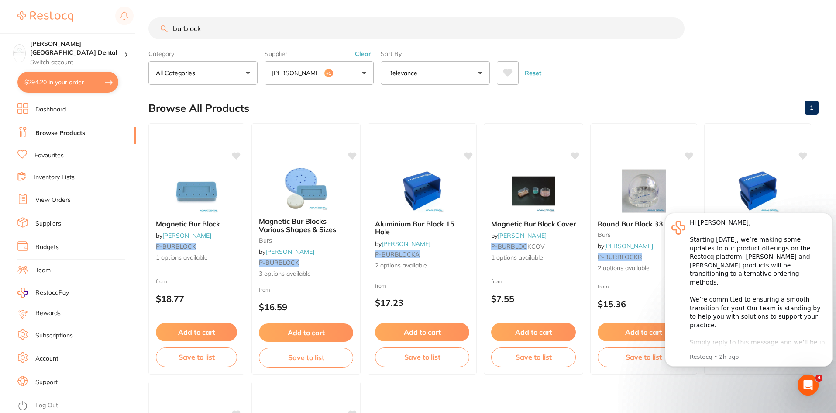
checkbox input "true"
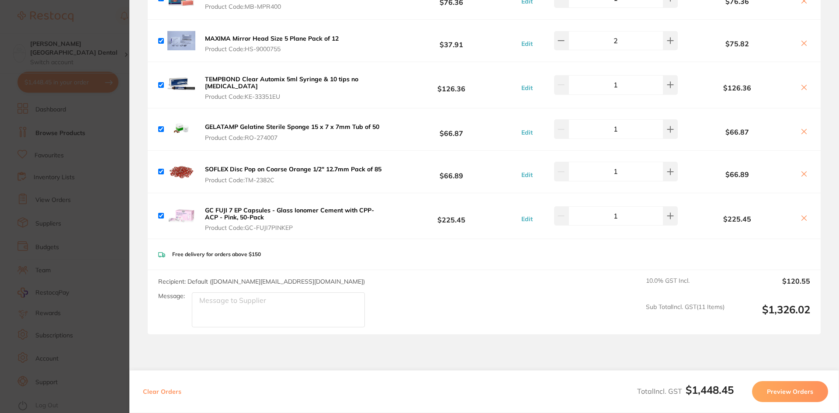
scroll to position [678, 0]
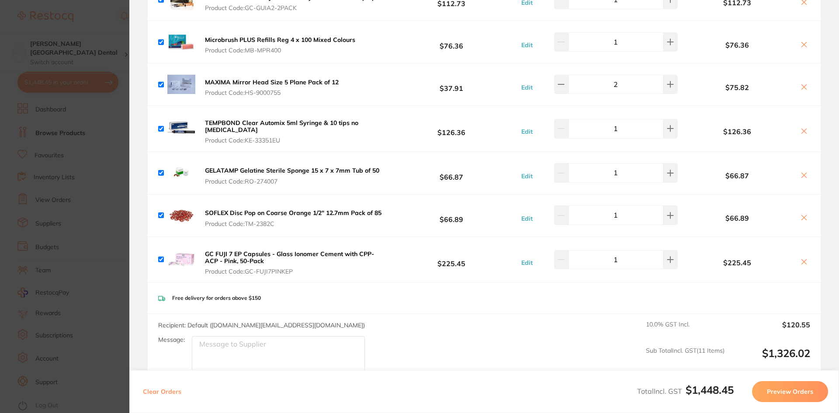
click at [231, 119] on b "TEMPBOND Clear Automix 5ml Syringe & 10 tips no [MEDICAL_DATA]" at bounding box center [281, 126] width 153 height 15
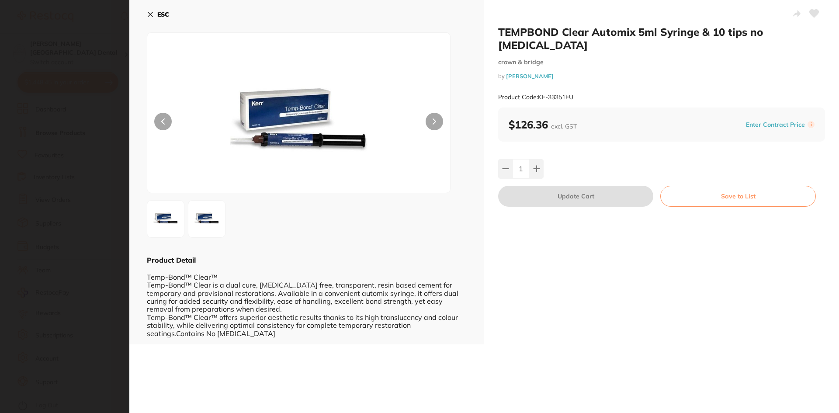
scroll to position [0, 0]
click at [150, 12] on icon at bounding box center [150, 14] width 7 height 7
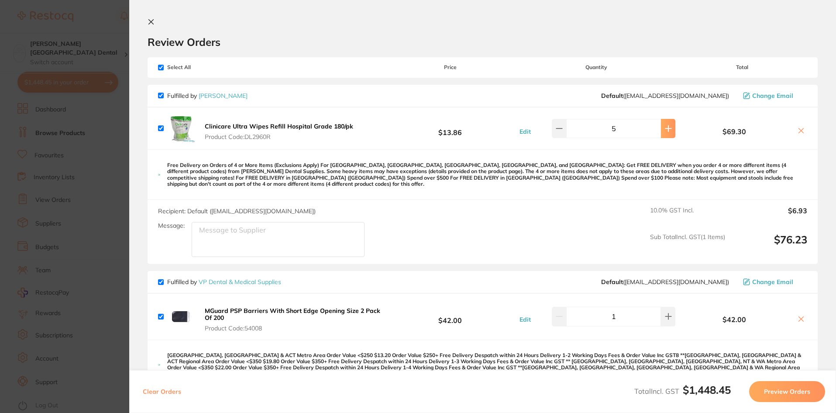
click at [666, 130] on icon at bounding box center [668, 128] width 7 height 7
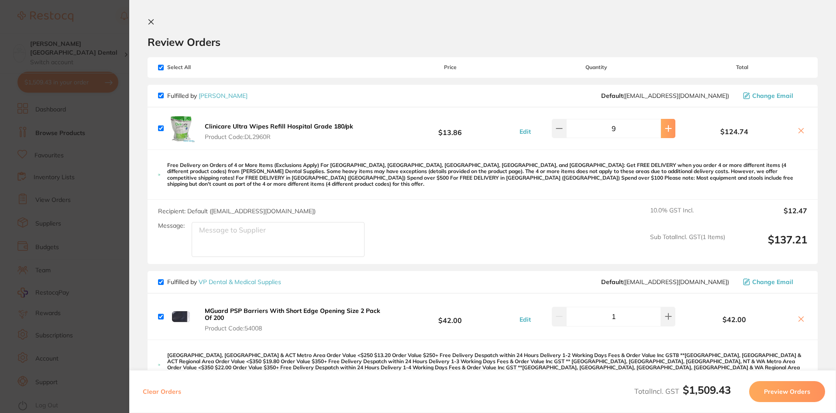
type input "10"
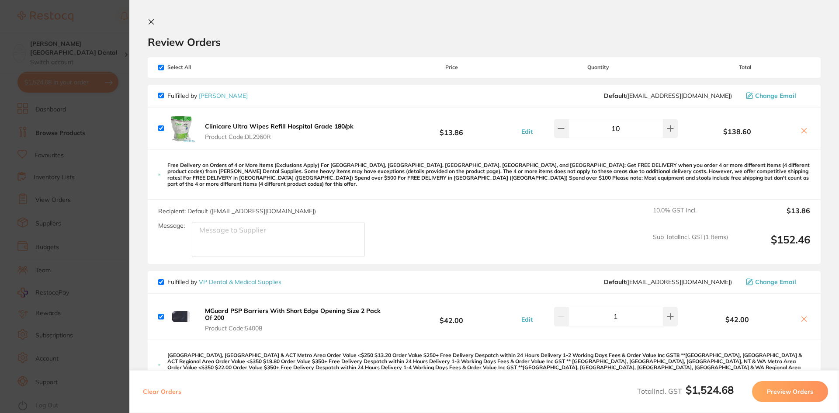
click at [153, 23] on icon at bounding box center [151, 21] width 7 height 7
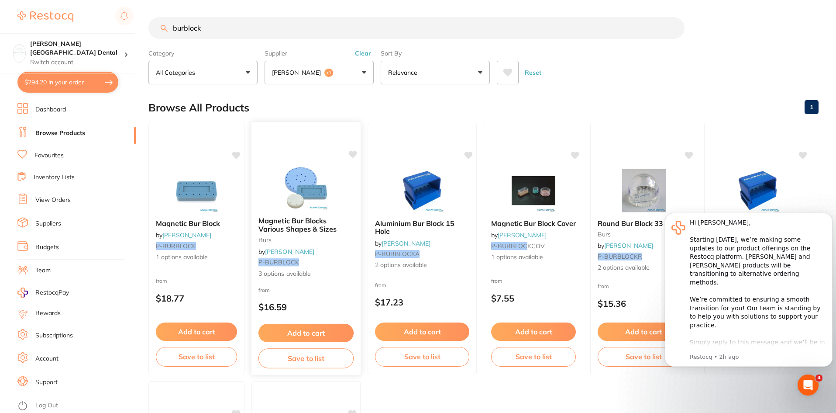
click at [284, 224] on span "Magnetic Bur Blocks Various Shapes & Sizes" at bounding box center [298, 224] width 78 height 17
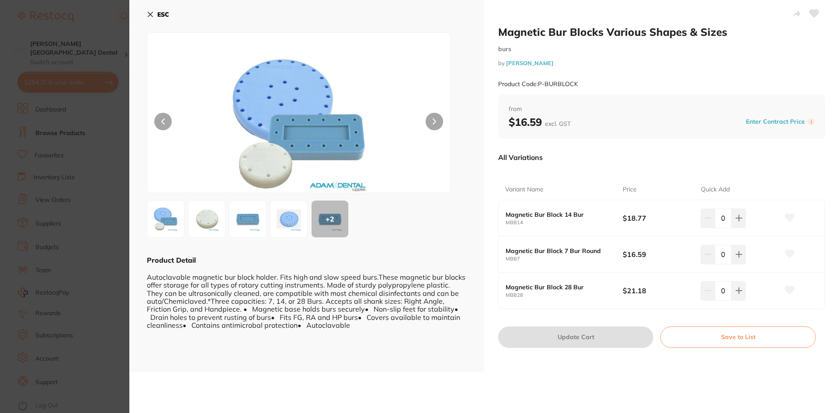
click at [334, 233] on div "+ 2" at bounding box center [329, 218] width 37 height 37
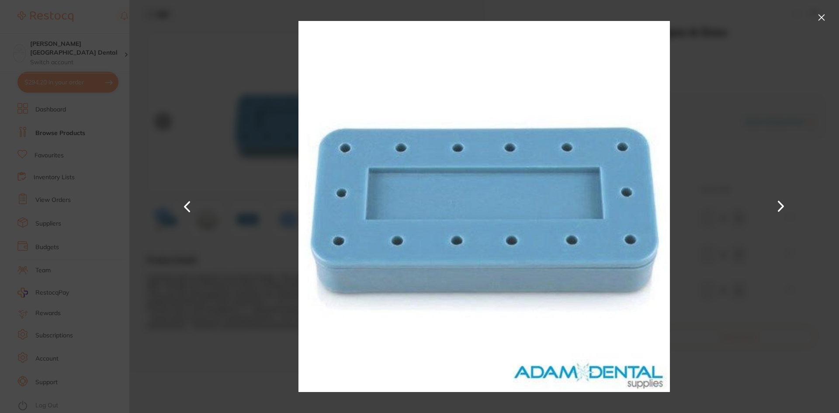
click at [822, 18] on button at bounding box center [821, 17] width 14 height 14
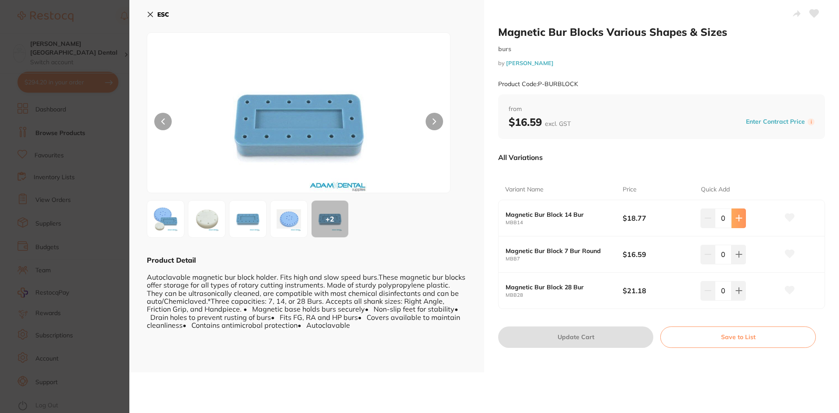
click at [735, 220] on icon at bounding box center [738, 217] width 7 height 7
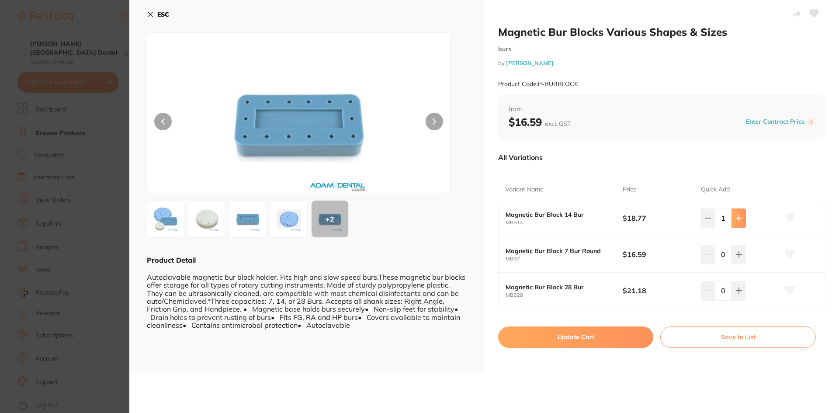
click at [735, 220] on icon at bounding box center [738, 217] width 7 height 7
type input "4"
click at [597, 337] on button "Update Cart" at bounding box center [575, 336] width 155 height 21
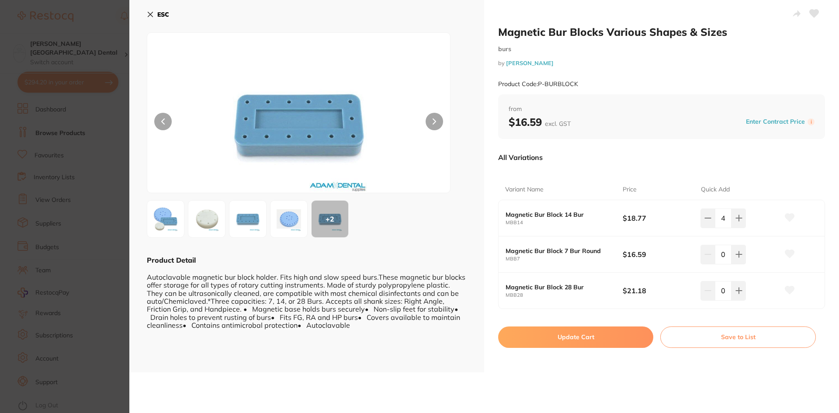
checkbox input "false"
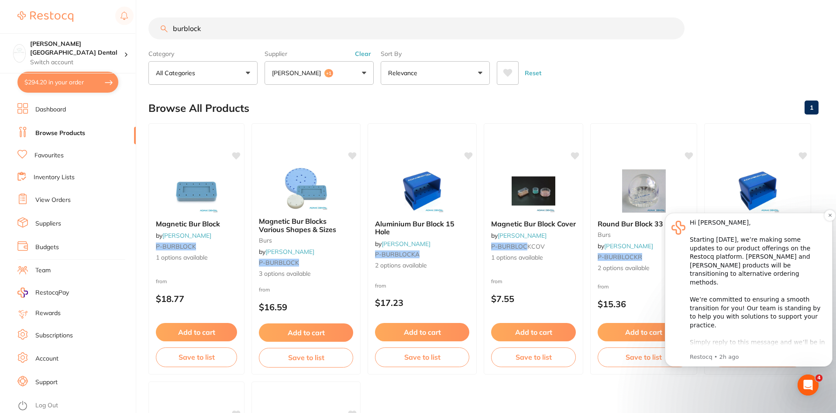
click at [725, 270] on div "Hi Ishan, ​ Starting 11 August, we’re making some updates to our product offeri…" at bounding box center [758, 316] width 136 height 197
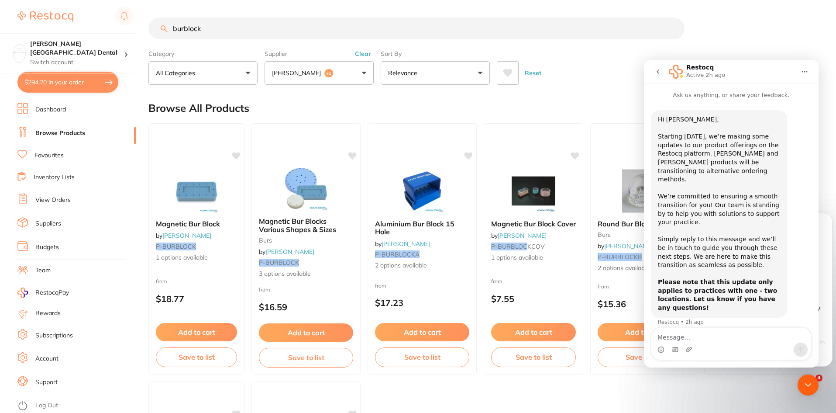
click at [414, 384] on ul "Magnetic Bur Block by Adam Dental P-BURBLOCK 1 options available from $18.77 Ad…" at bounding box center [483, 377] width 670 height 509
click at [747, 37] on div "burblock" at bounding box center [483, 28] width 670 height 22
click at [110, 83] on button "$294.20 in your order" at bounding box center [67, 82] width 101 height 21
checkbox input "true"
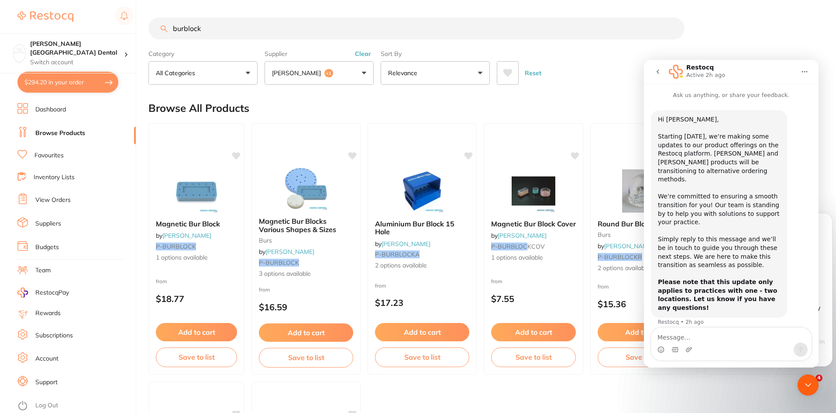
checkbox input "true"
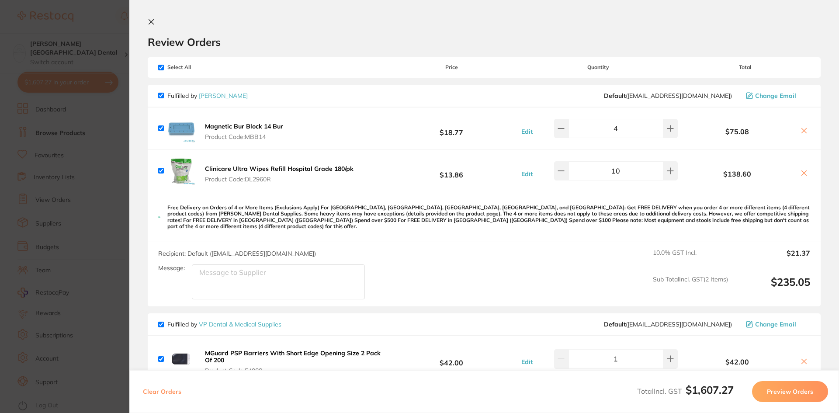
click at [103, 274] on section "Update RRP Set your pre negotiated price for this item. Item Agreed RRP (excl. …" at bounding box center [419, 206] width 839 height 413
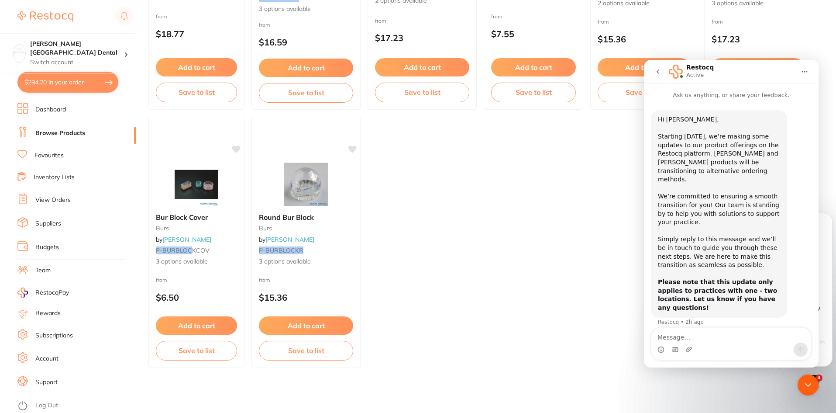
scroll to position [265, 0]
click at [60, 79] on button "$294.20 in your order" at bounding box center [67, 82] width 101 height 21
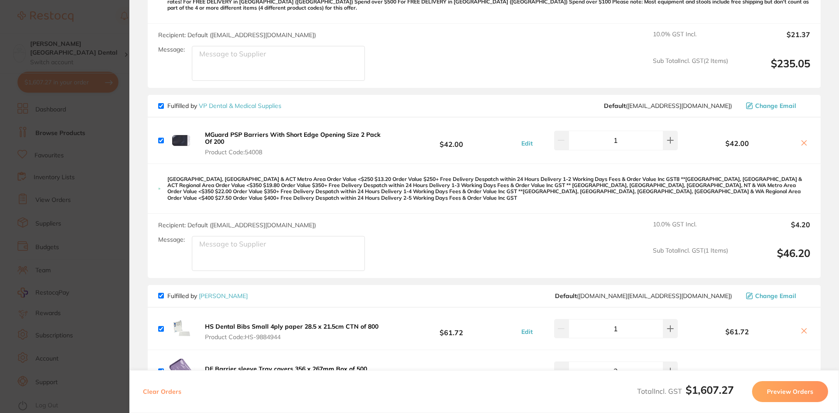
scroll to position [0, 0]
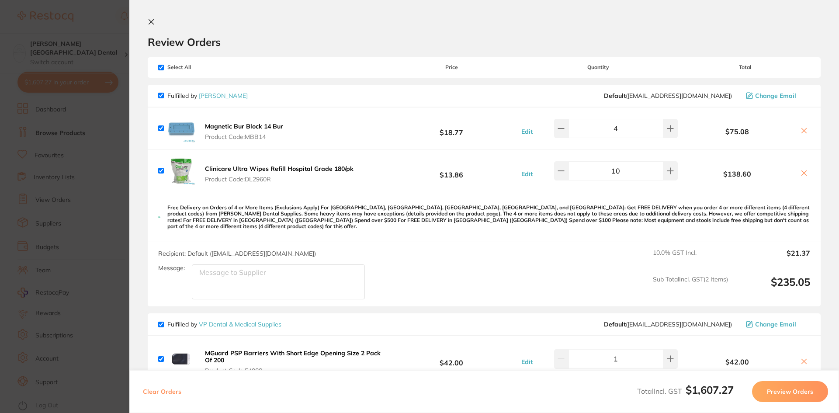
click at [110, 275] on section "Update RRP Set your pre negotiated price for this item. Item Agreed RRP (excl. …" at bounding box center [419, 206] width 839 height 413
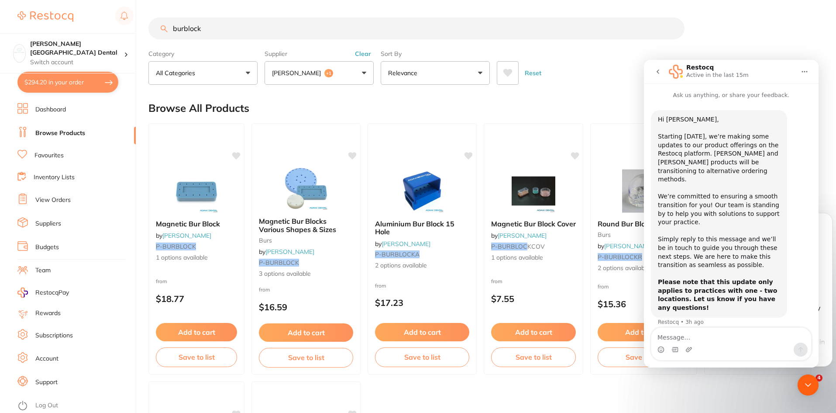
click at [94, 81] on button "$294.20 in your order" at bounding box center [67, 82] width 101 height 21
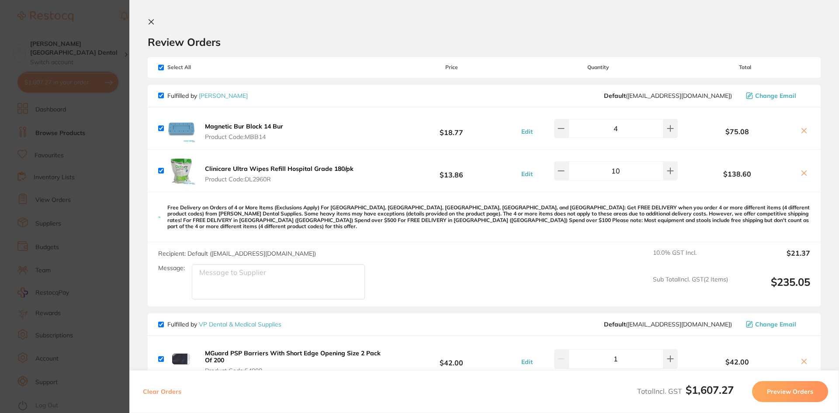
click at [155, 26] on button at bounding box center [153, 22] width 10 height 8
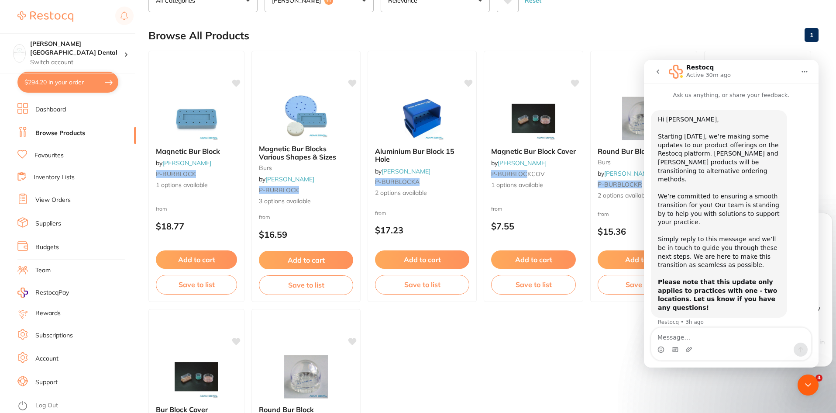
scroll to position [88, 0]
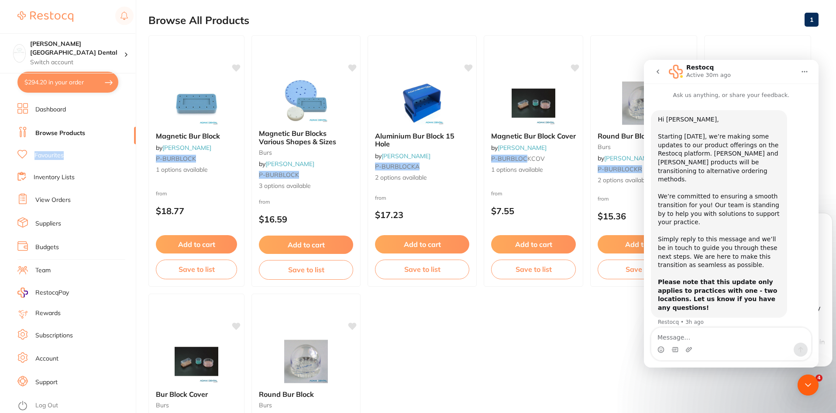
drag, startPoint x: 135, startPoint y: 138, endPoint x: 134, endPoint y: 163, distance: 24.9
click at [134, 163] on ul "Dashboard Browse Products Favourites Inventory Lists View Orders Suppliers Budg…" at bounding box center [76, 258] width 118 height 310
click at [69, 136] on link "Browse Products" at bounding box center [60, 133] width 50 height 9
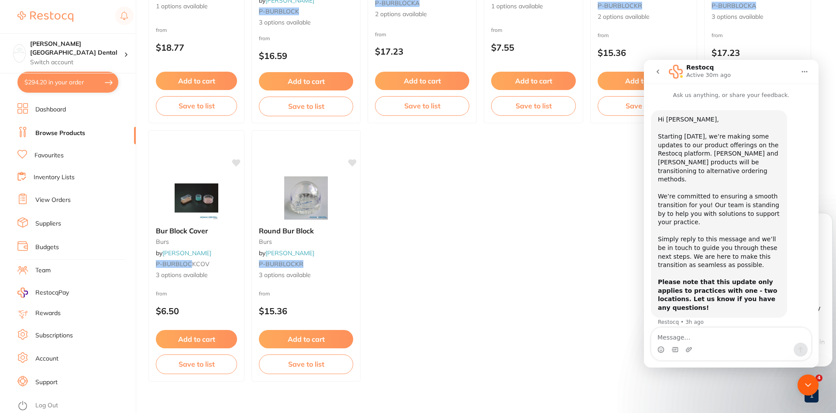
scroll to position [265, 0]
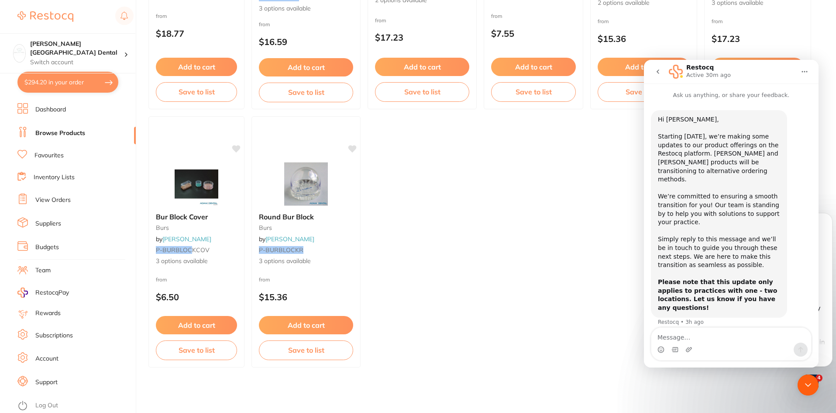
click at [55, 247] on link "Budgets" at bounding box center [47, 247] width 24 height 9
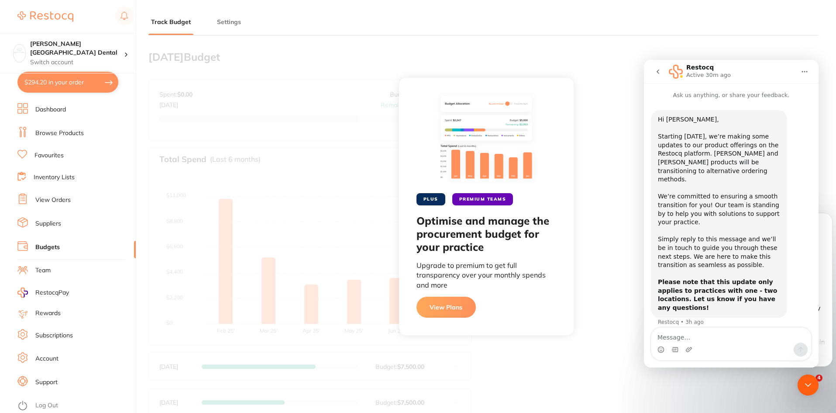
click at [39, 223] on link "Suppliers" at bounding box center [48, 223] width 26 height 9
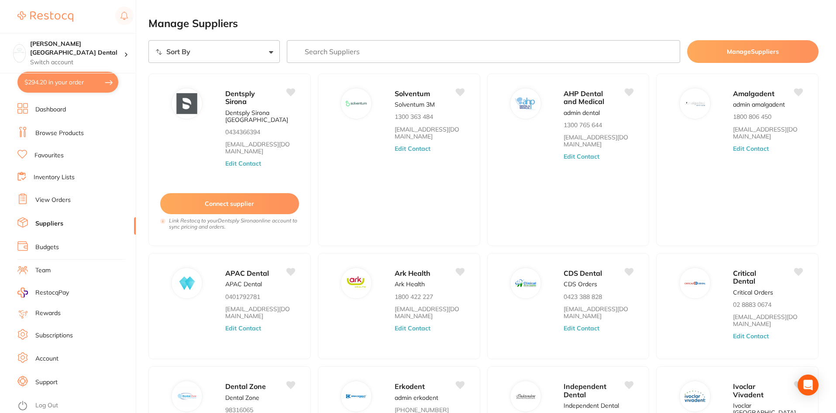
click at [46, 248] on link "Budgets" at bounding box center [47, 247] width 24 height 9
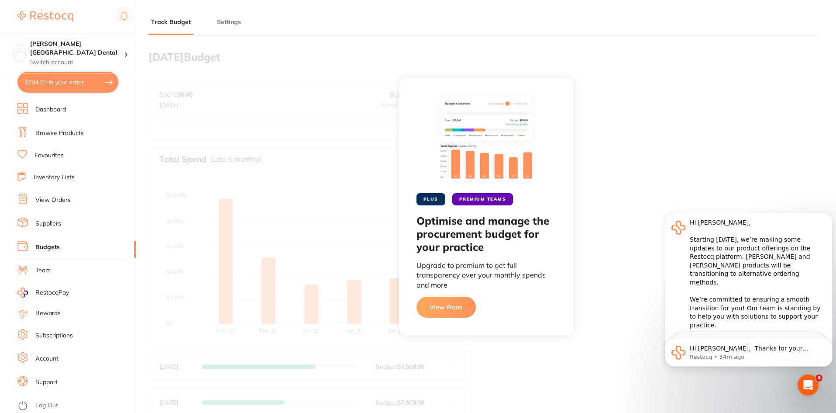
click at [47, 224] on link "Suppliers" at bounding box center [48, 223] width 26 height 9
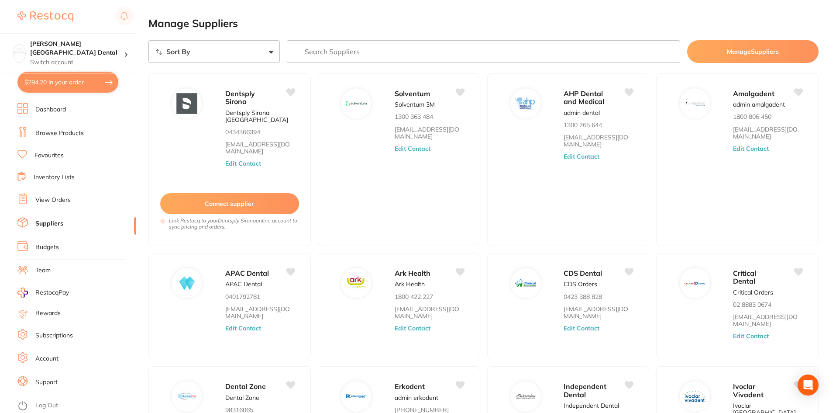
click at [48, 199] on link "View Orders" at bounding box center [52, 200] width 35 height 9
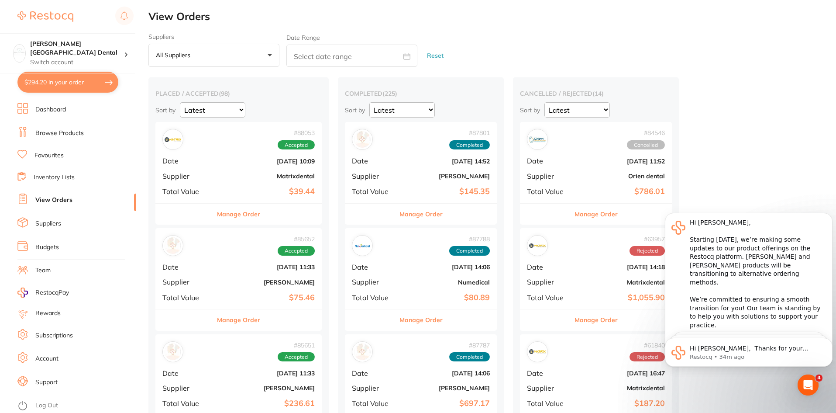
click at [42, 157] on link "Favourites" at bounding box center [49, 155] width 29 height 9
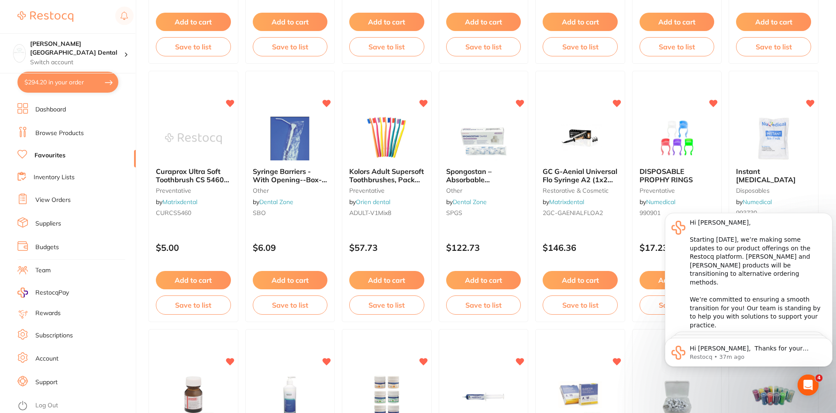
scroll to position [919, 0]
